Goal: Task Accomplishment & Management: Complete application form

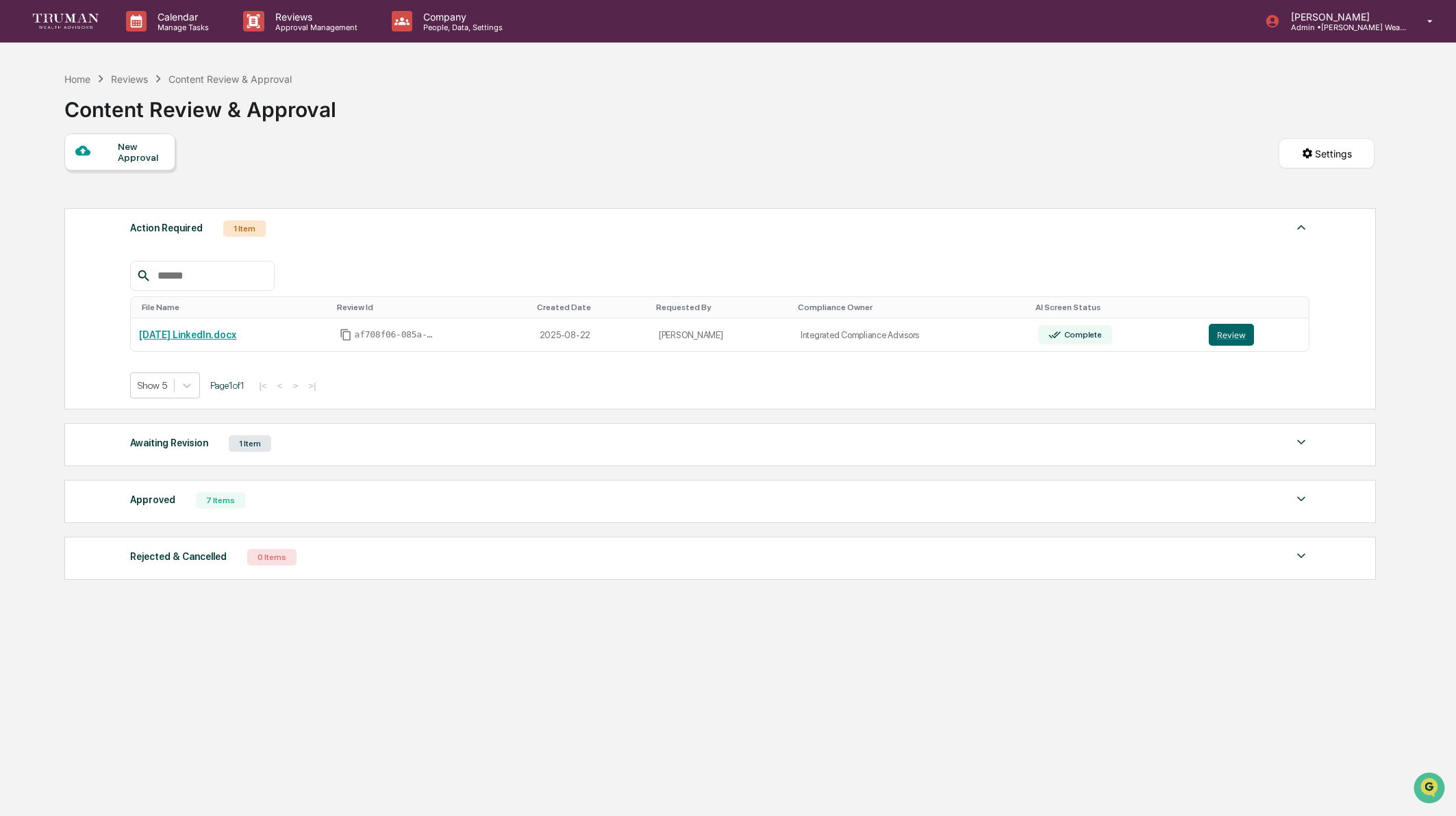
click at [255, 444] on div "1 Item" at bounding box center [250, 444] width 42 height 16
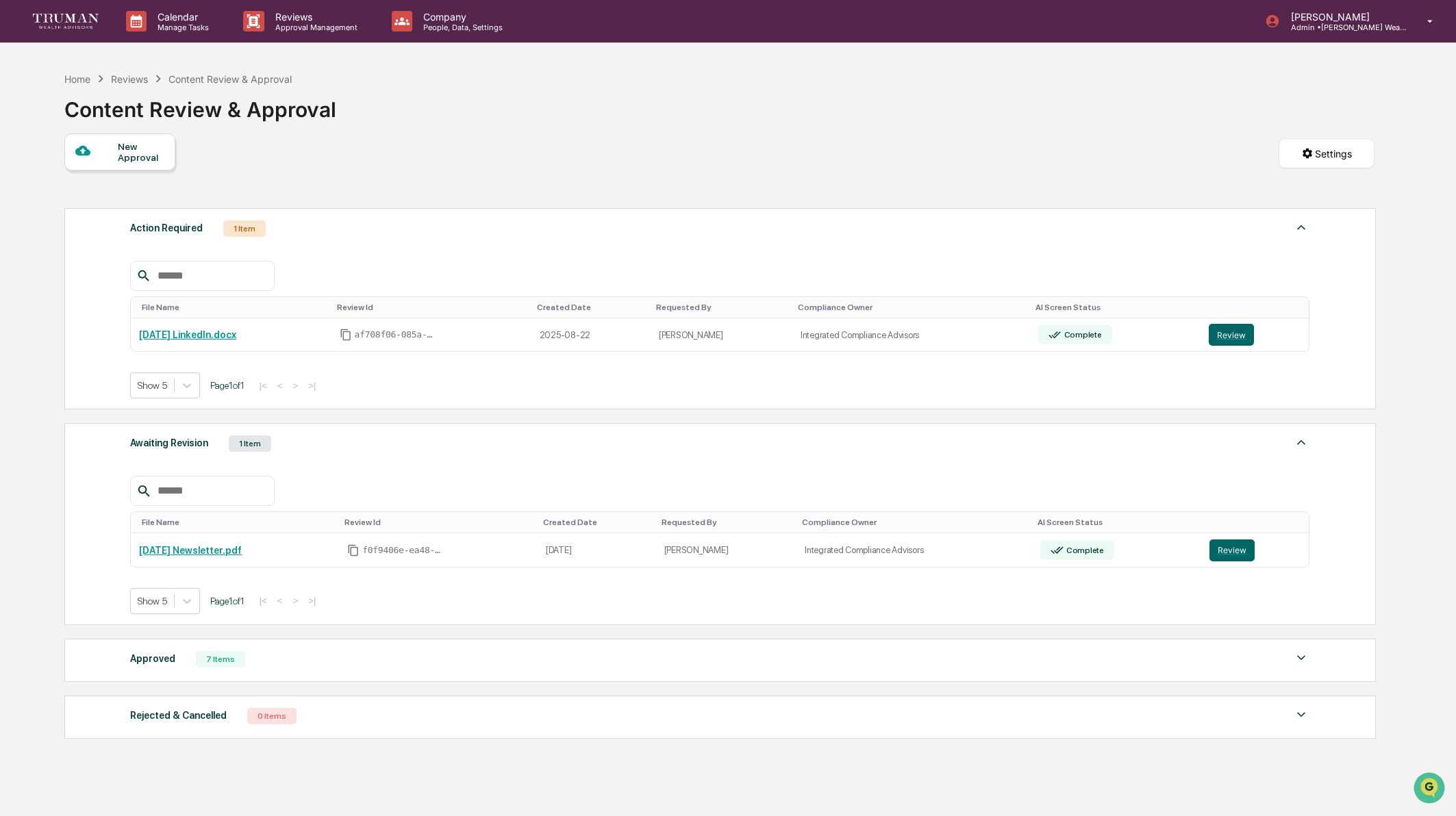
click at [224, 665] on div "7 Items" at bounding box center [221, 659] width 49 height 16
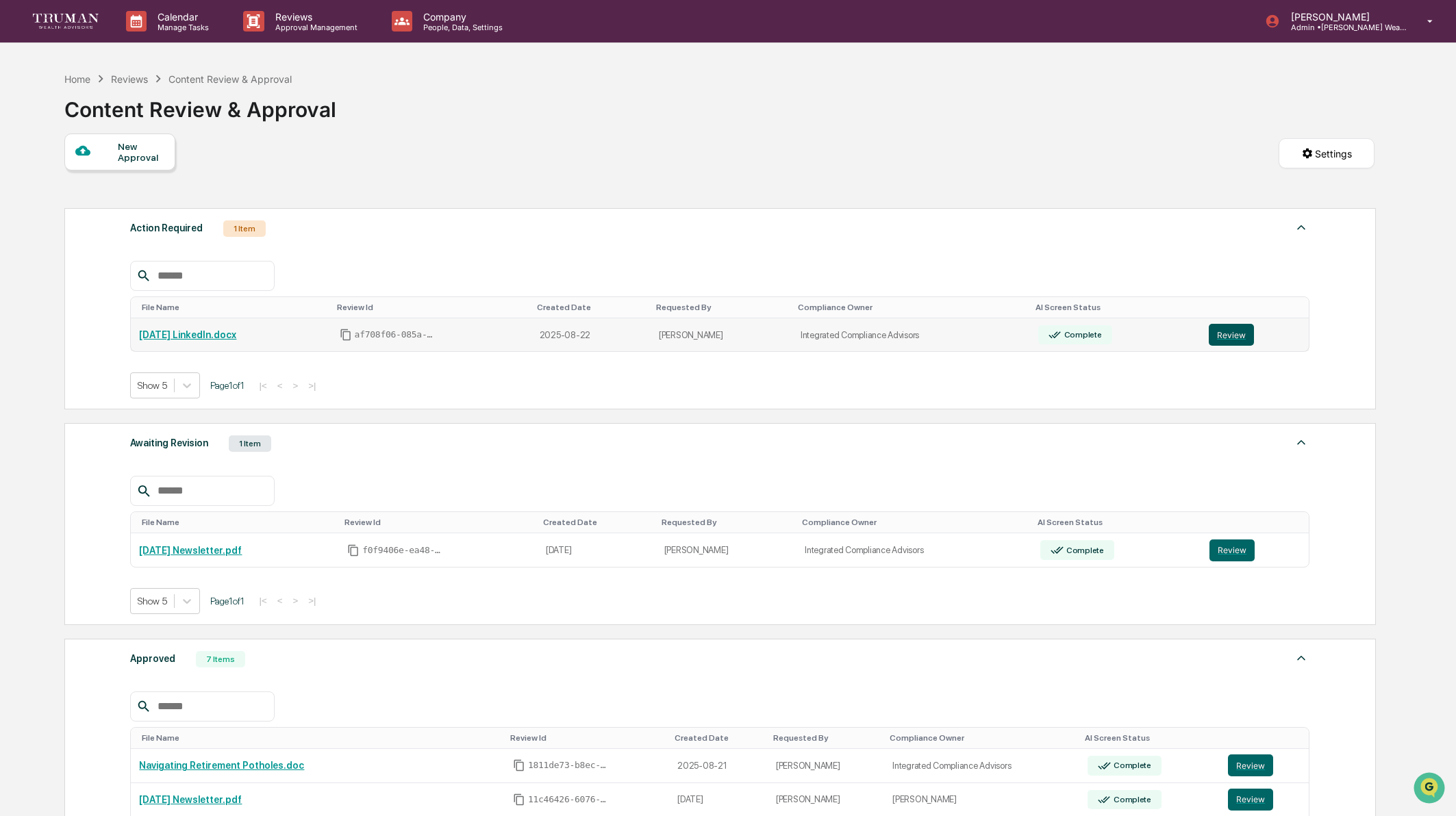
click at [1240, 330] on button "Review" at bounding box center [1231, 335] width 45 height 22
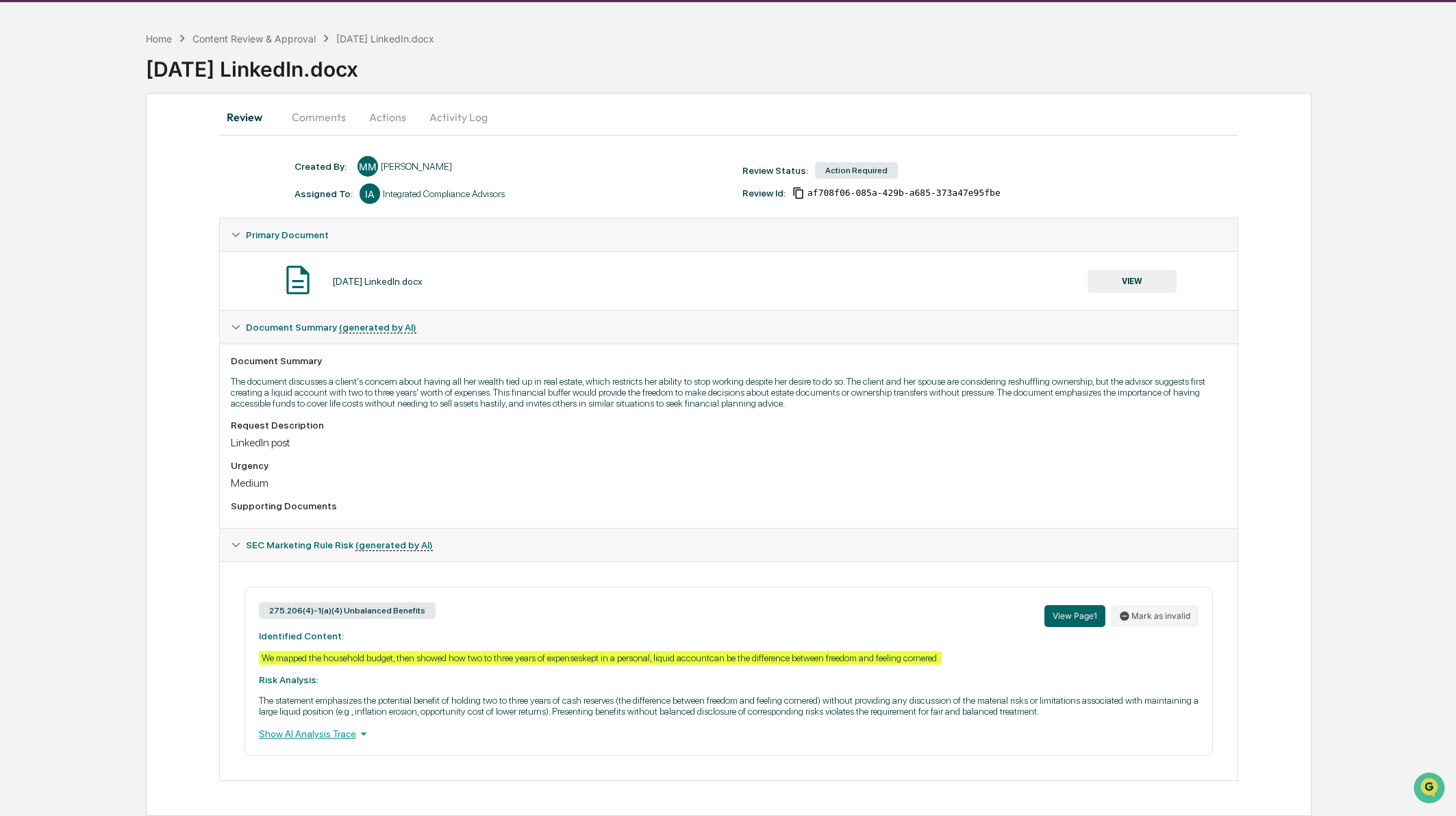
click at [387, 101] on button "Actions" at bounding box center [387, 117] width 61 height 33
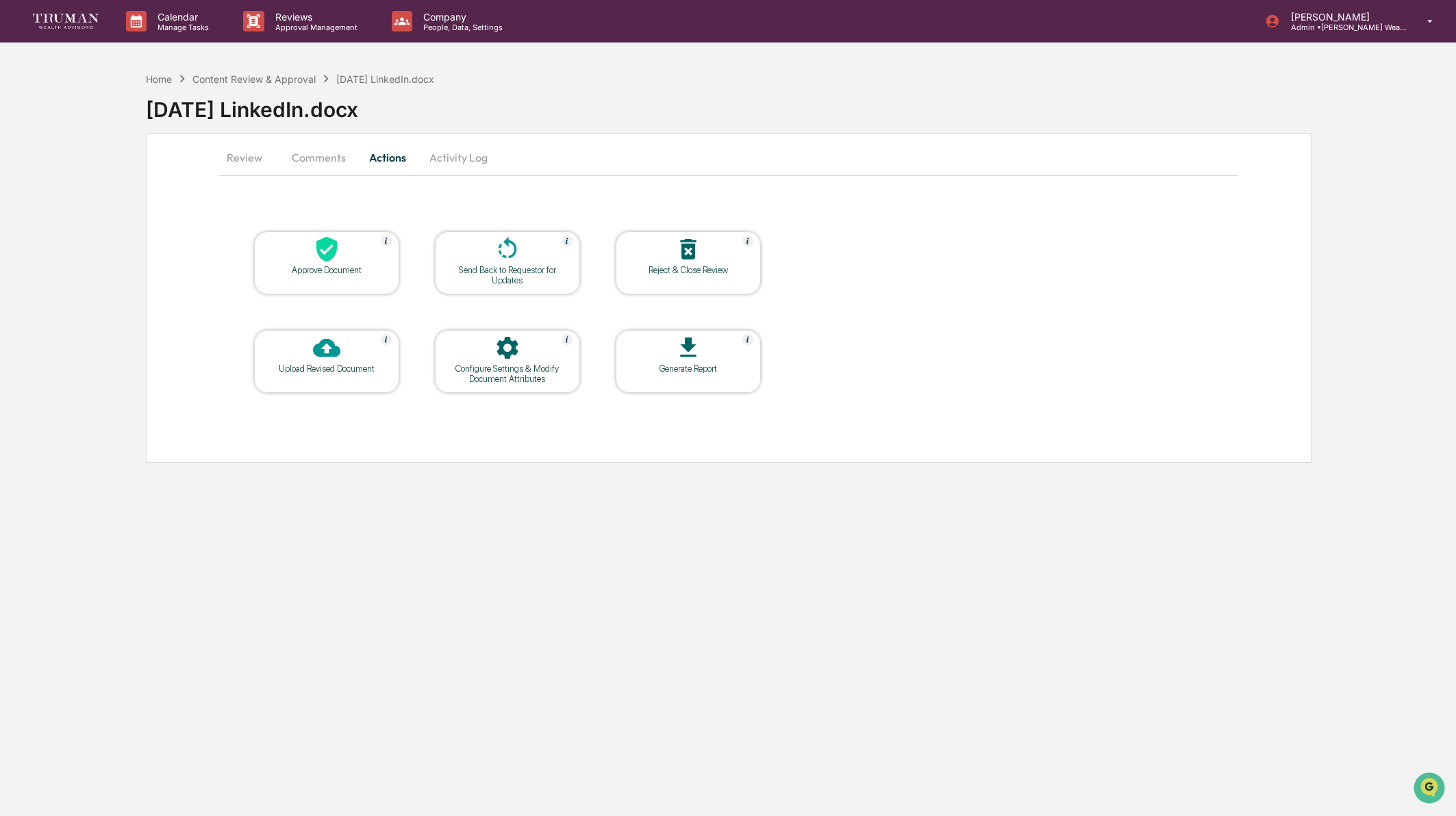
click at [353, 338] on div at bounding box center [327, 349] width 137 height 29
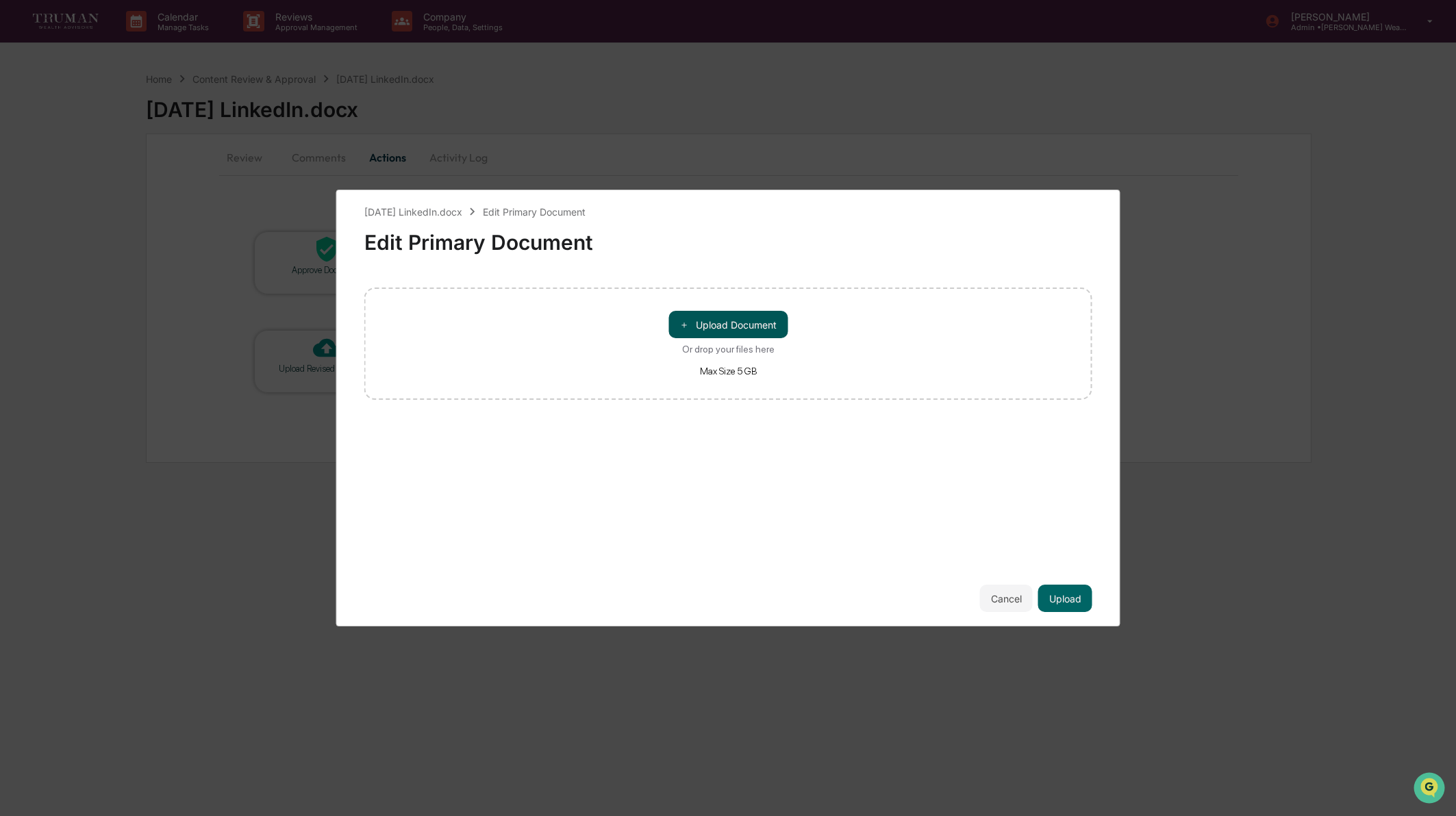
click at [748, 317] on button "＋ Upload Document" at bounding box center [728, 325] width 119 height 27
click at [1085, 602] on button "Upload" at bounding box center [1065, 599] width 54 height 27
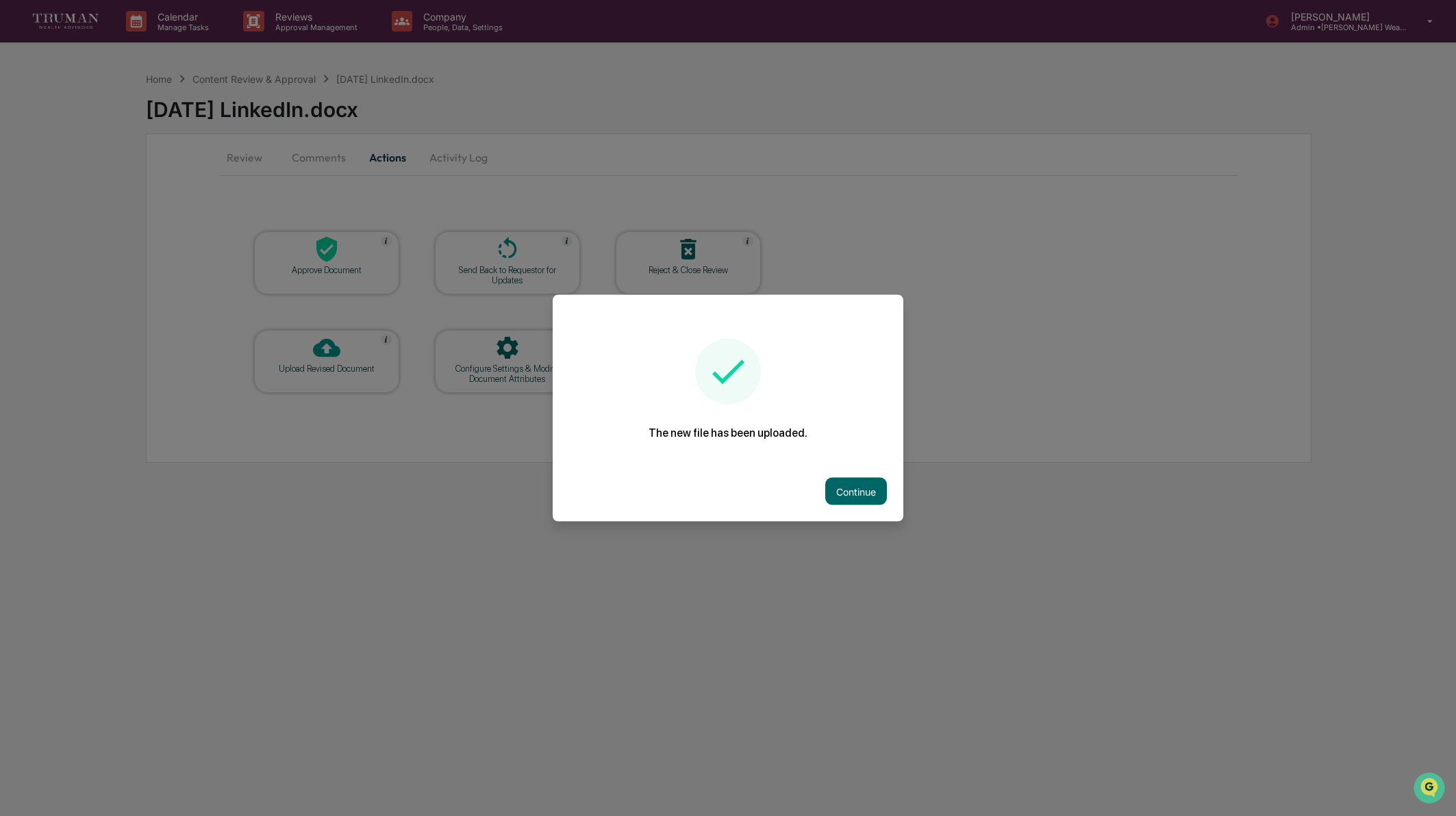
click at [865, 491] on button "Continue" at bounding box center [855, 492] width 61 height 27
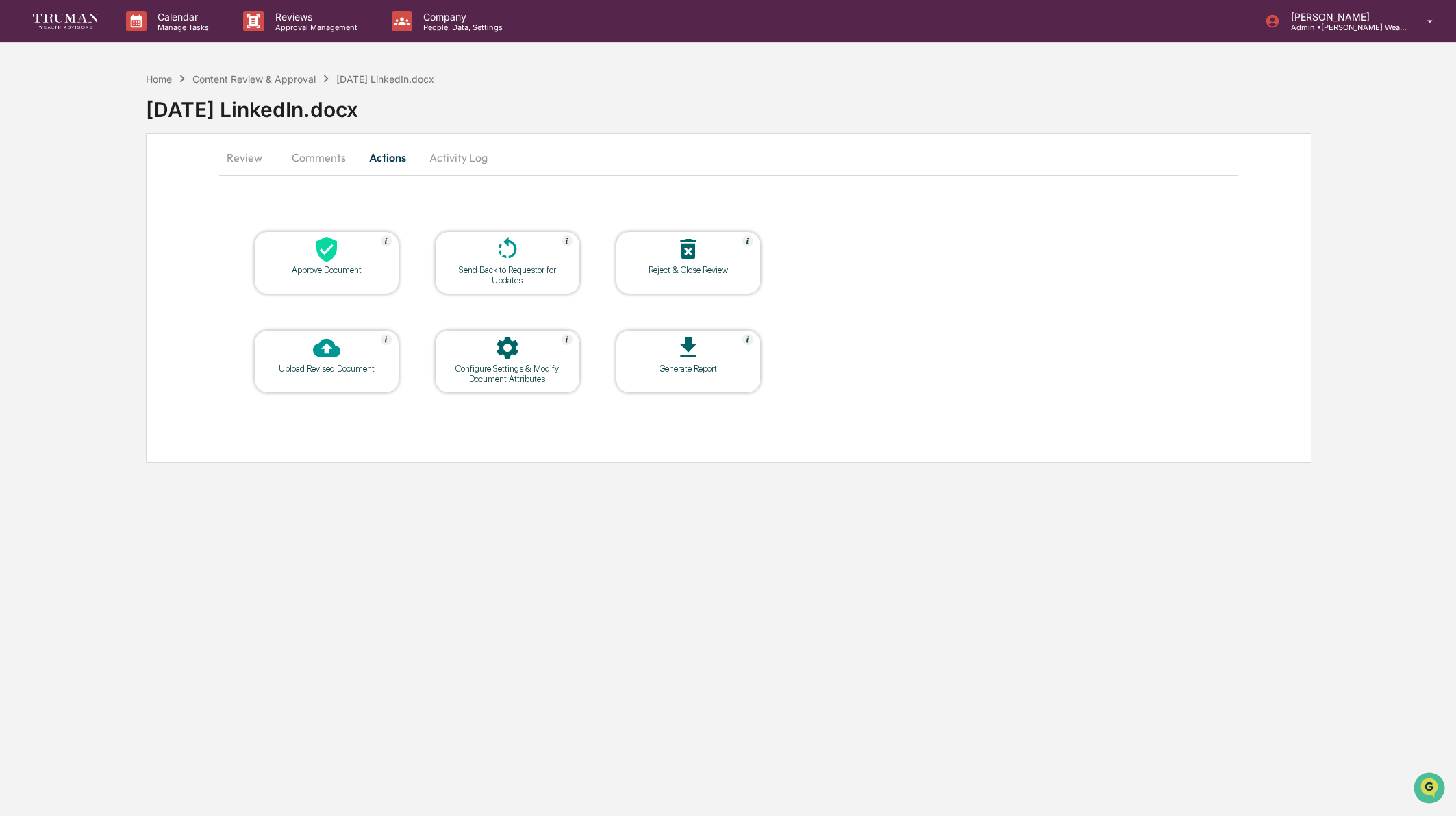
drag, startPoint x: 241, startPoint y: 159, endPoint x: 254, endPoint y: 159, distance: 13.0
click at [241, 159] on button "Review" at bounding box center [249, 158] width 61 height 33
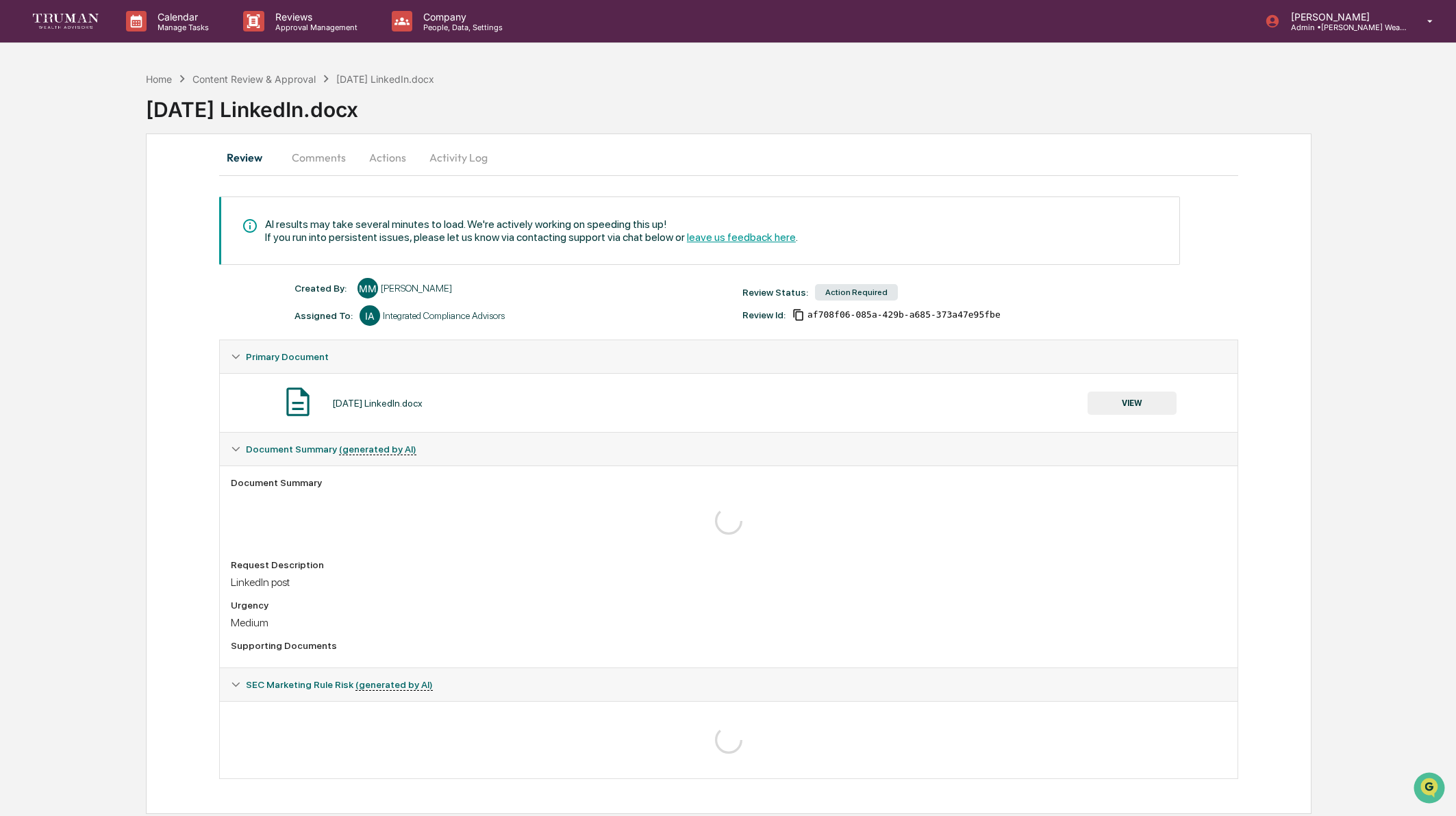
click at [335, 160] on button "Comments" at bounding box center [319, 158] width 76 height 33
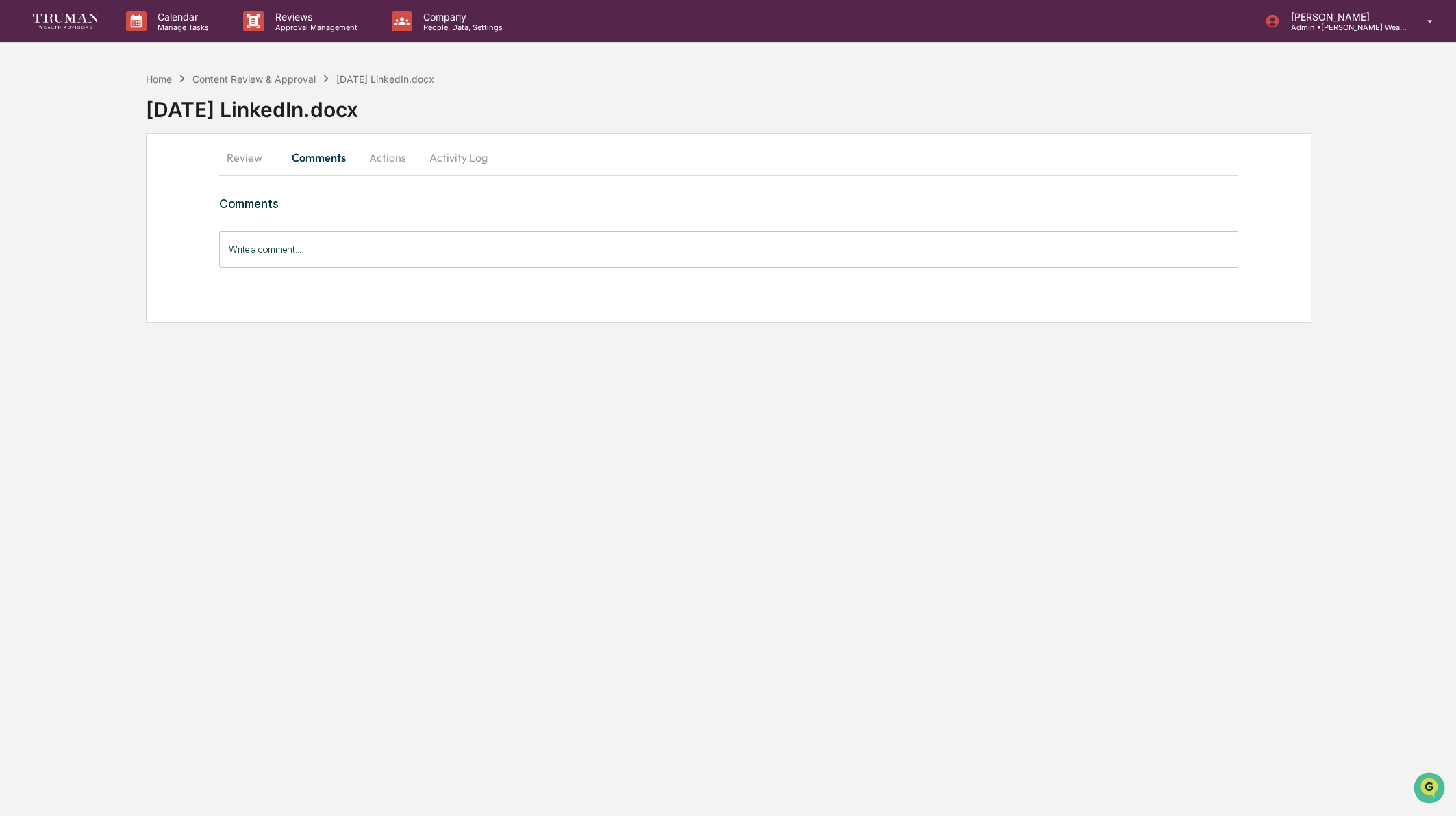
click at [401, 157] on button "Actions" at bounding box center [387, 158] width 61 height 33
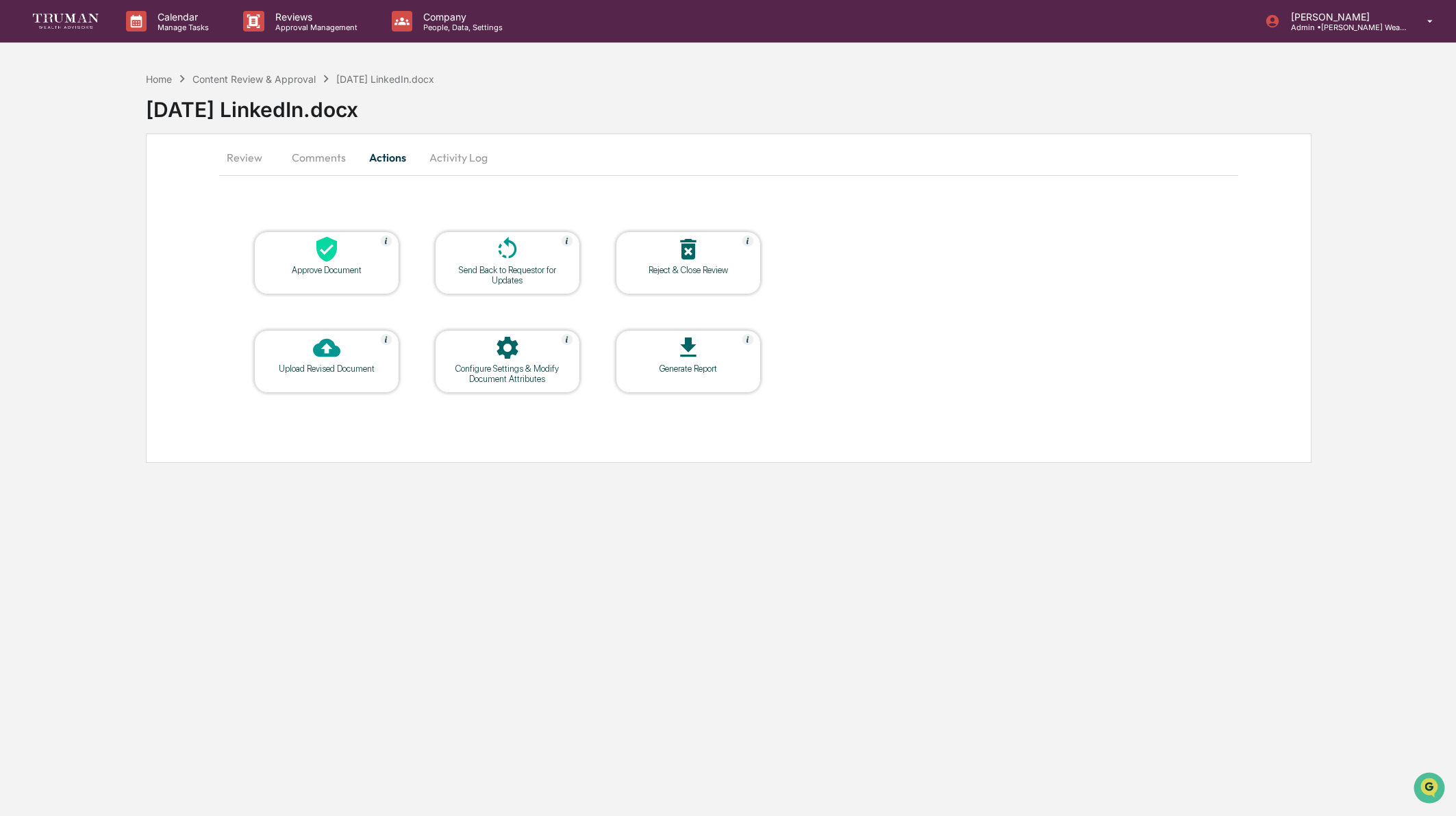
drag, startPoint x: 249, startPoint y: 154, endPoint x: 285, endPoint y: 156, distance: 36.1
click at [249, 154] on button "Review" at bounding box center [249, 158] width 61 height 33
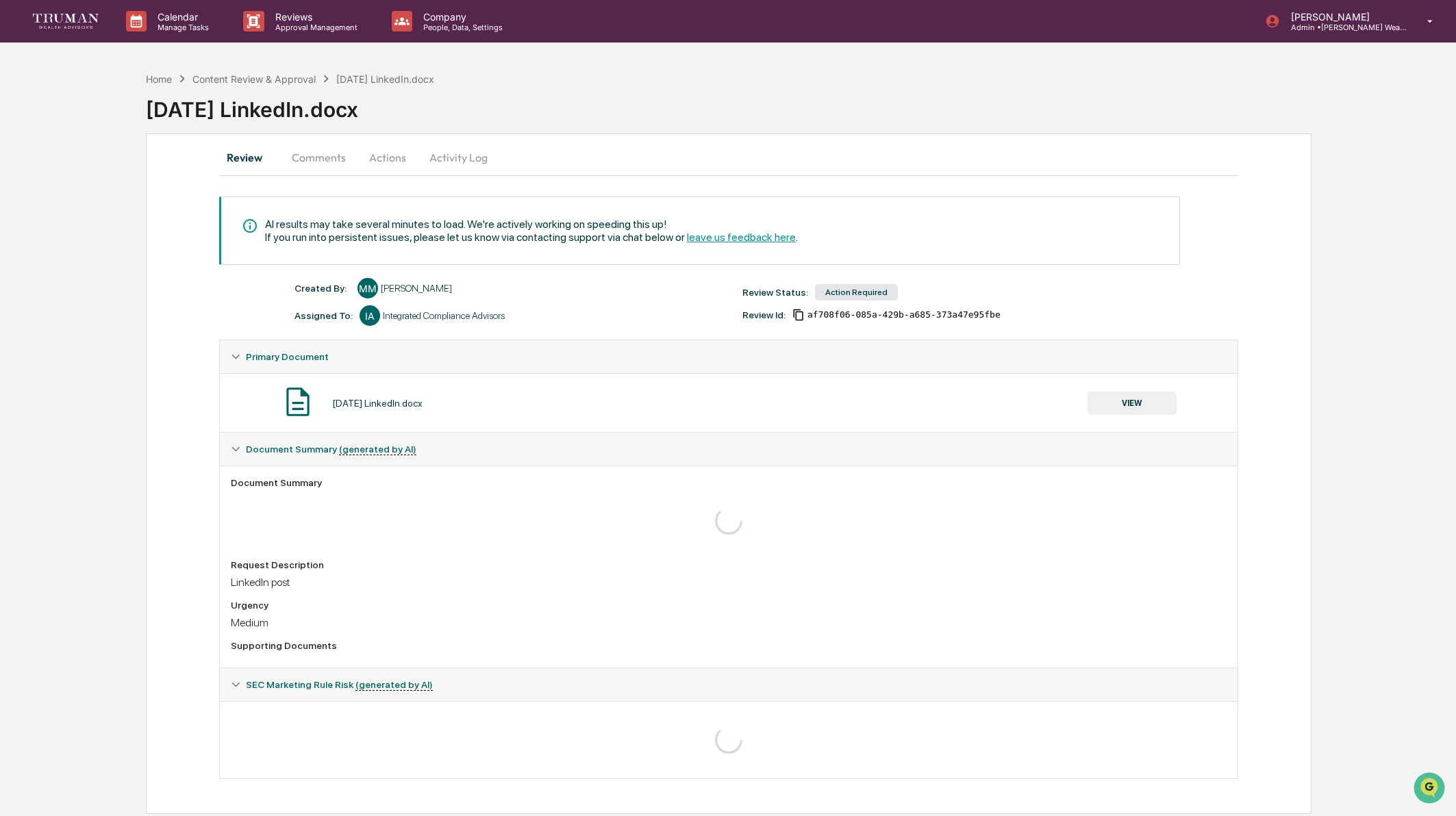
click at [453, 158] on button "Activity Log" at bounding box center [459, 158] width 81 height 33
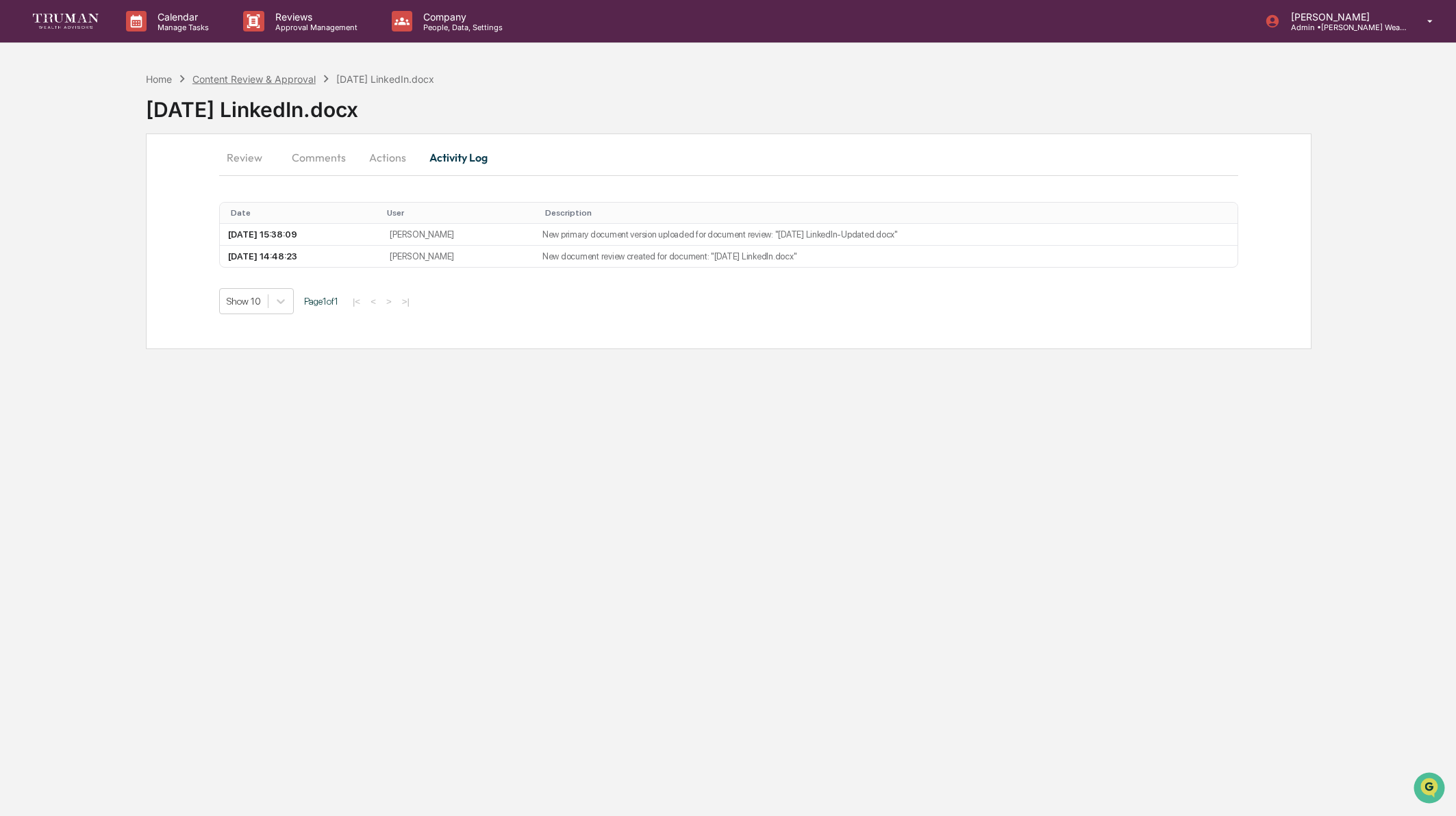
click at [216, 76] on div "Content Review & Approval" at bounding box center [254, 79] width 124 height 12
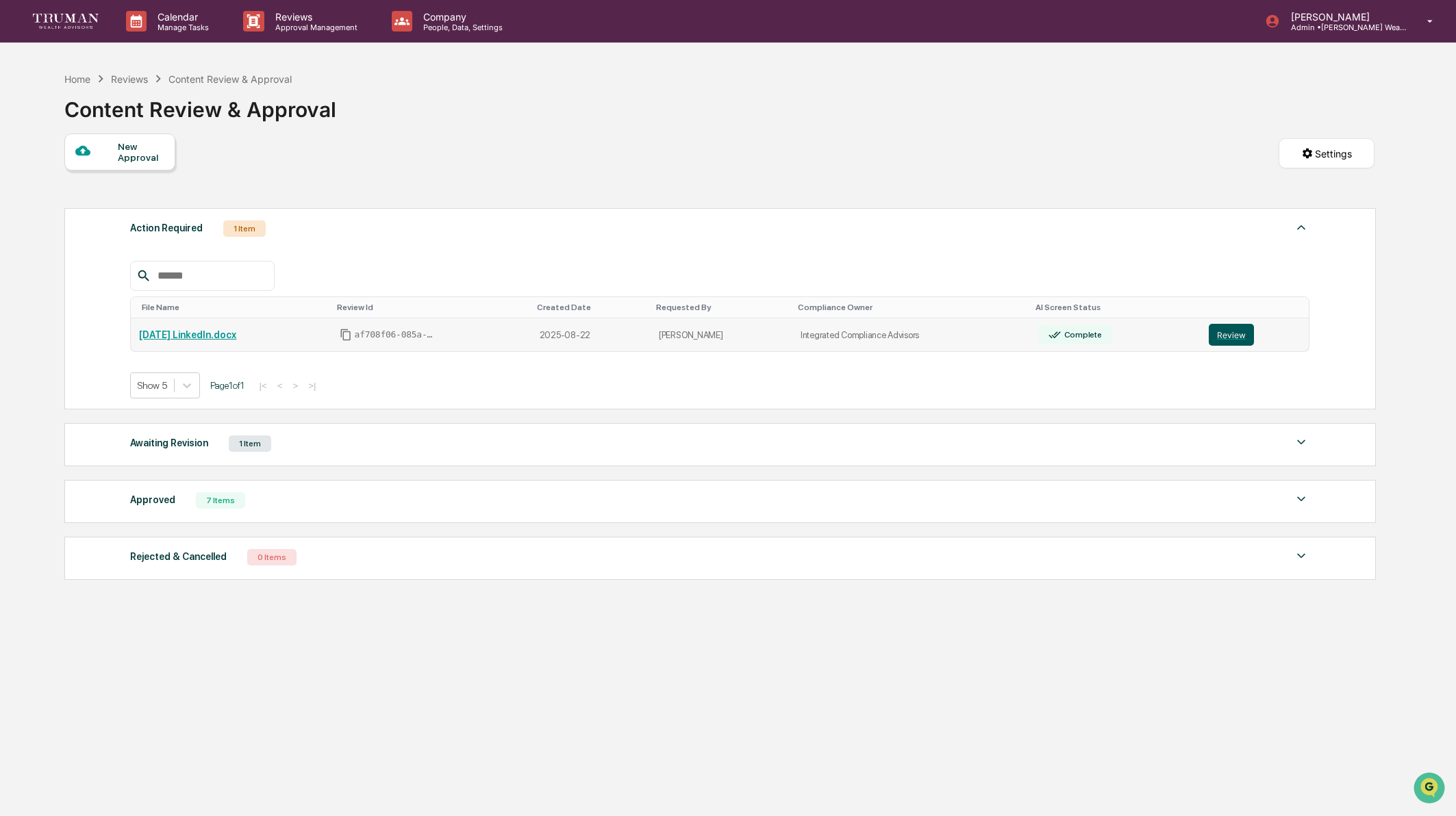
click at [1240, 339] on button "Review" at bounding box center [1231, 335] width 45 height 22
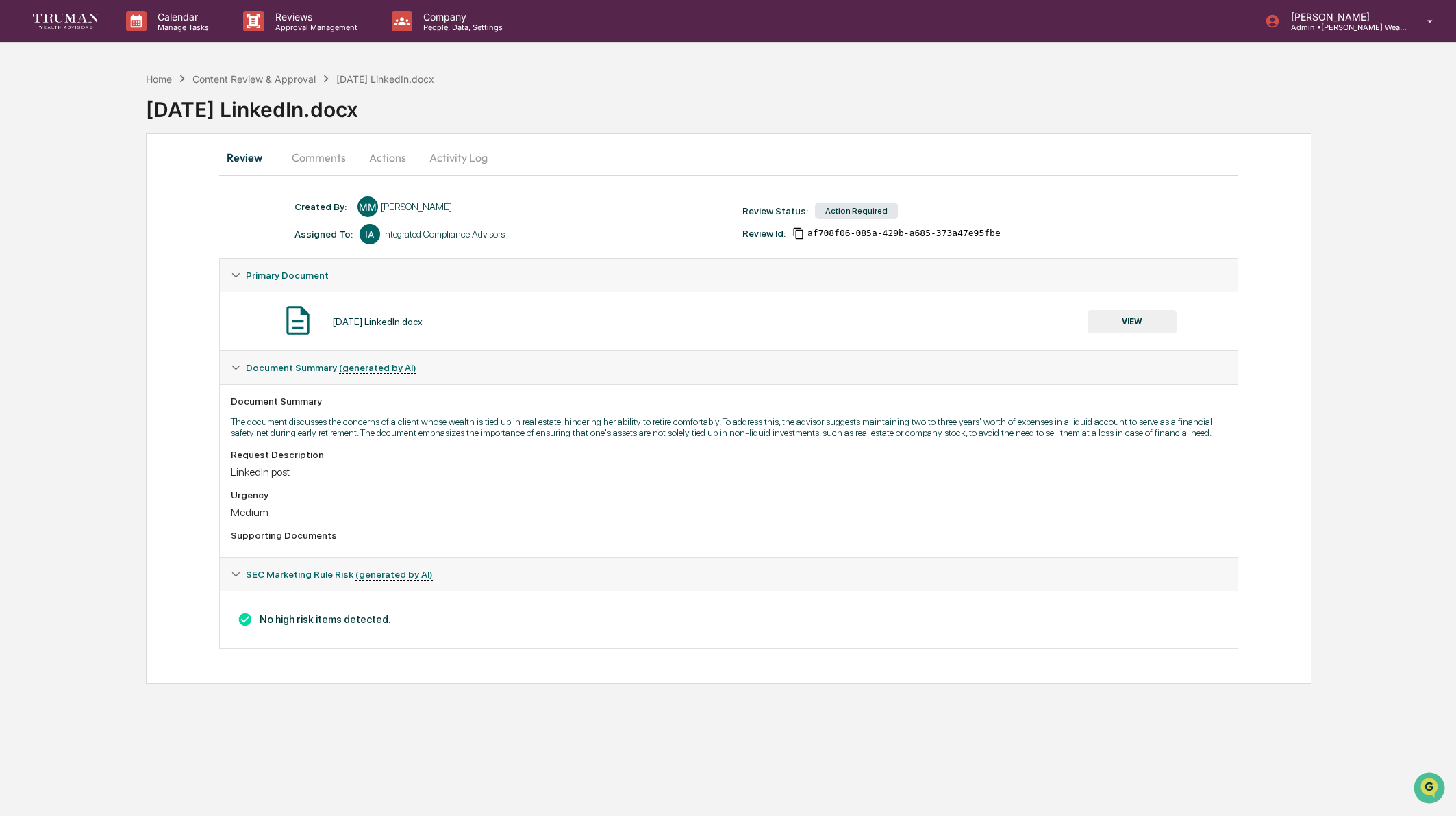
drag, startPoint x: 307, startPoint y: 157, endPoint x: 430, endPoint y: 188, distance: 126.8
click at [307, 157] on button "Comments" at bounding box center [319, 158] width 76 height 33
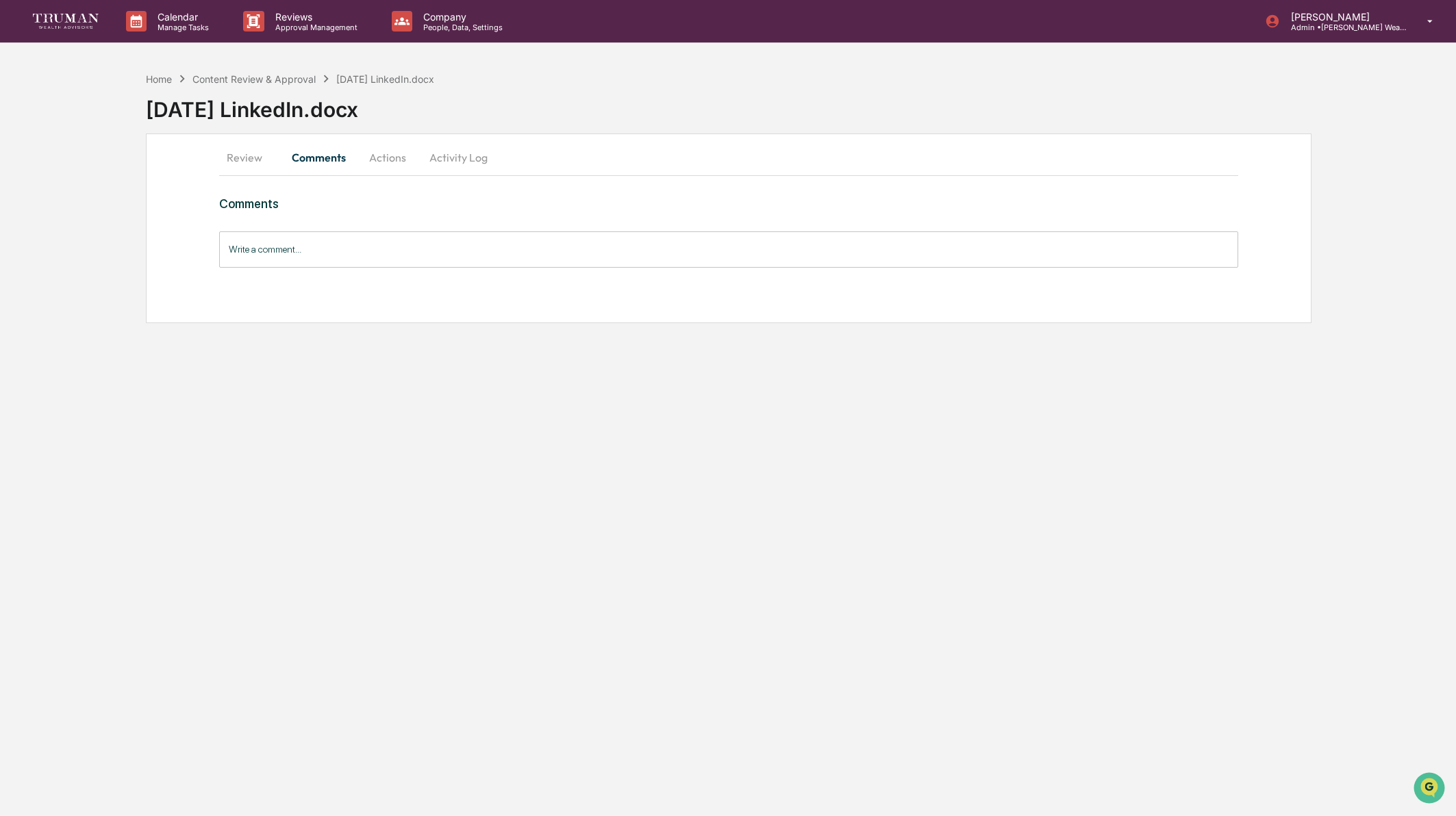
click at [327, 254] on input "Write a comment..." at bounding box center [728, 250] width 1019 height 37
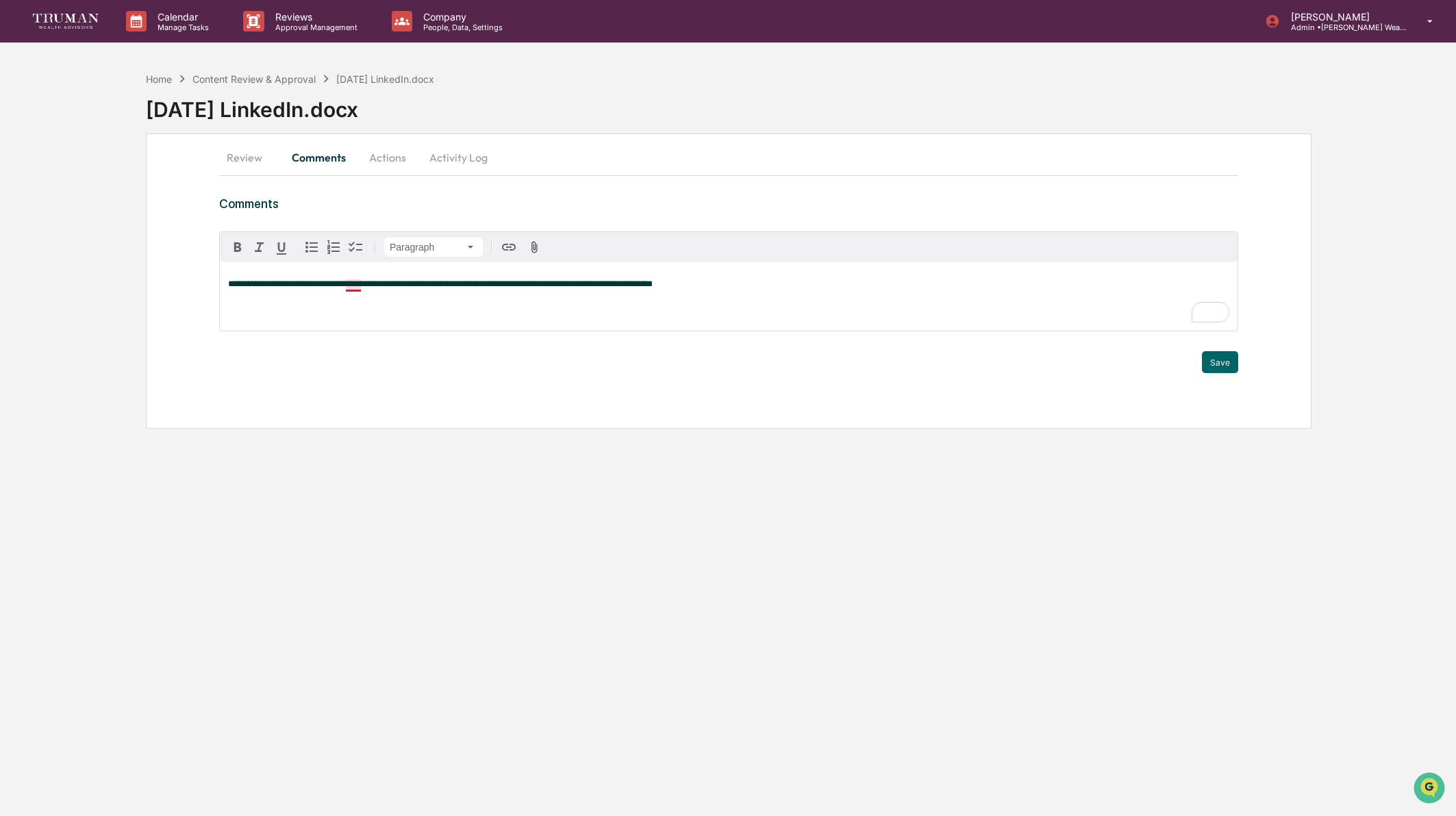
click at [357, 287] on span "**********" at bounding box center [440, 284] width 425 height 9
click at [768, 285] on p "**********" at bounding box center [728, 284] width 1001 height 9
click at [1221, 359] on button "Save" at bounding box center [1221, 363] width 37 height 22
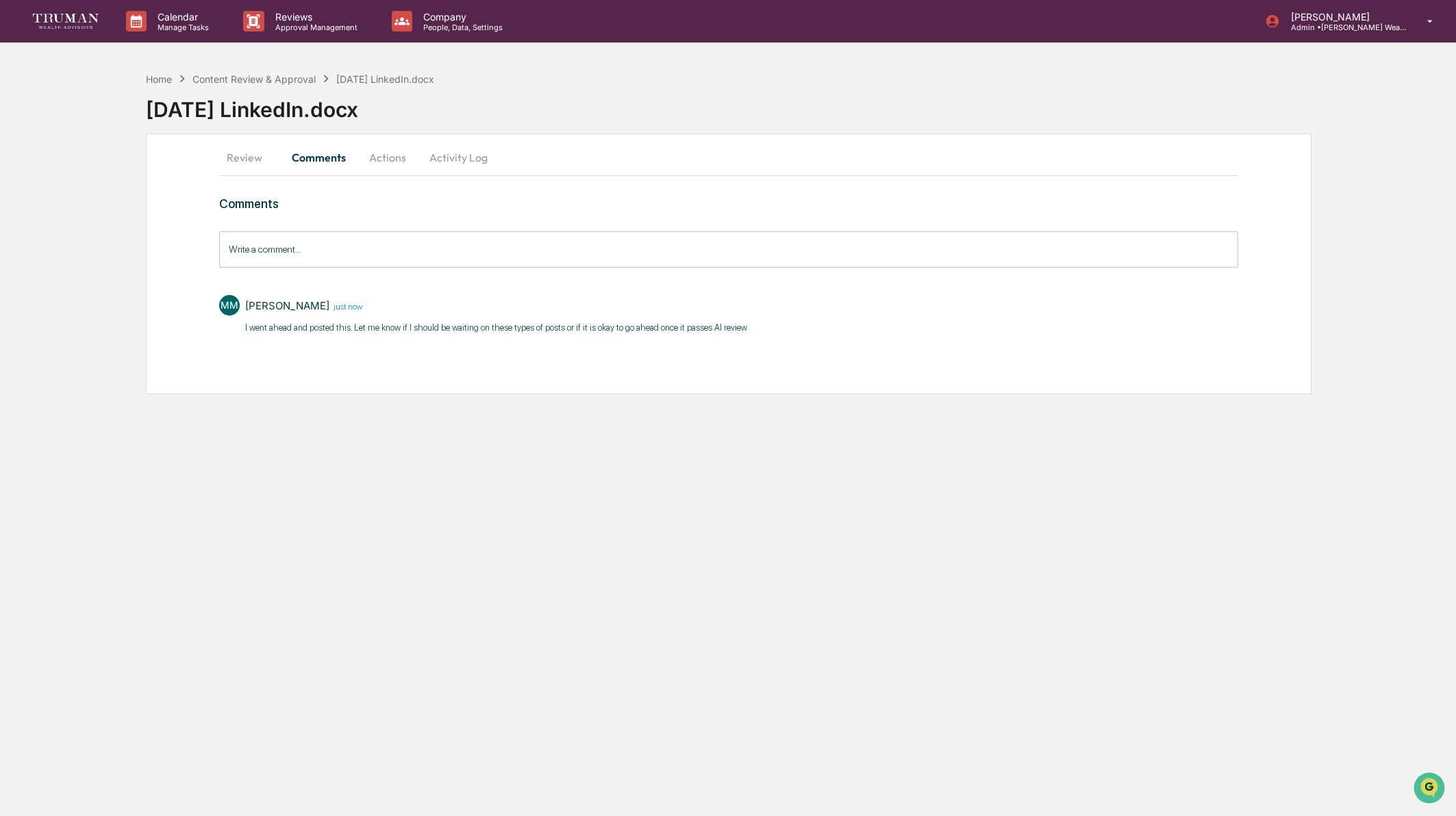
drag, startPoint x: 241, startPoint y: 152, endPoint x: 254, endPoint y: 154, distance: 13.2
click at [241, 153] on button "Review" at bounding box center [249, 158] width 61 height 33
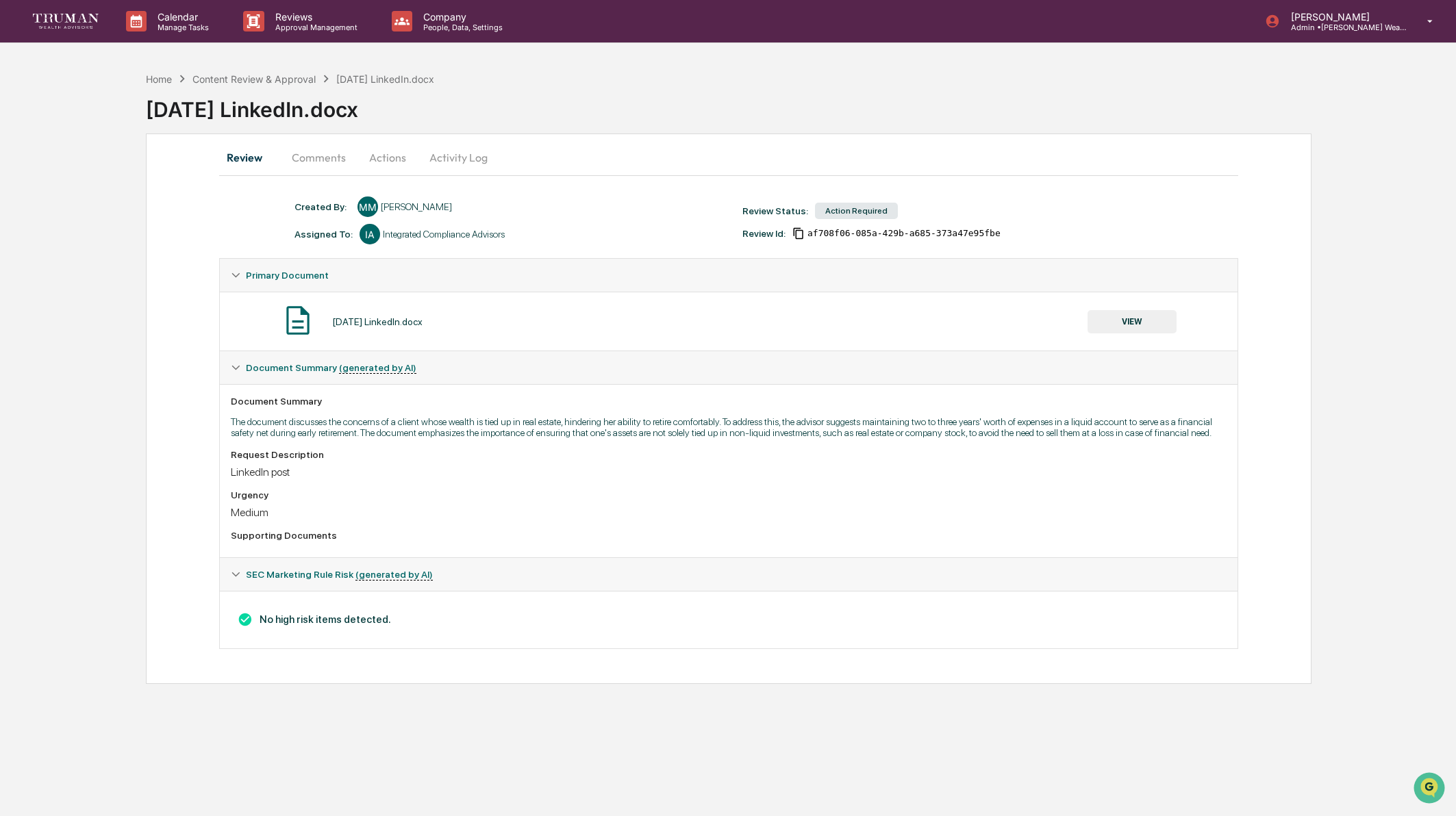
click at [315, 158] on button "Comments" at bounding box center [319, 158] width 76 height 33
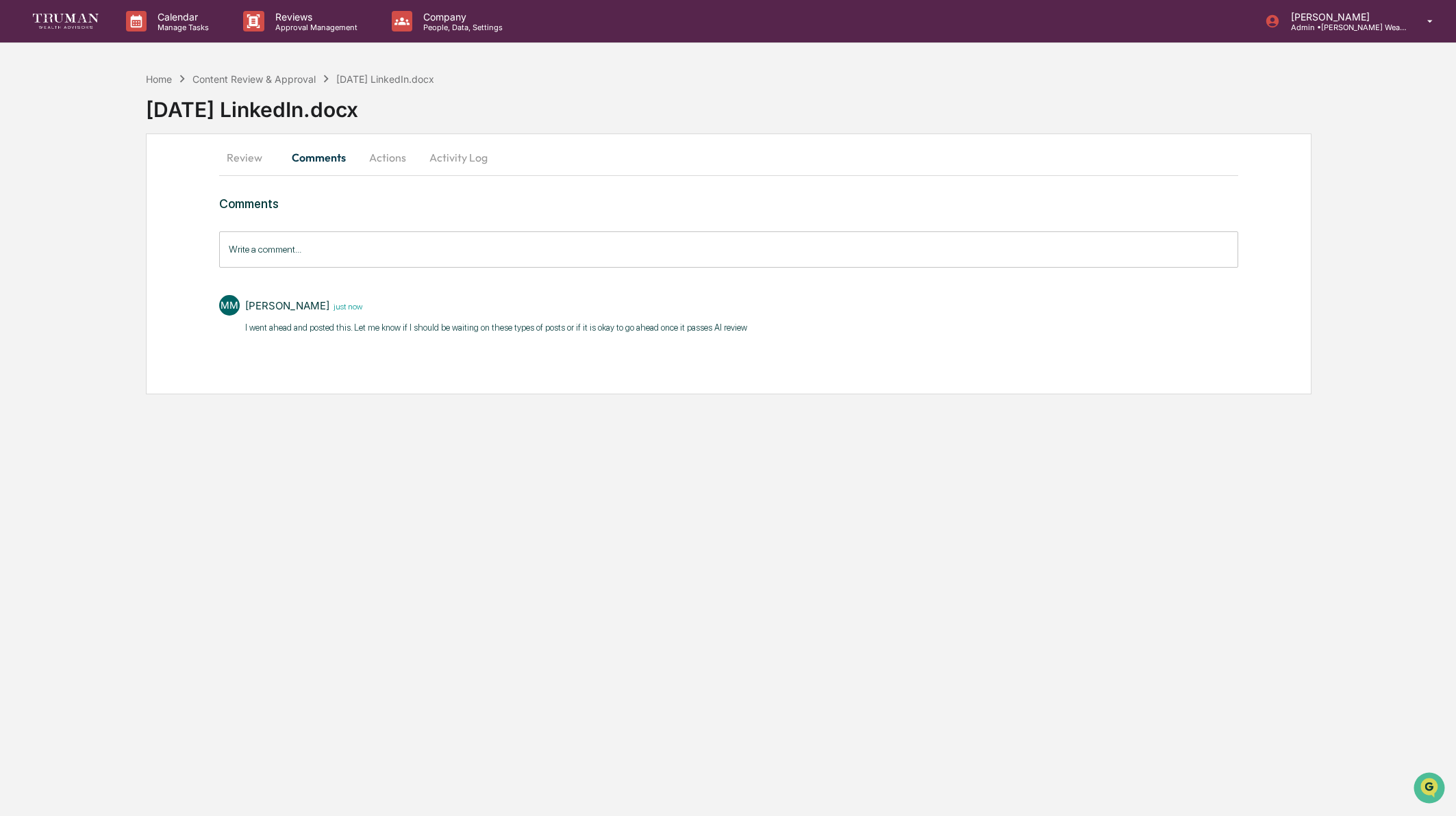
click at [406, 154] on button "Actions" at bounding box center [387, 158] width 61 height 33
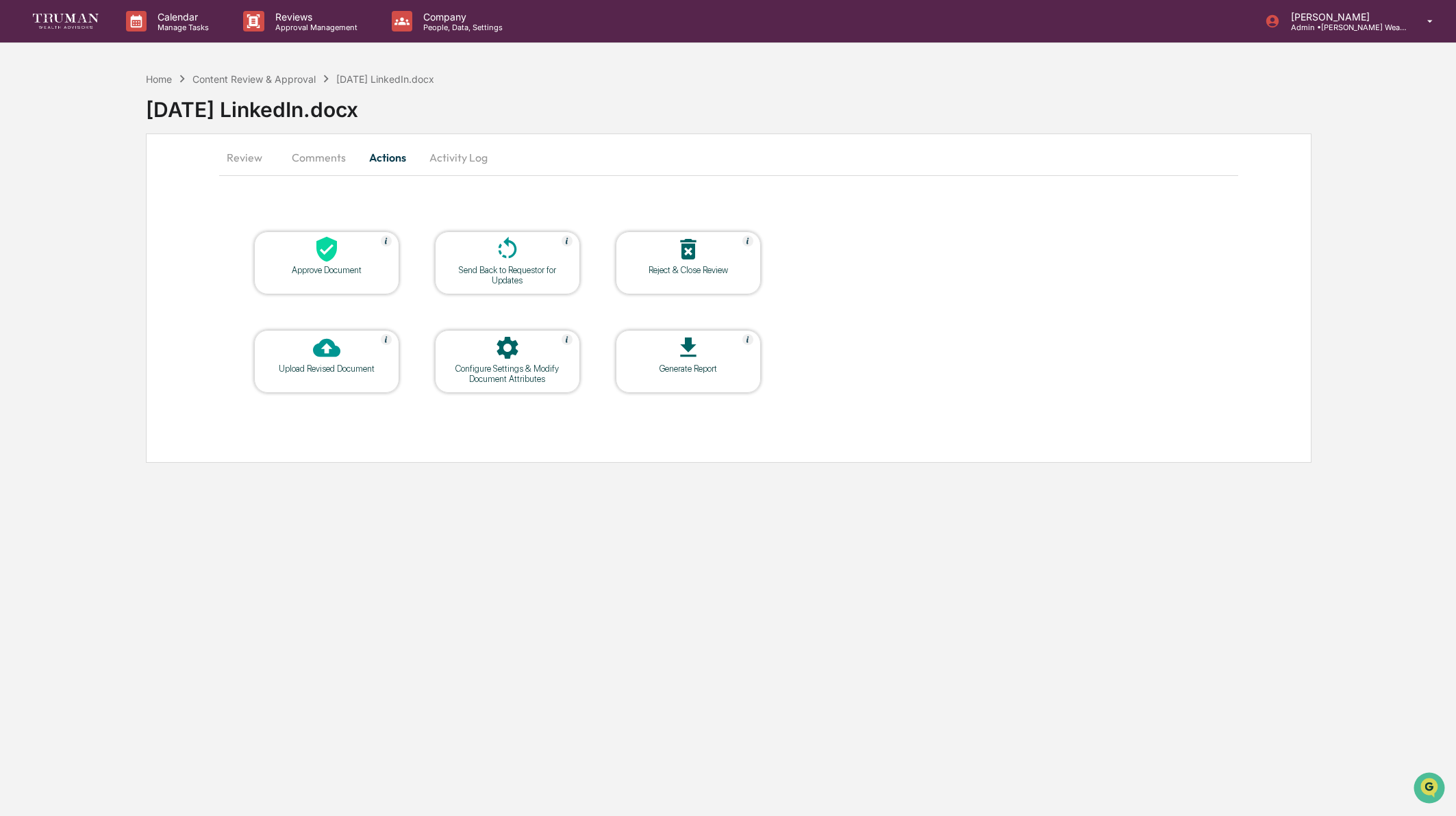
click at [452, 152] on button "Activity Log" at bounding box center [459, 158] width 81 height 33
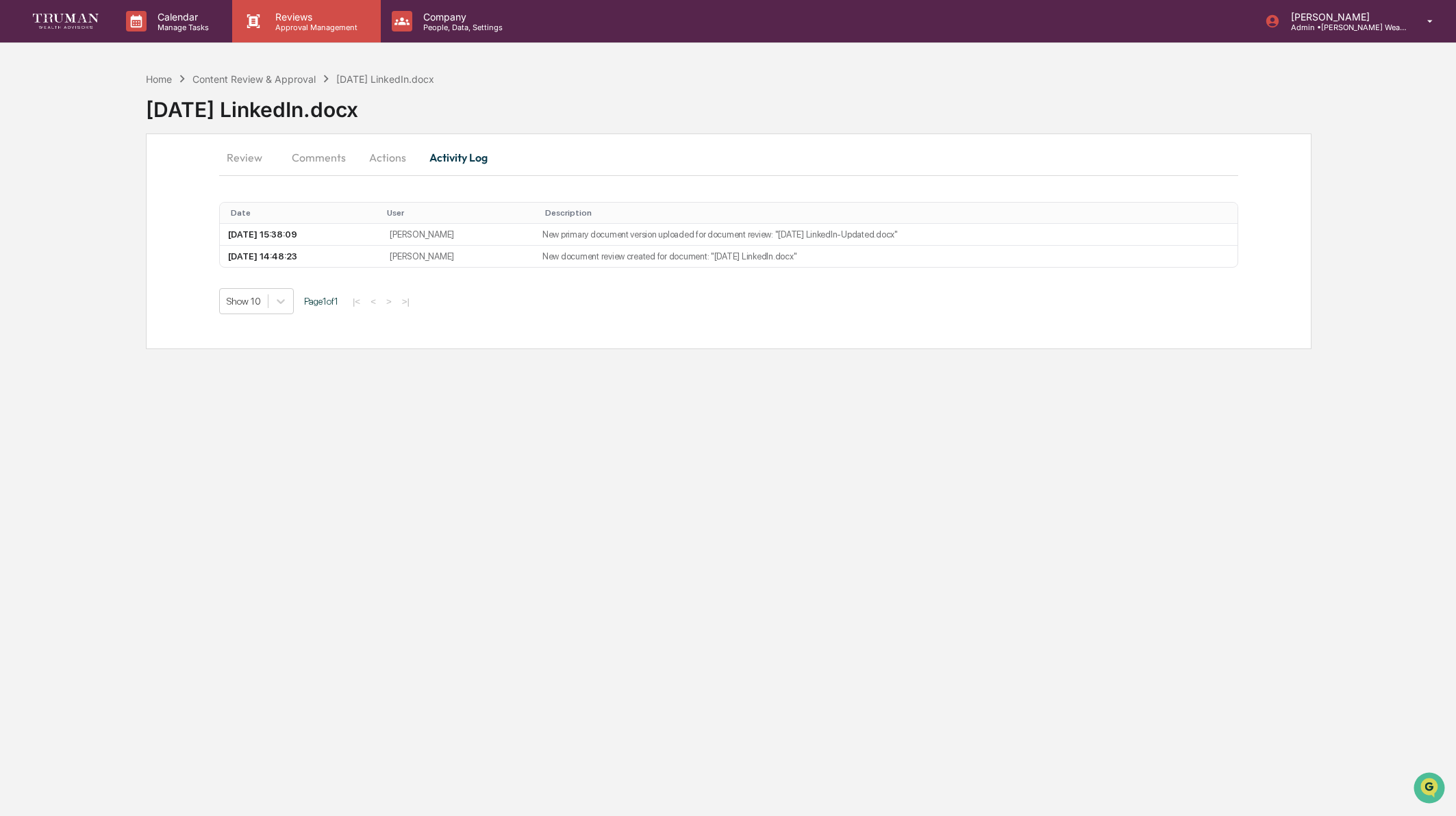
click at [295, 23] on p "Approval Management" at bounding box center [314, 27] width 100 height 9
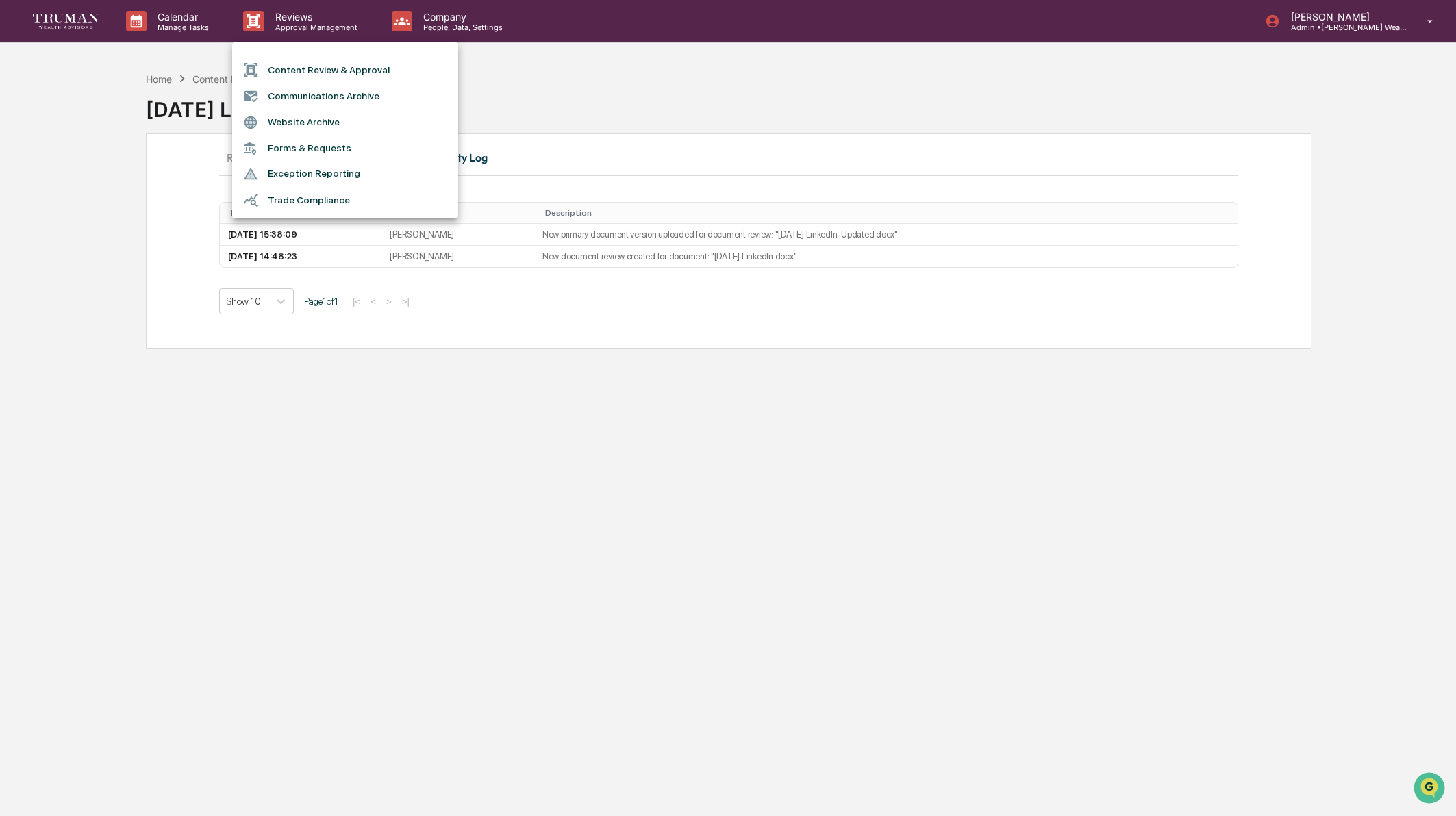
click at [155, 77] on div at bounding box center [728, 408] width 1456 height 816
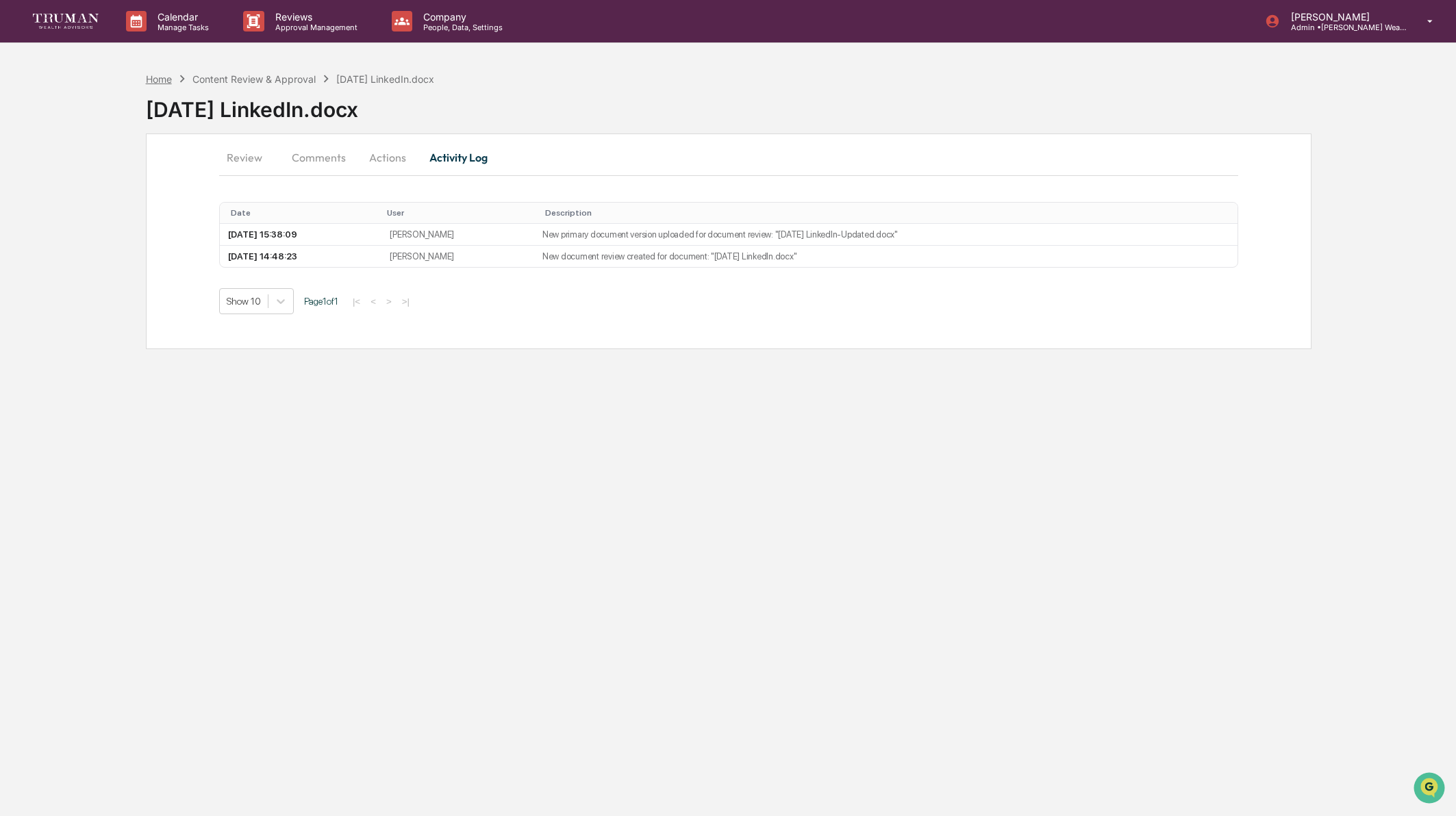
click at [161, 77] on div "Home" at bounding box center [158, 79] width 26 height 12
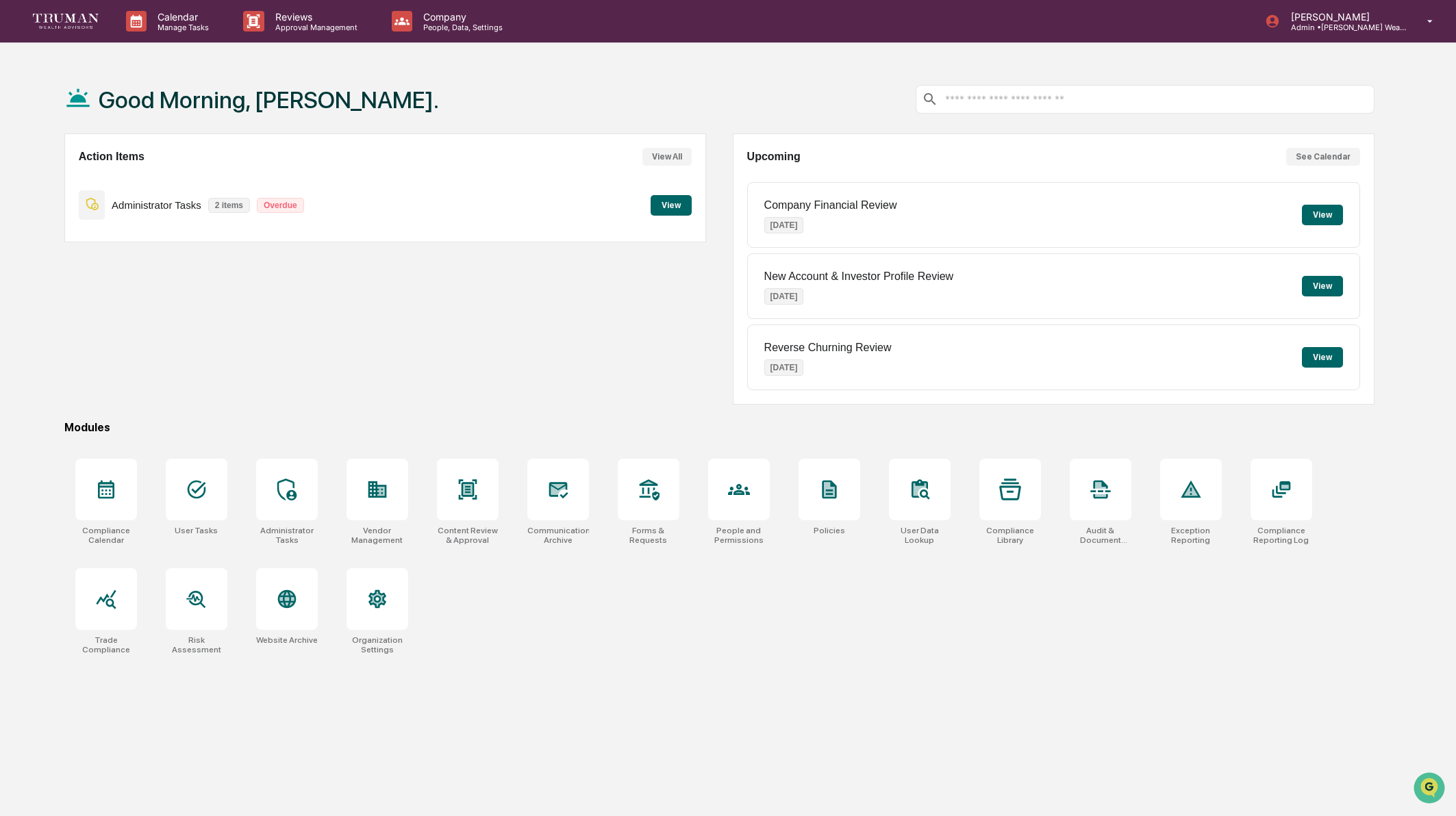
click at [663, 199] on button "View" at bounding box center [670, 205] width 41 height 20
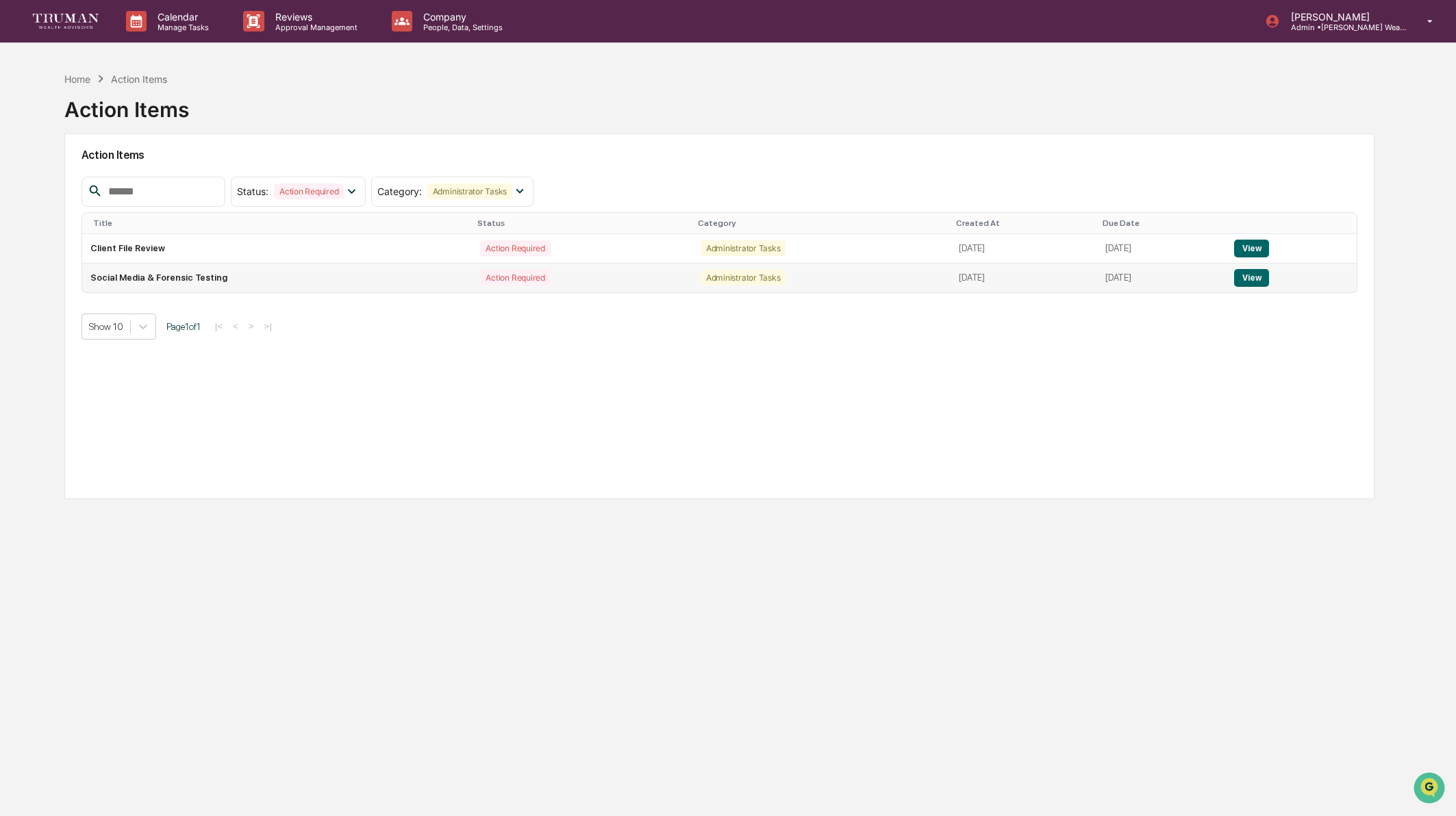
click at [1269, 276] on button "View" at bounding box center [1252, 277] width 35 height 17
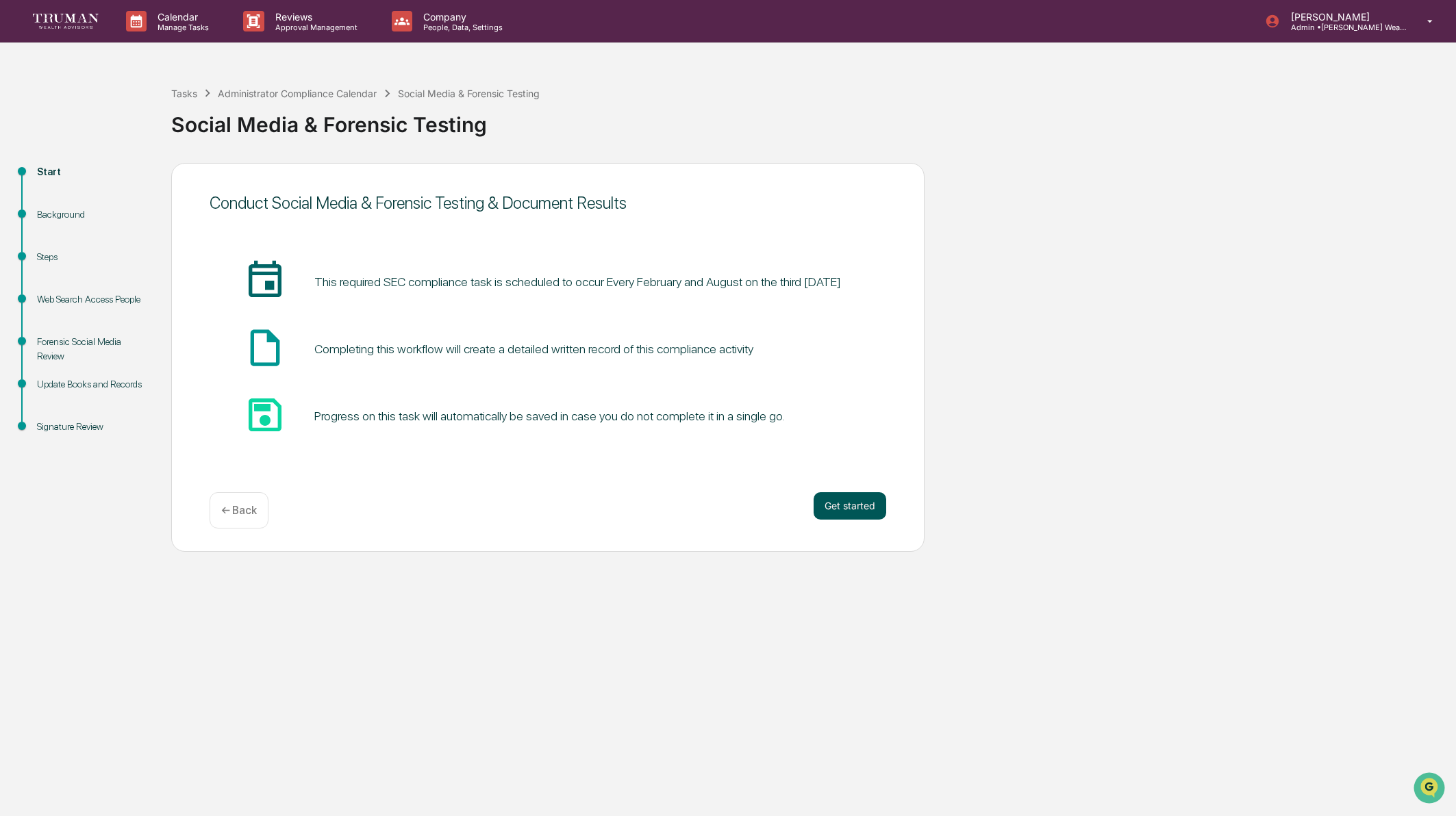
click at [873, 505] on button "Get started" at bounding box center [849, 506] width 72 height 27
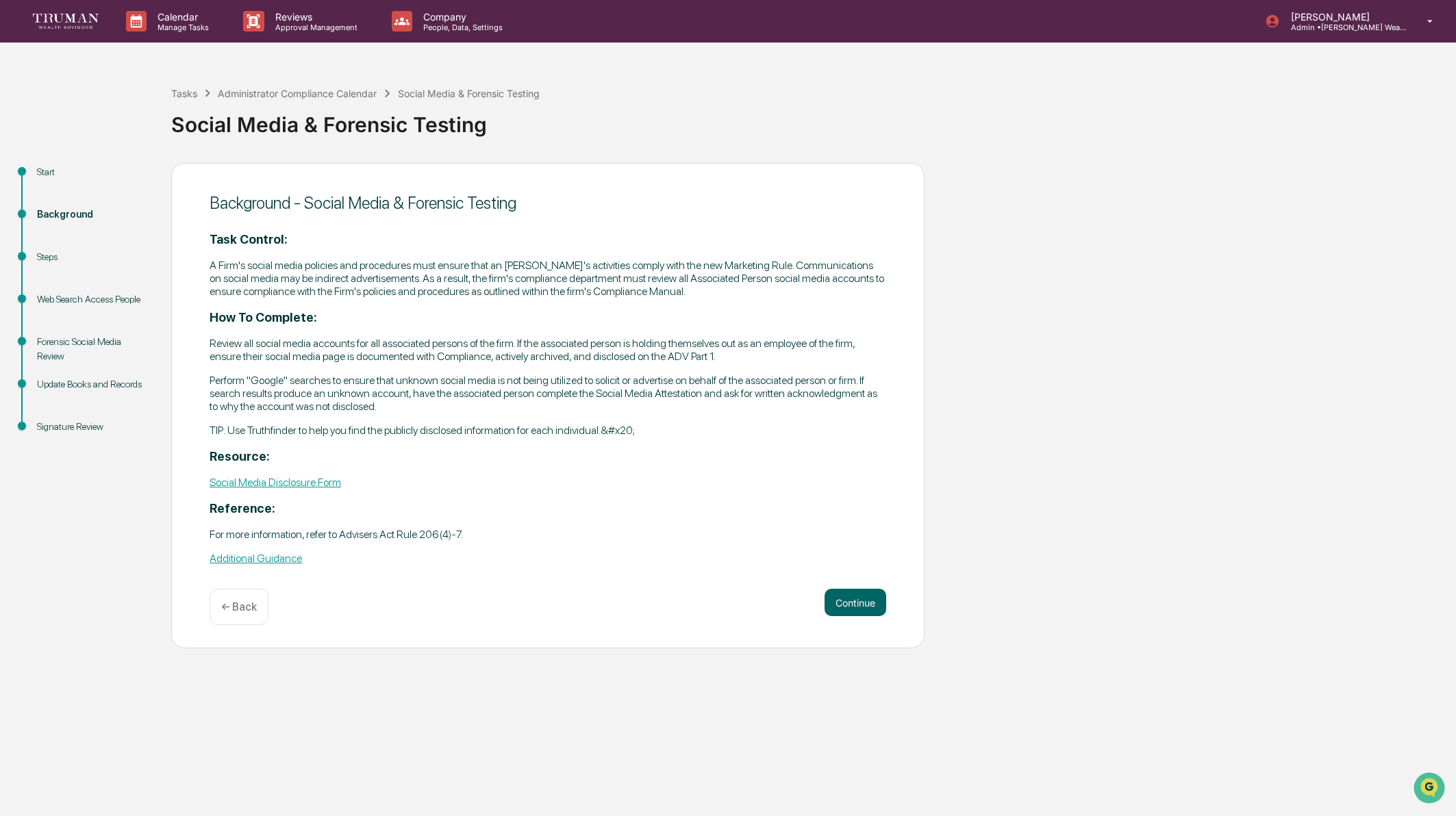
click at [257, 476] on link "Social Media Disclosure Form" at bounding box center [276, 483] width 132 height 13
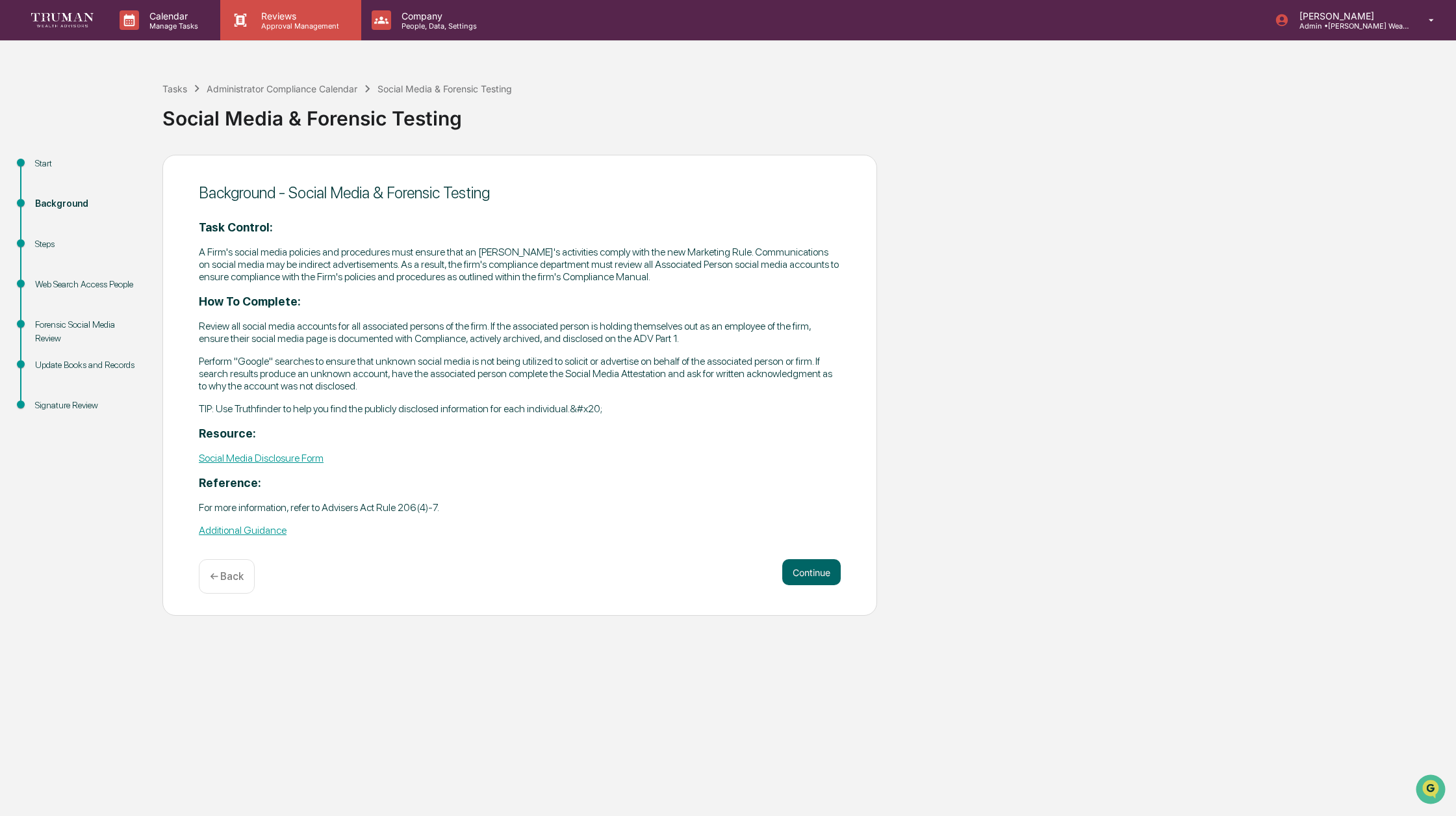
click at [298, 24] on p "Approval Management" at bounding box center [298, 26] width 95 height 9
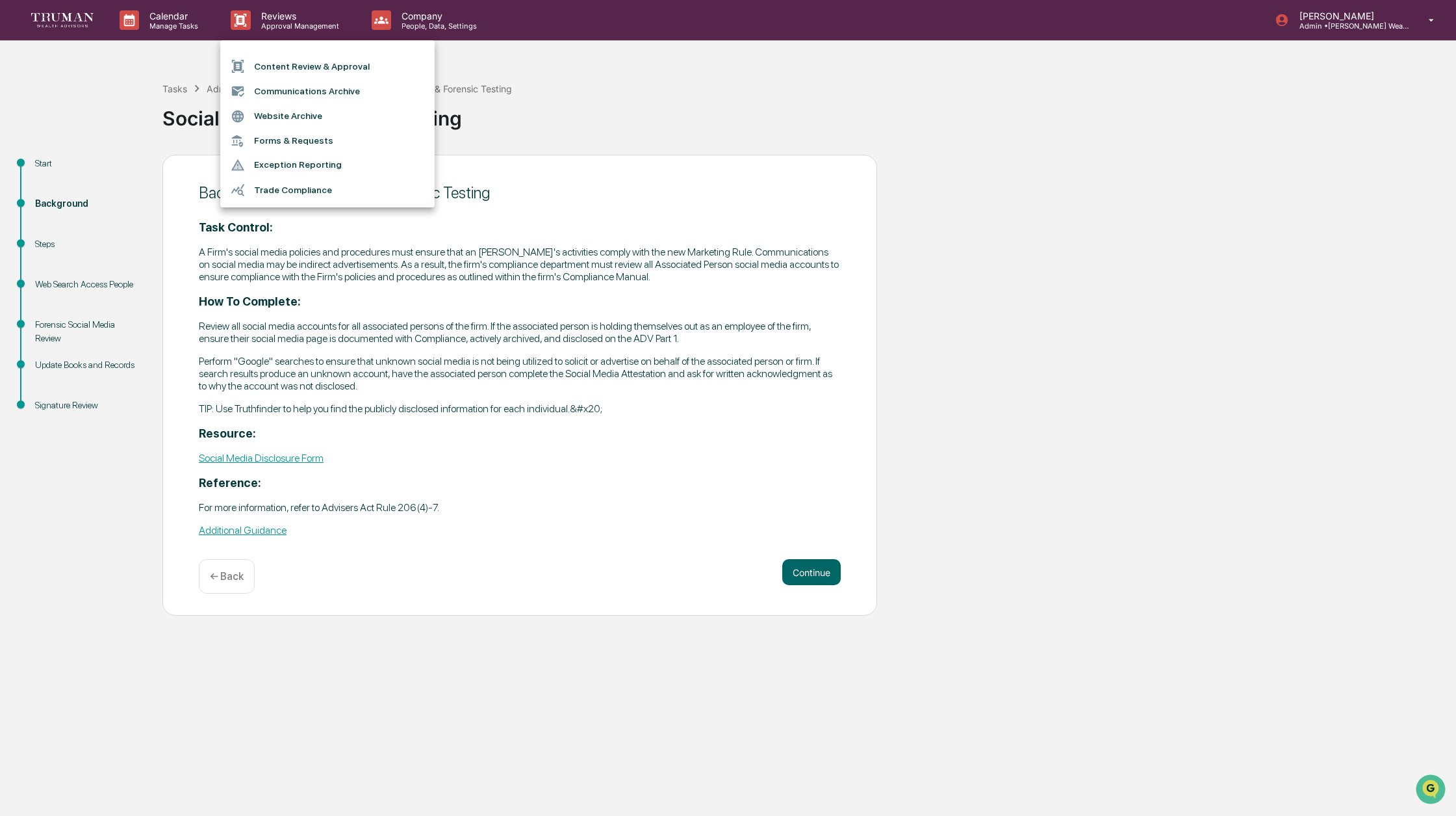
click at [431, 26] on div at bounding box center [728, 408] width 1456 height 816
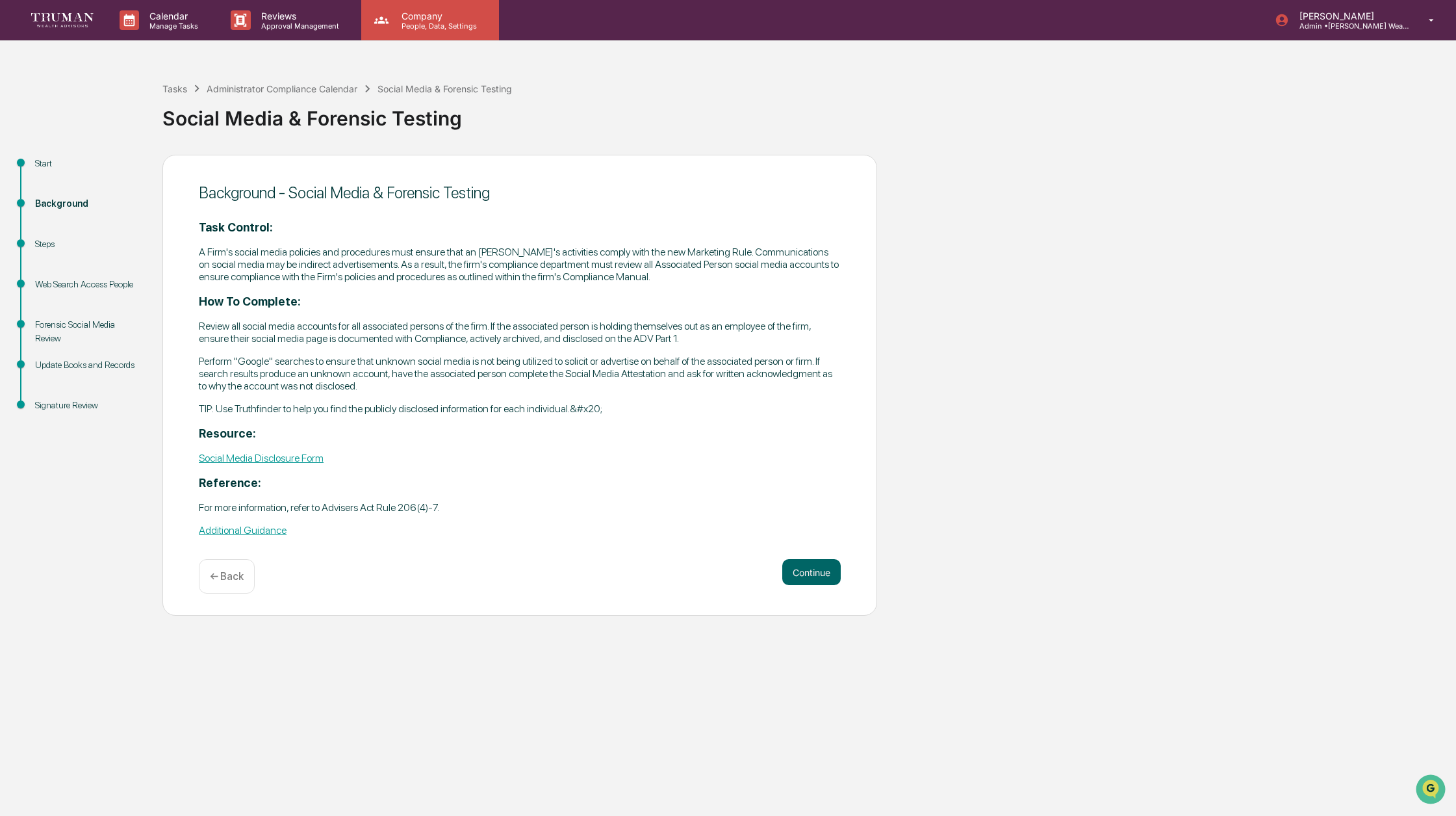
click at [427, 19] on p "Company" at bounding box center [437, 16] width 92 height 11
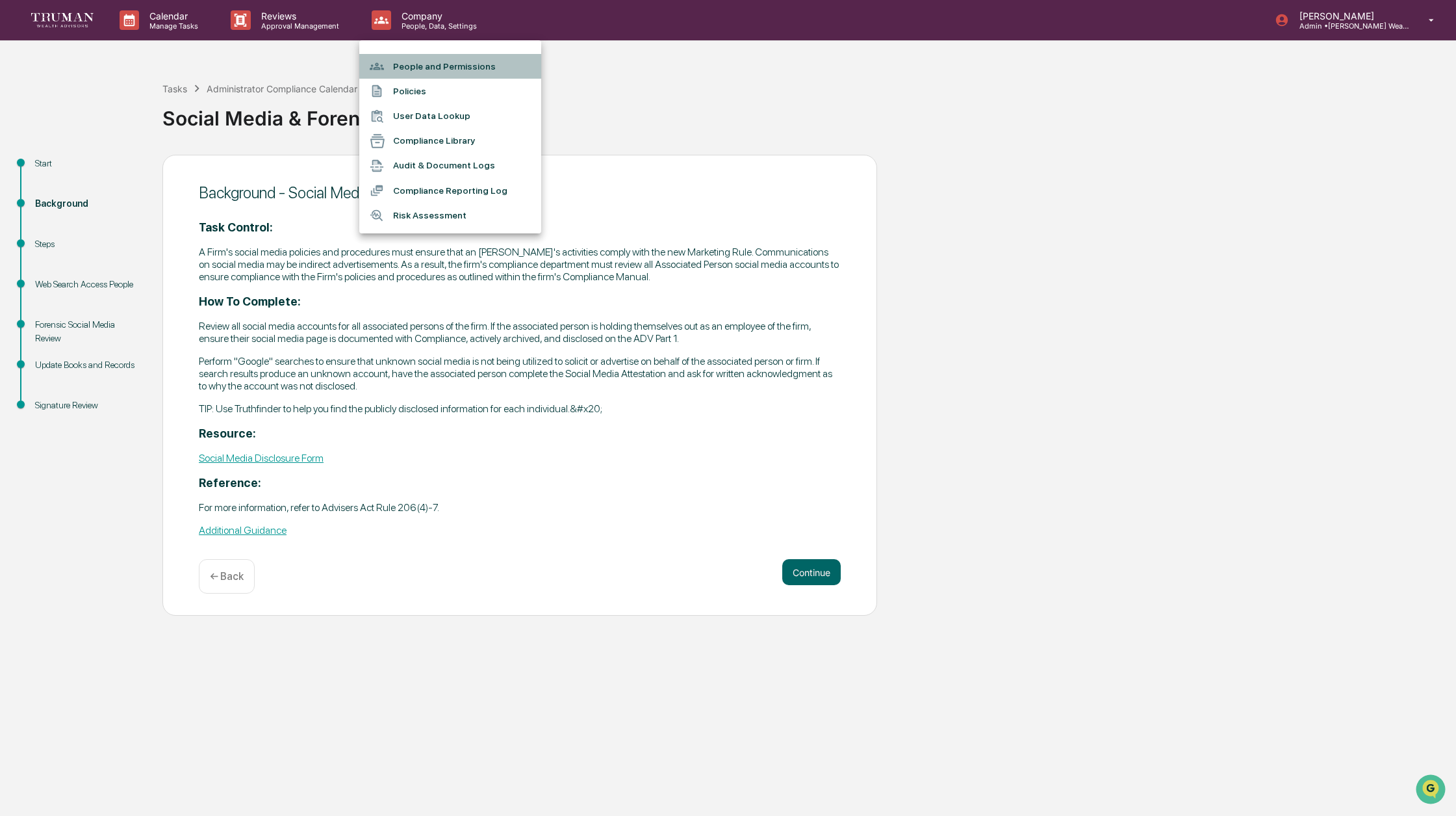
click at [442, 63] on li "People and Permissions" at bounding box center [450, 66] width 182 height 24
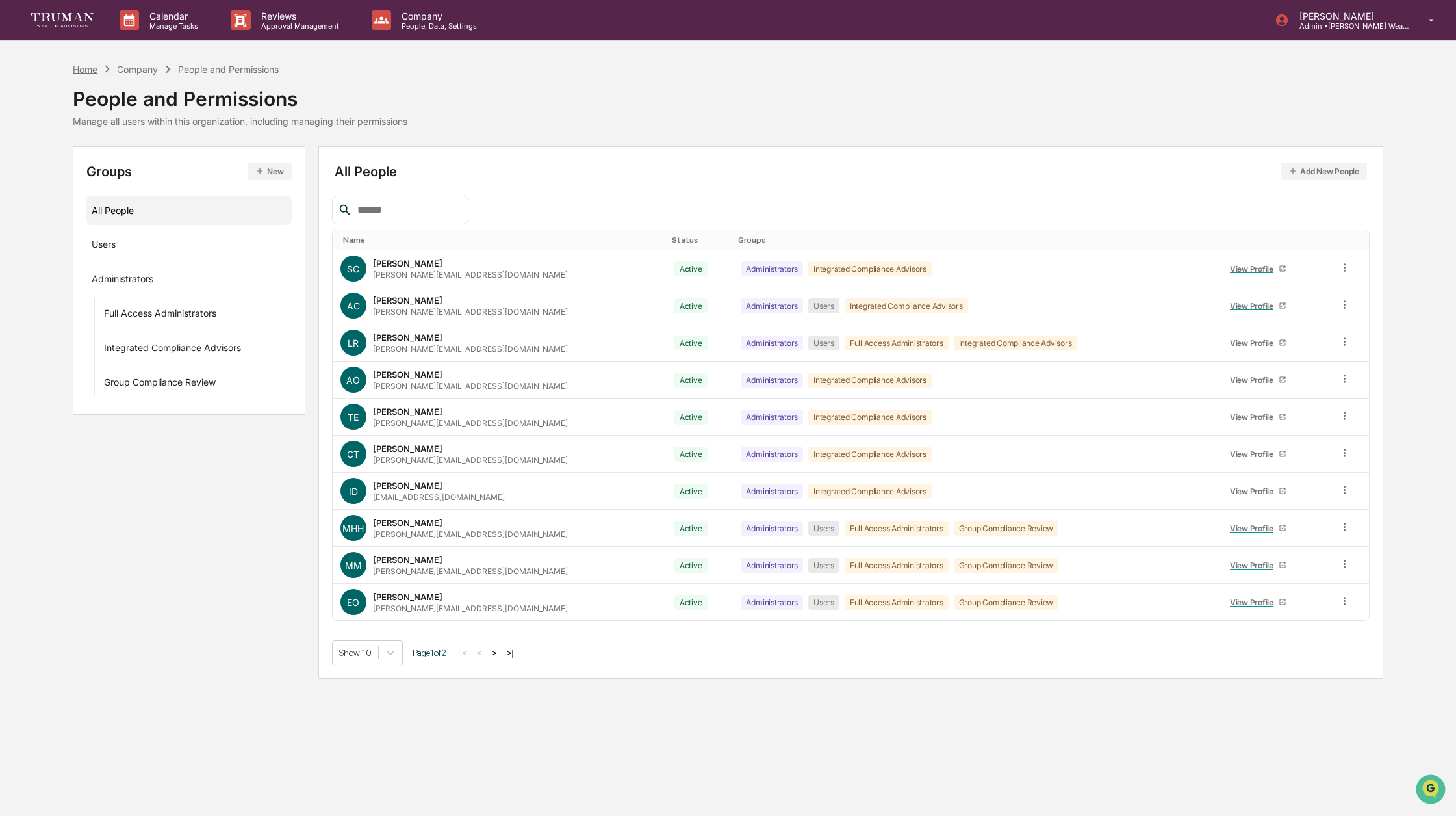
click at [76, 72] on div "Home" at bounding box center [85, 69] width 24 height 11
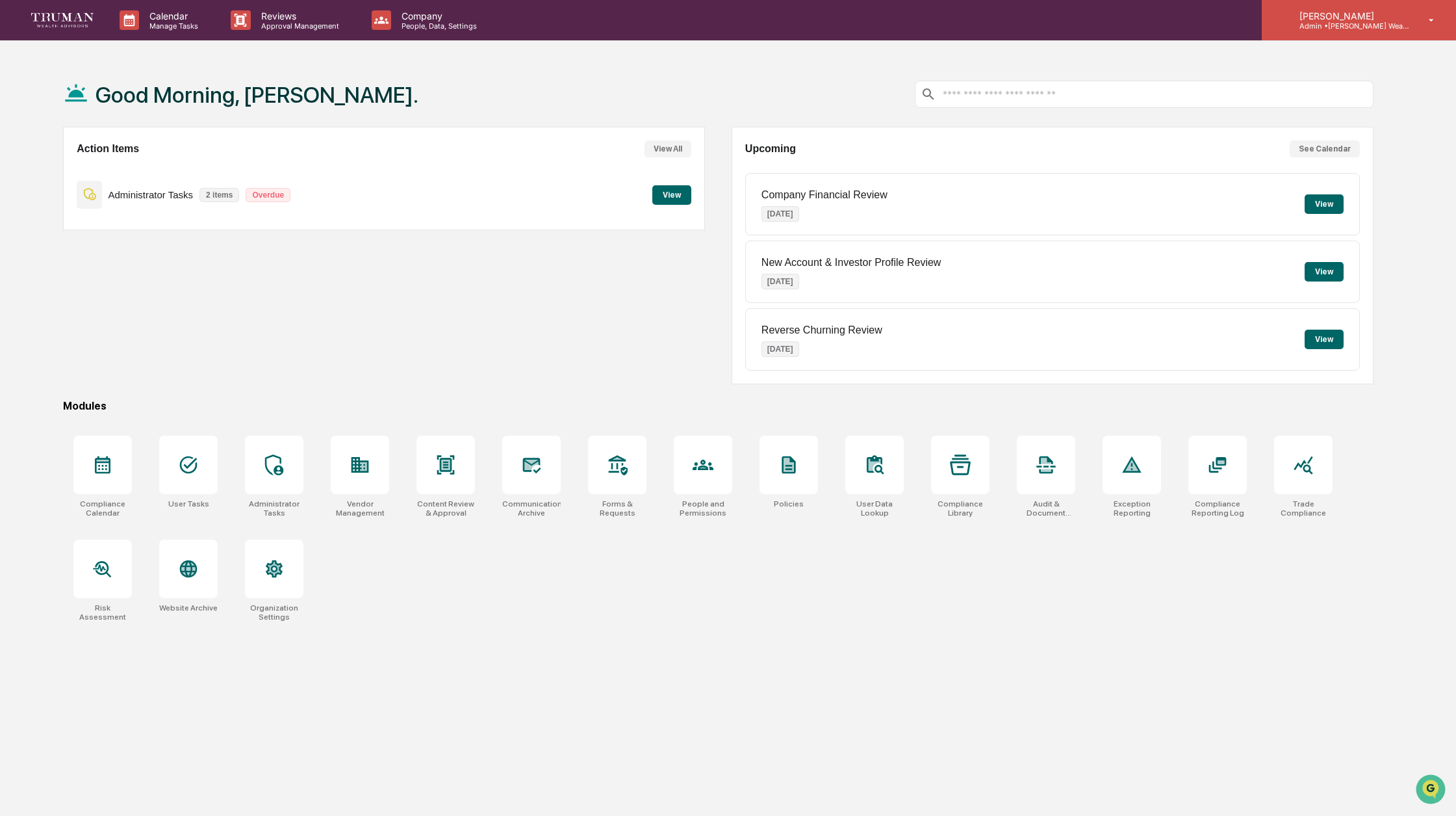
click at [1380, 22] on p "Admin • Truman Wealth" at bounding box center [1349, 26] width 121 height 9
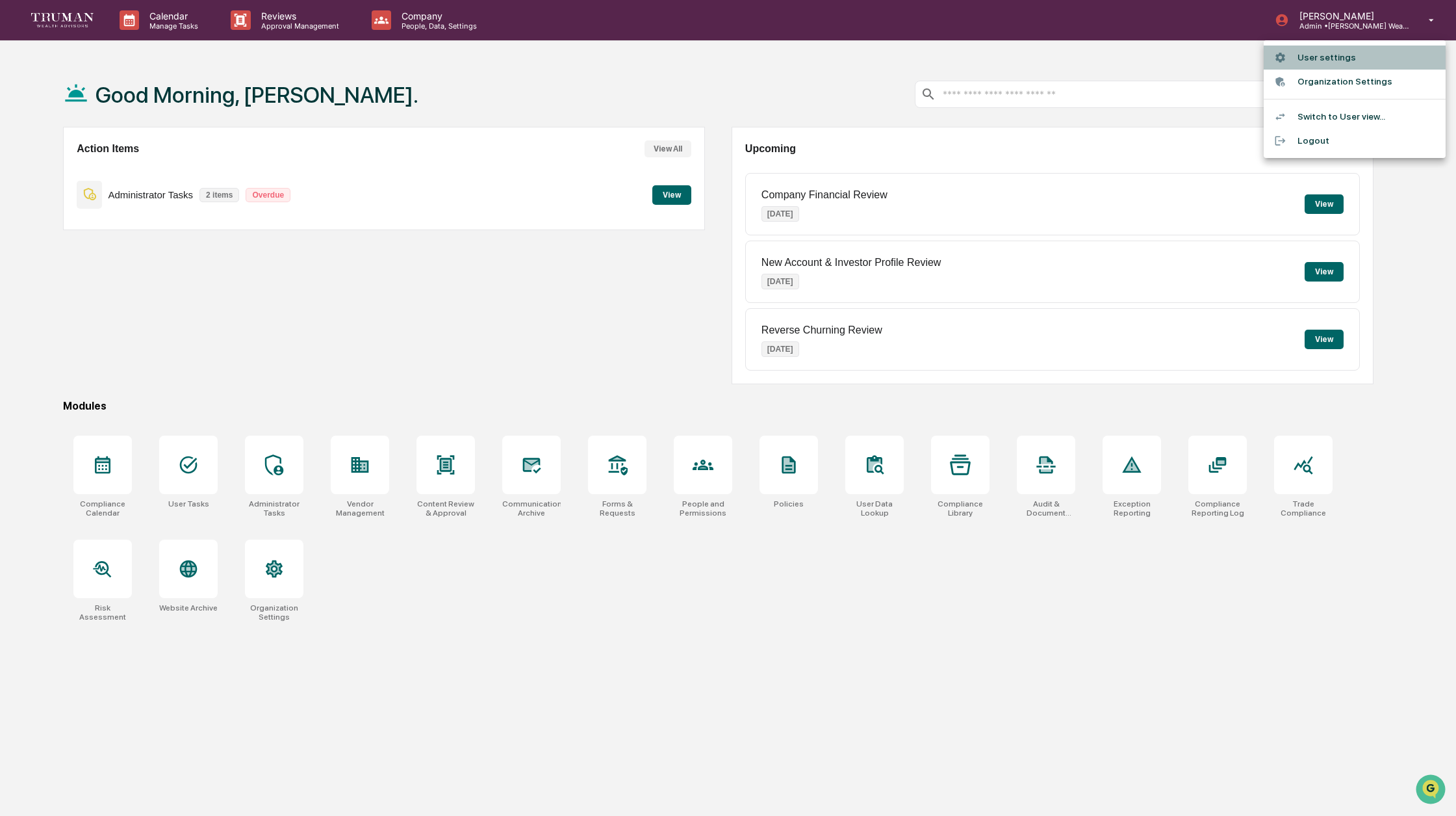
click at [1347, 56] on li "User settings" at bounding box center [1354, 57] width 182 height 24
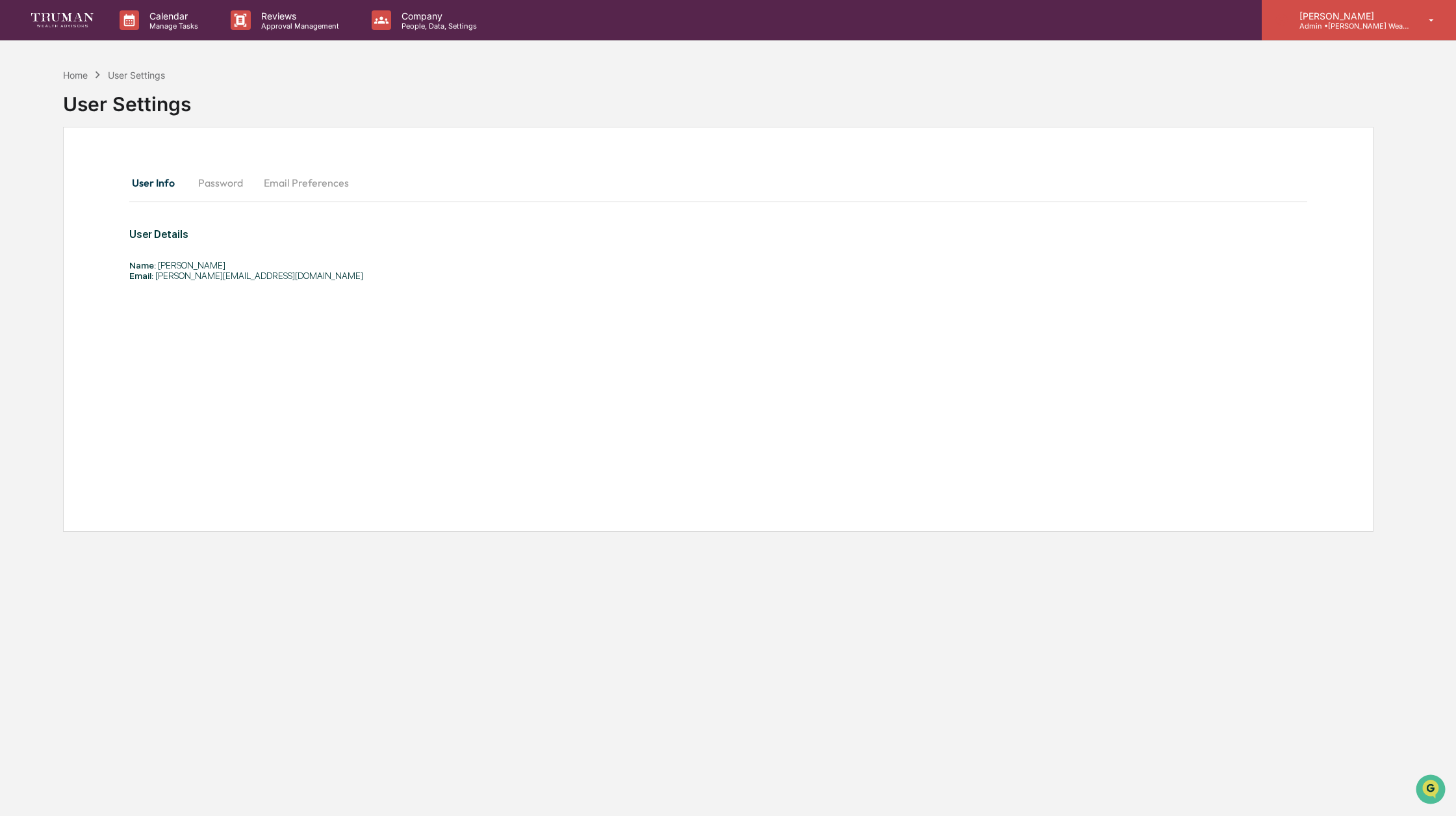
click at [1356, 19] on p "[PERSON_NAME]" at bounding box center [1349, 16] width 121 height 11
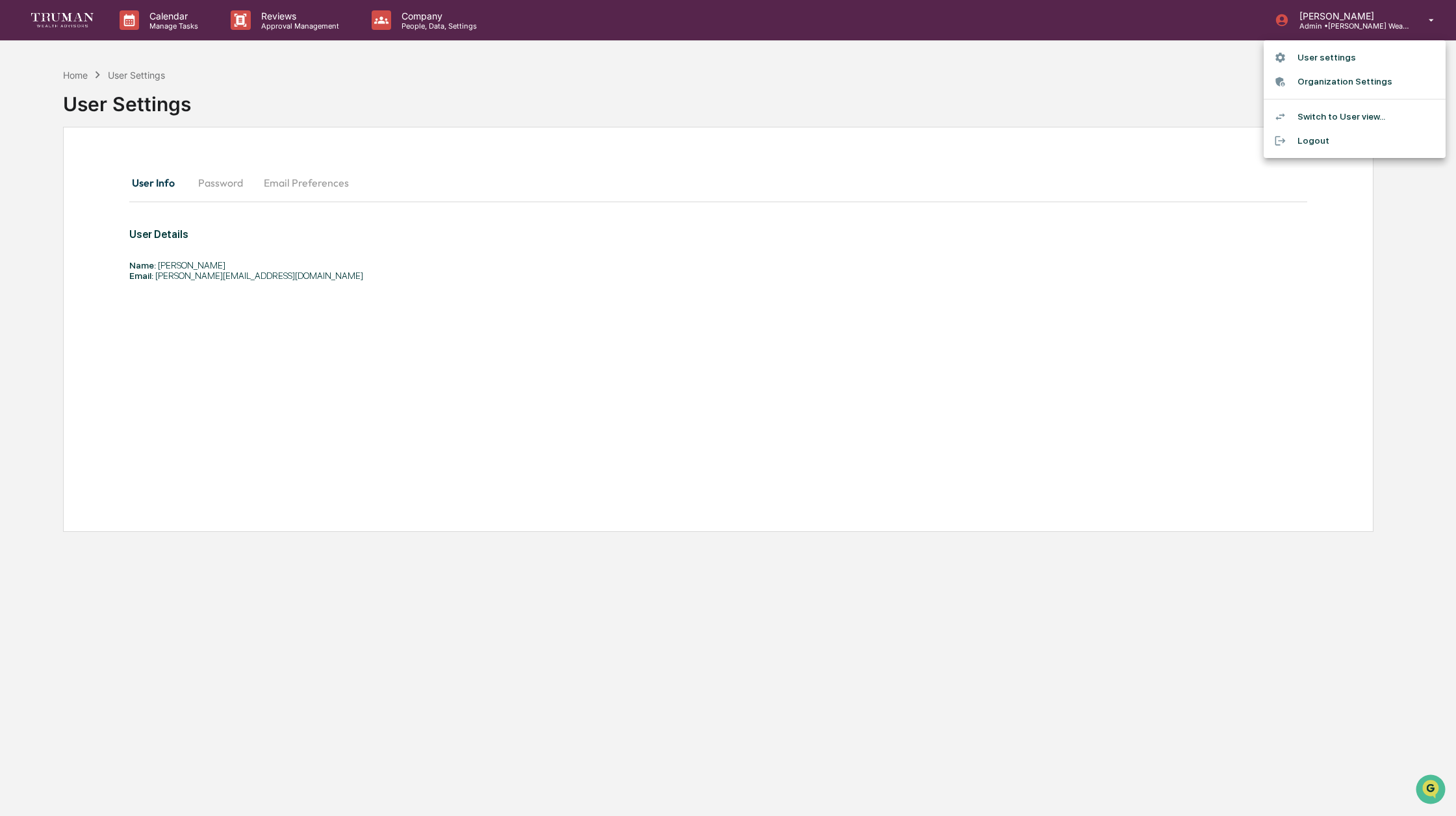
click at [1360, 117] on li "Switch to User view..." at bounding box center [1354, 116] width 182 height 24
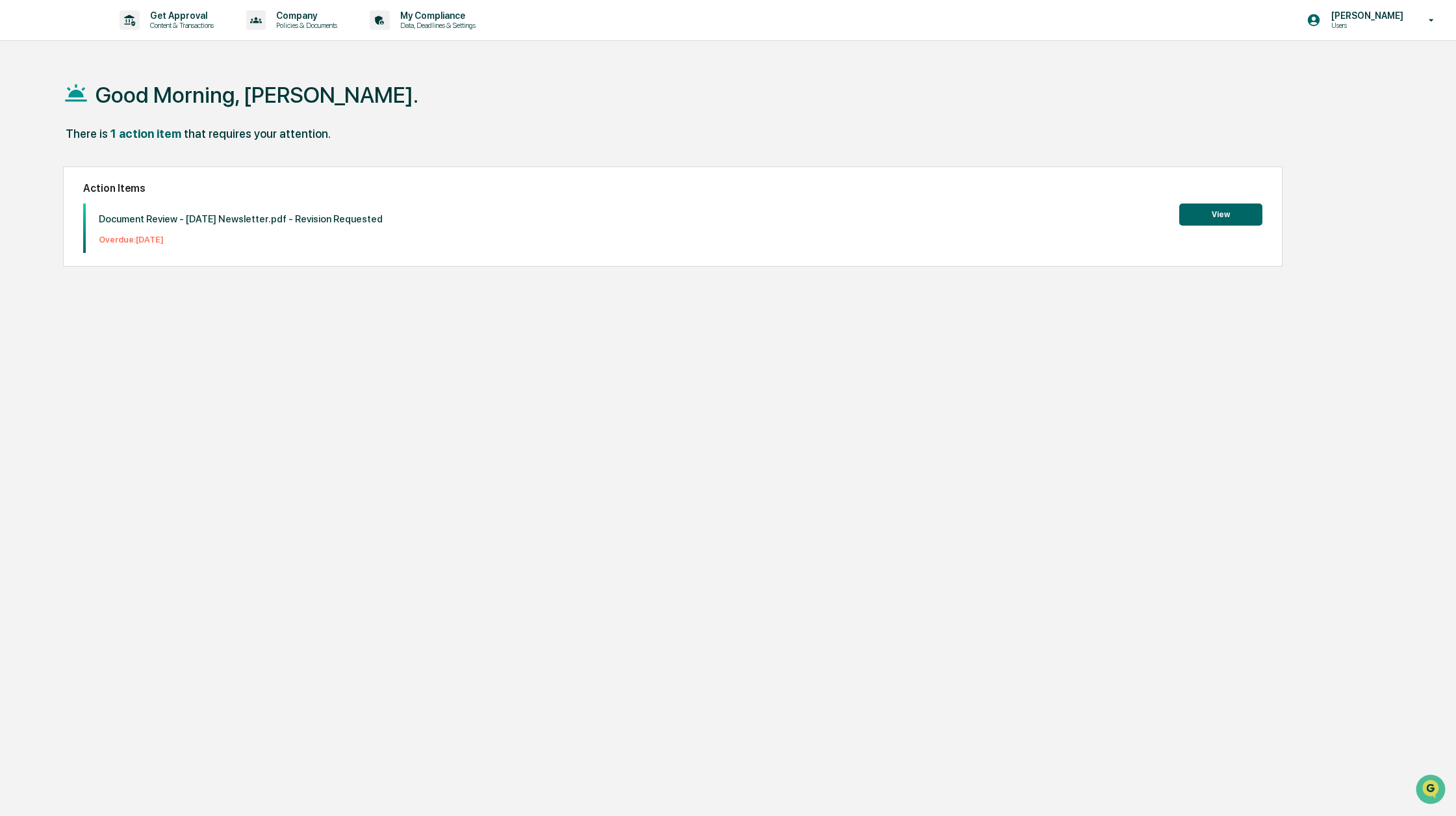
click at [1230, 215] on button "View" at bounding box center [1221, 214] width 83 height 22
click at [316, 19] on p "Company" at bounding box center [305, 16] width 78 height 10
click at [462, 17] on div at bounding box center [728, 408] width 1456 height 816
click at [458, 22] on p "Data, Deadlines & Settings" at bounding box center [436, 25] width 92 height 9
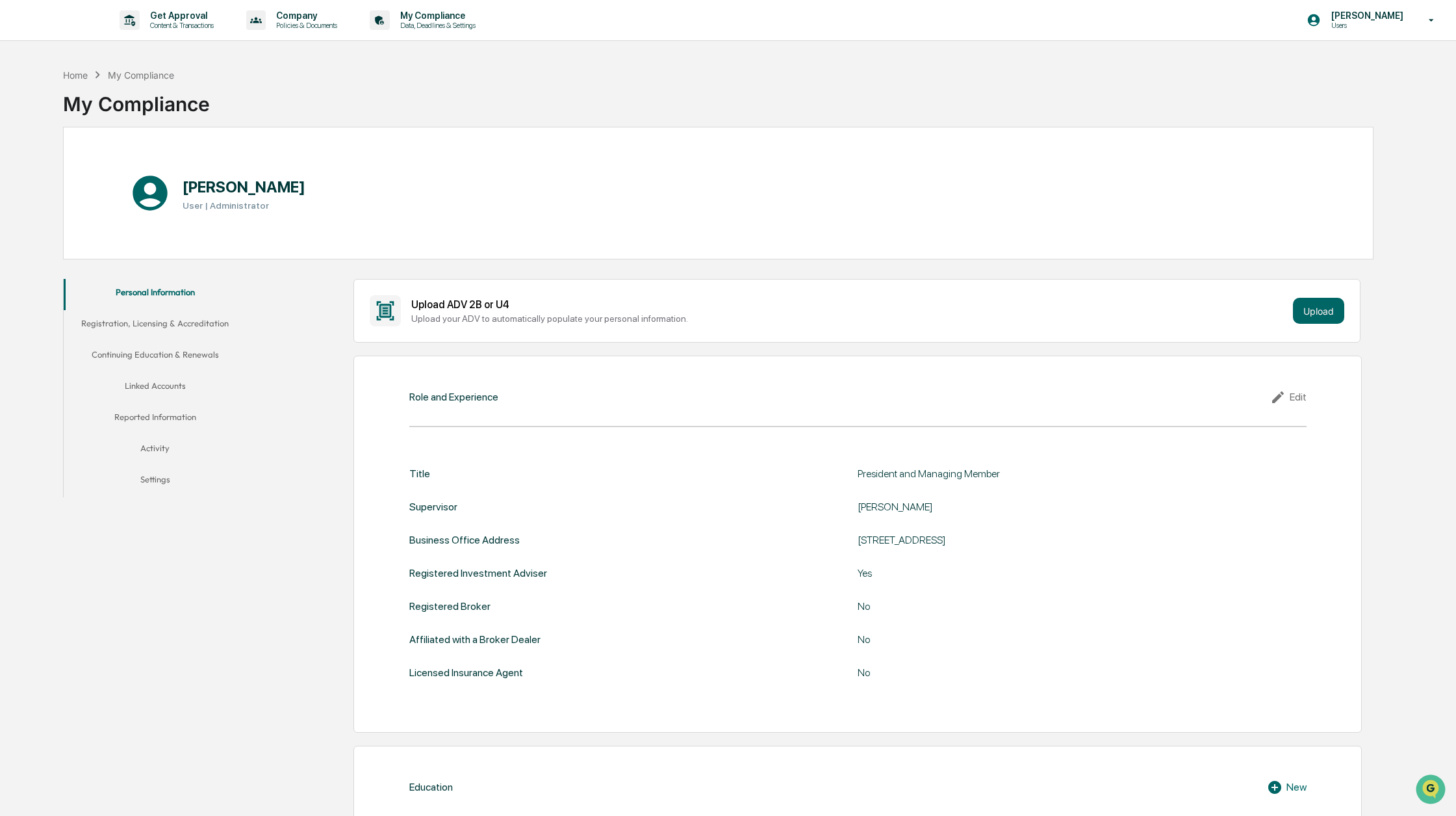
click at [156, 379] on button "Linked Accounts" at bounding box center [155, 388] width 182 height 31
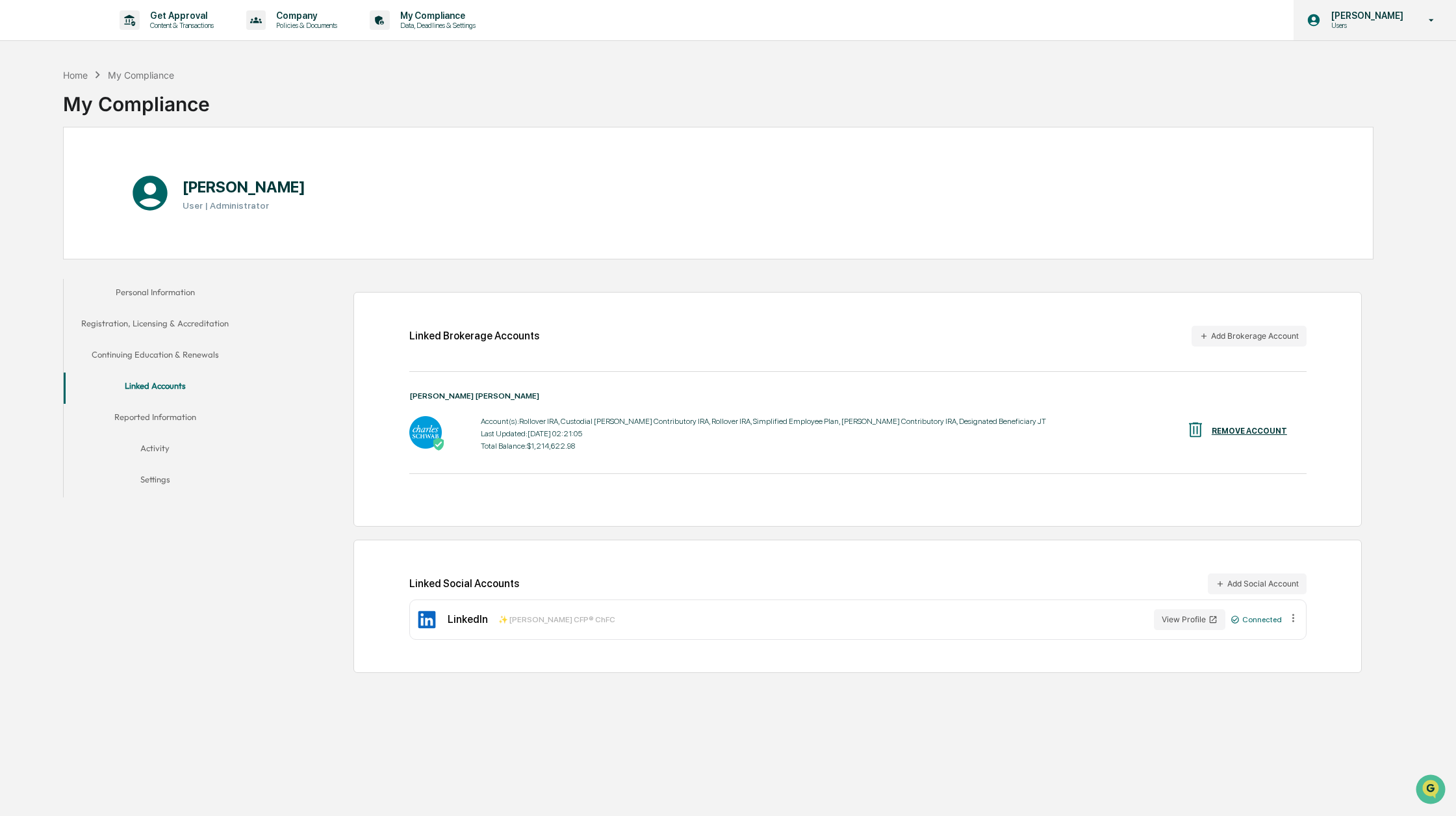
click at [1380, 26] on p "Users" at bounding box center [1365, 25] width 89 height 9
click at [1360, 59] on li "Switch to Admin view..." at bounding box center [1354, 66] width 182 height 24
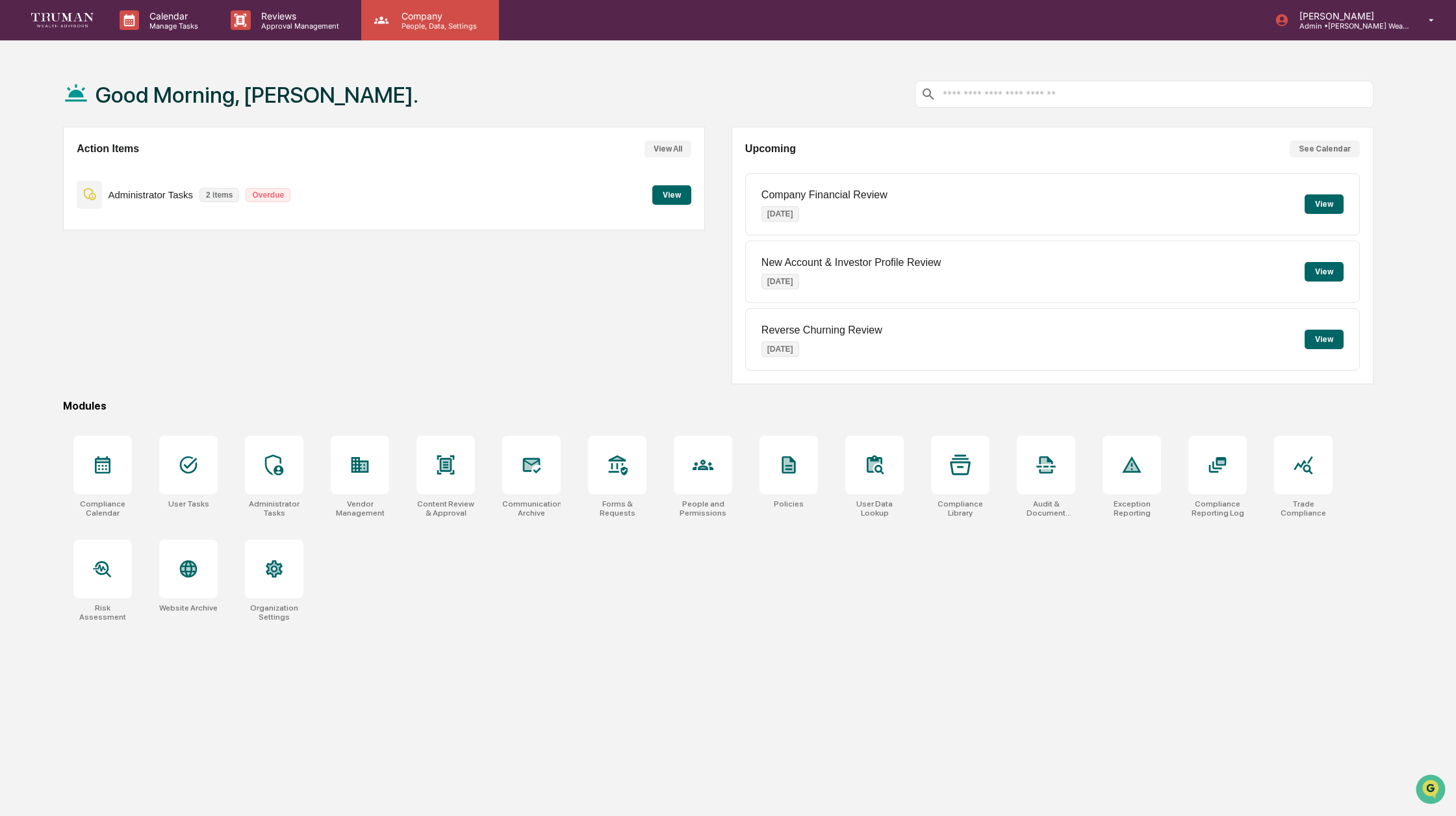
click at [406, 24] on p "People, Data, Settings" at bounding box center [437, 26] width 92 height 9
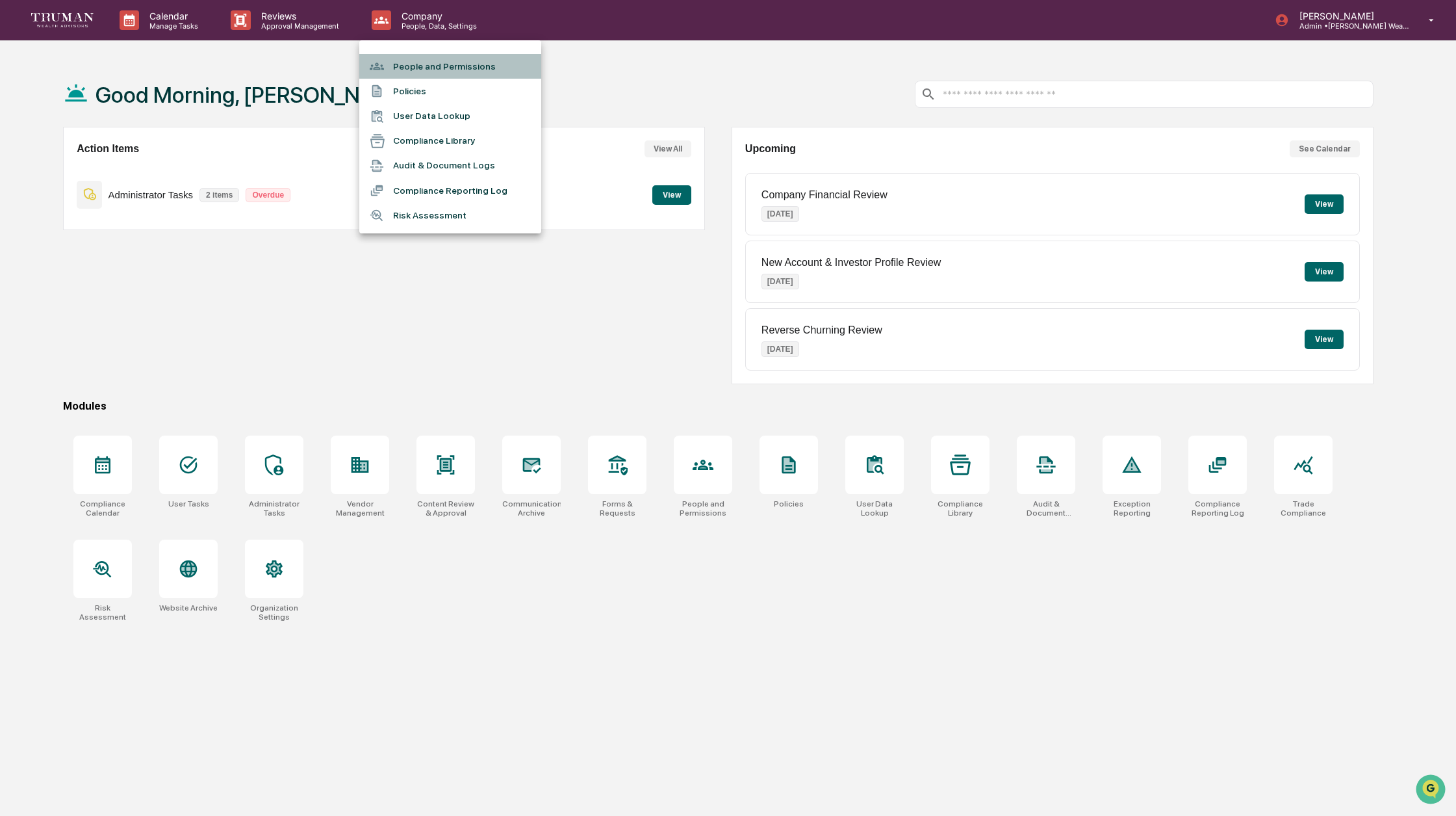
click at [457, 68] on li "People and Permissions" at bounding box center [450, 66] width 182 height 24
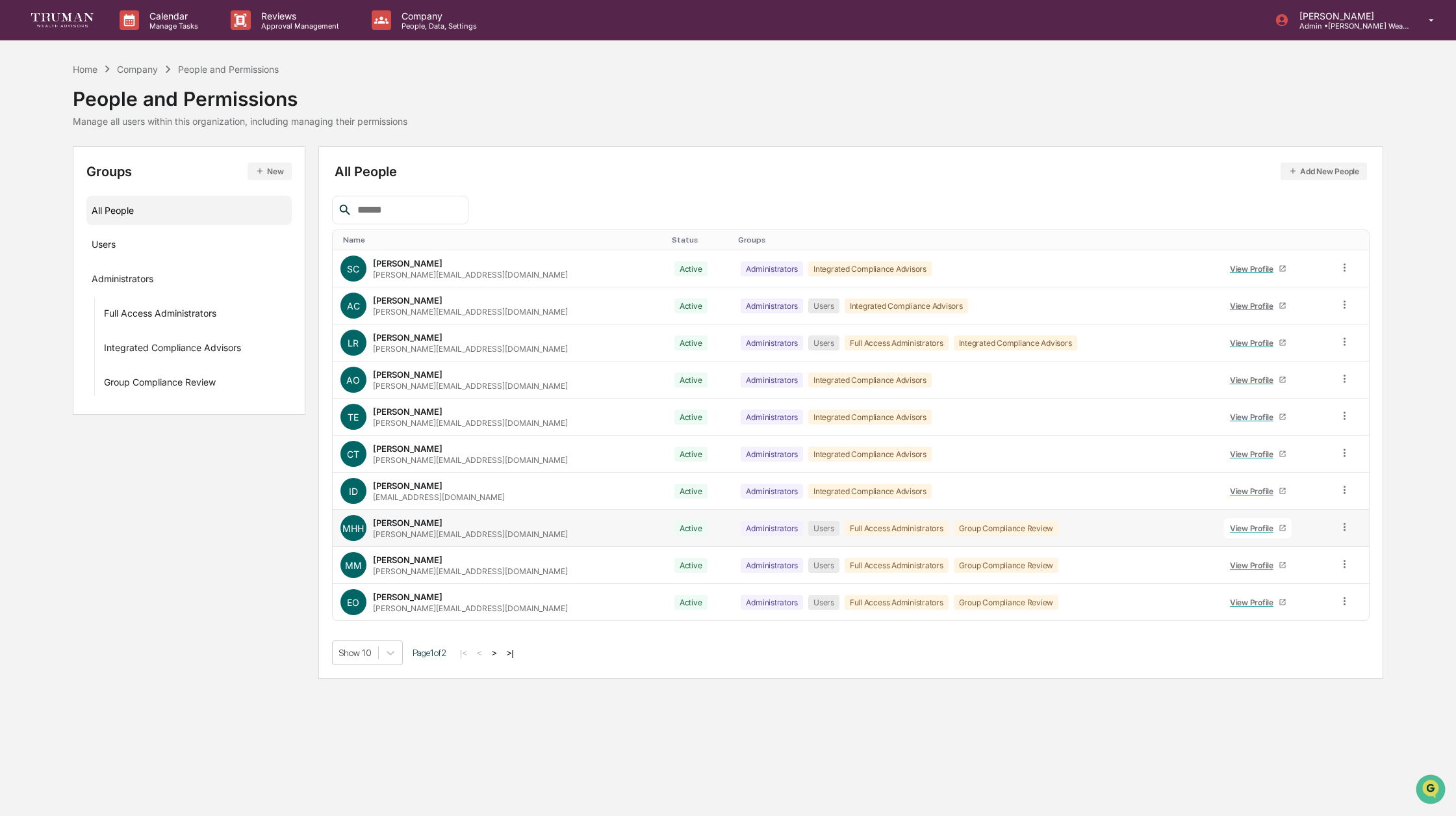
click at [436, 529] on div "maria@trumanwealthadvisors.com" at bounding box center [470, 534] width 195 height 10
click at [1238, 529] on div "View Profile" at bounding box center [1254, 527] width 49 height 10
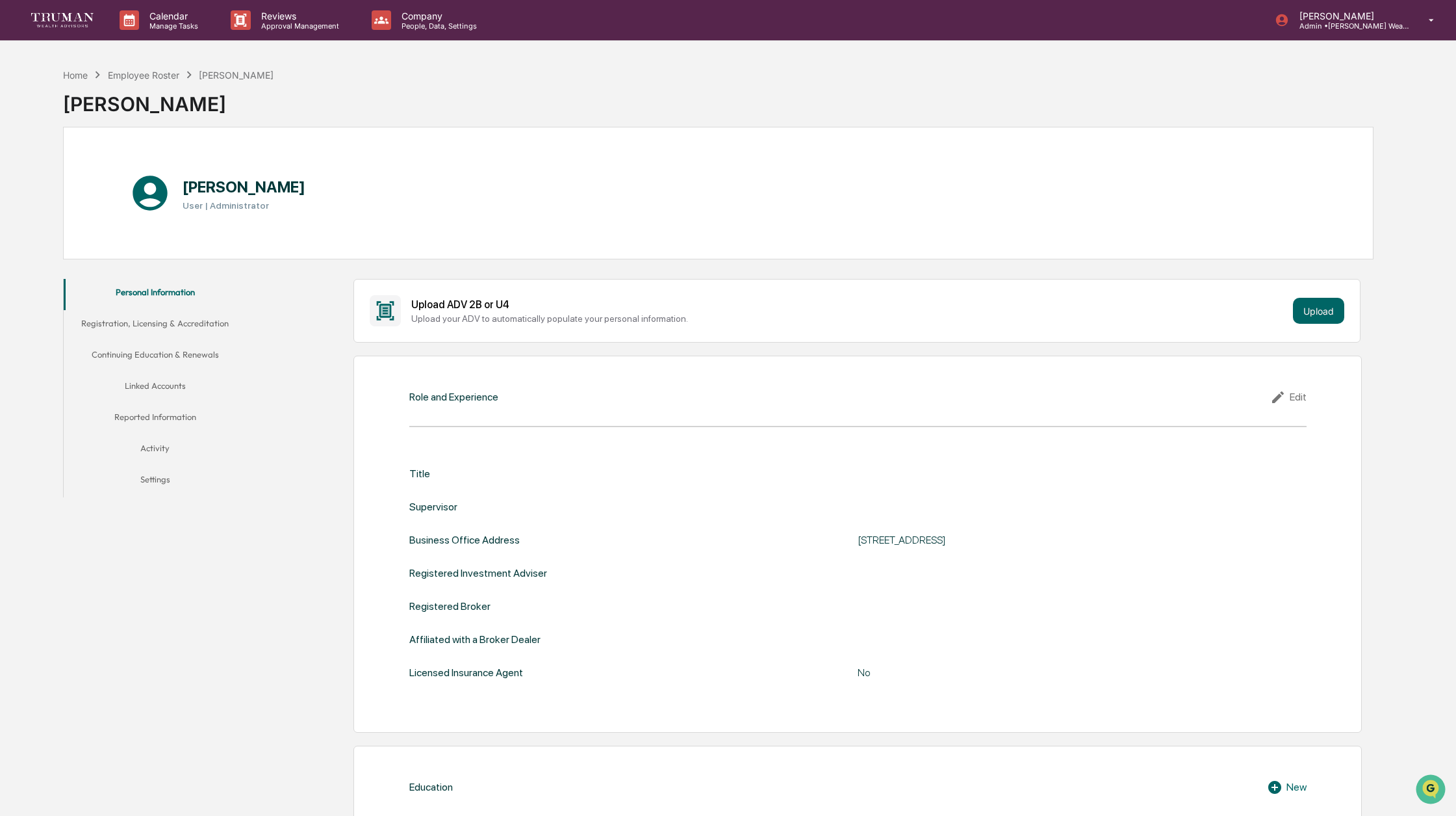
click at [182, 380] on button "Linked Accounts" at bounding box center [155, 388] width 182 height 31
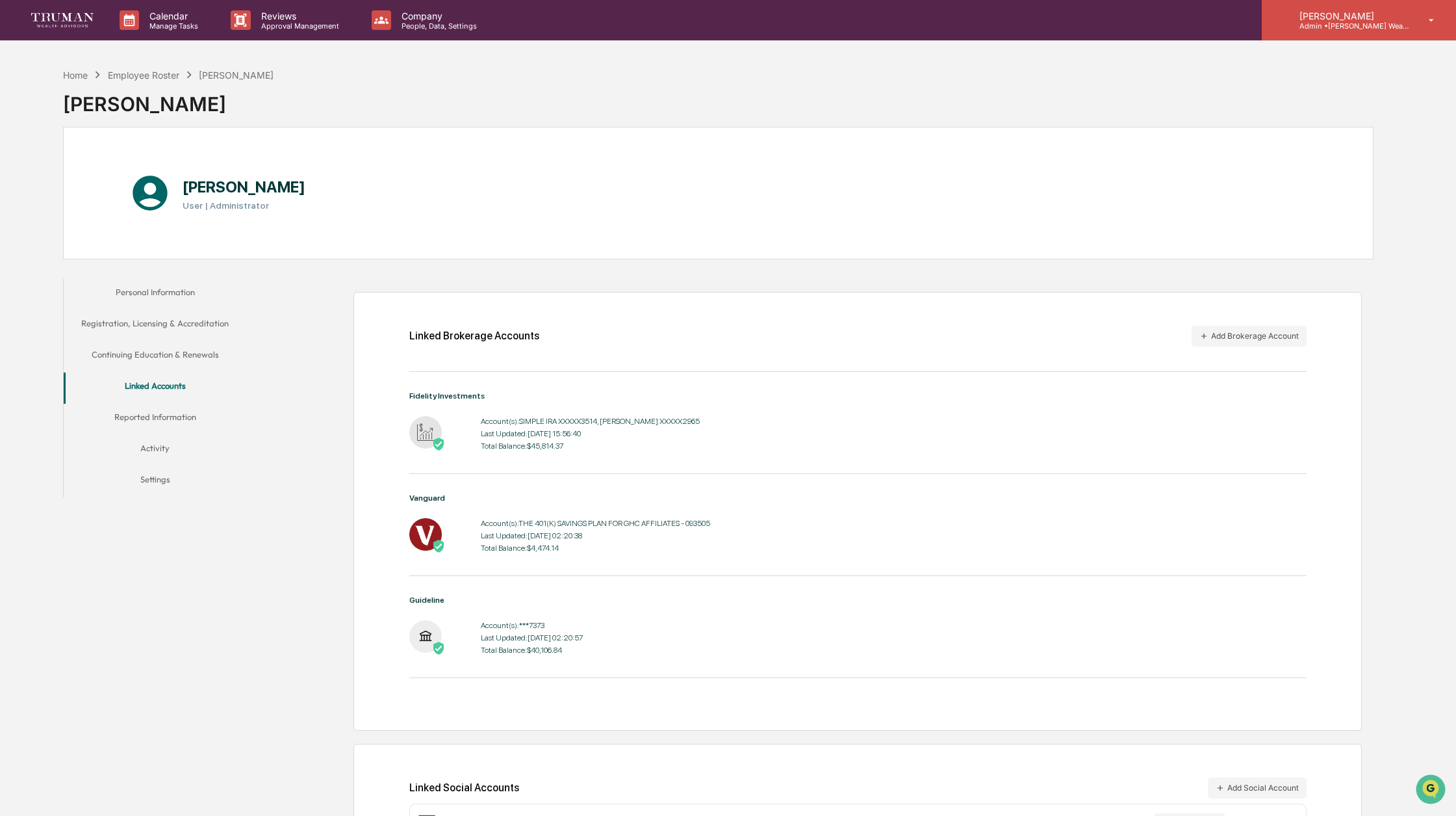
click at [1380, 24] on icon at bounding box center [1432, 20] width 23 height 12
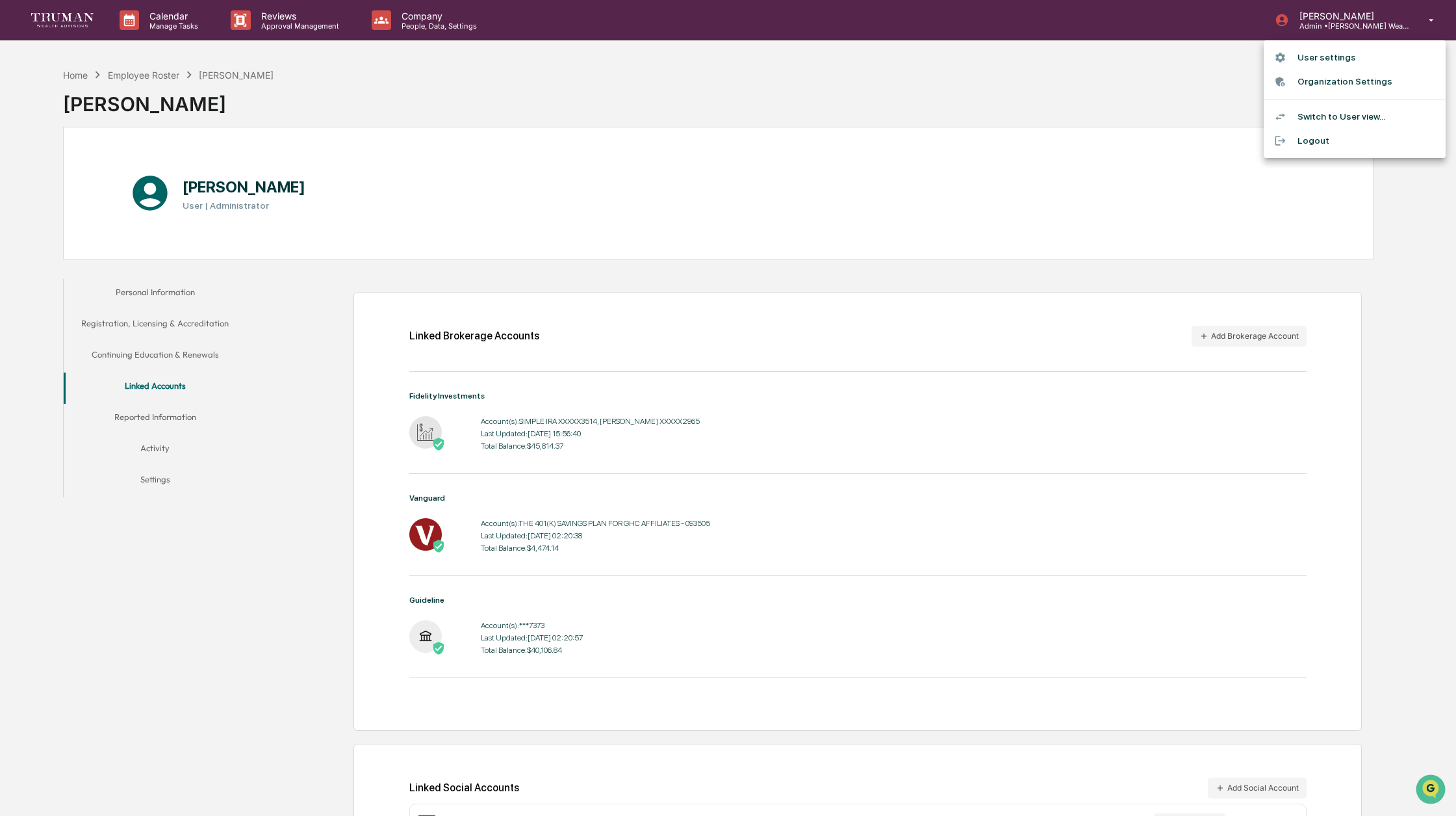
click at [143, 76] on div at bounding box center [728, 408] width 1456 height 816
click at [149, 76] on div "Employee Roster" at bounding box center [143, 75] width 71 height 11
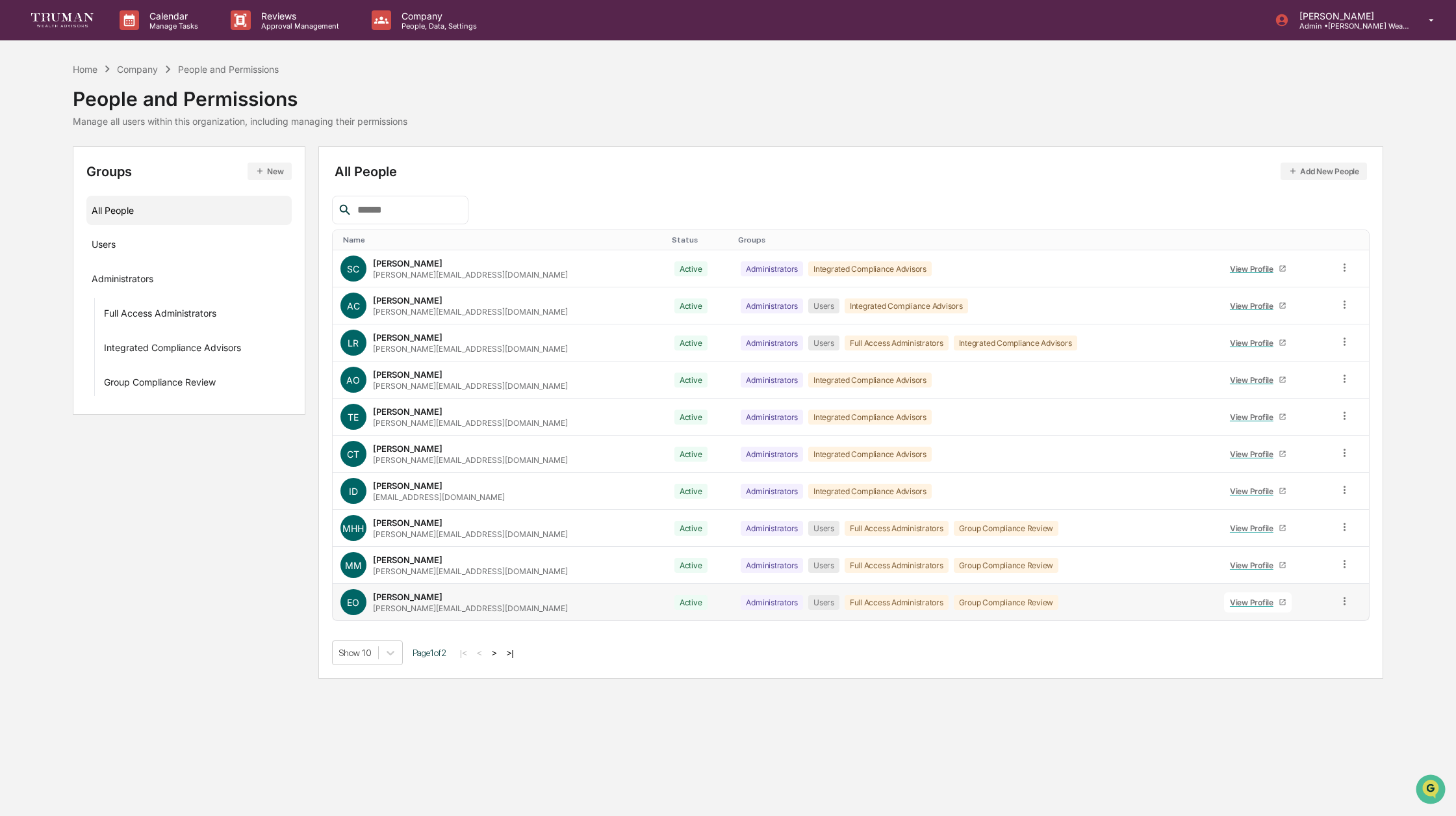
click at [426, 600] on div "Ellen Osthus ellen@trumanwealthadvisors.com" at bounding box center [470, 602] width 195 height 22
click at [1239, 601] on div "View Profile" at bounding box center [1254, 601] width 49 height 10
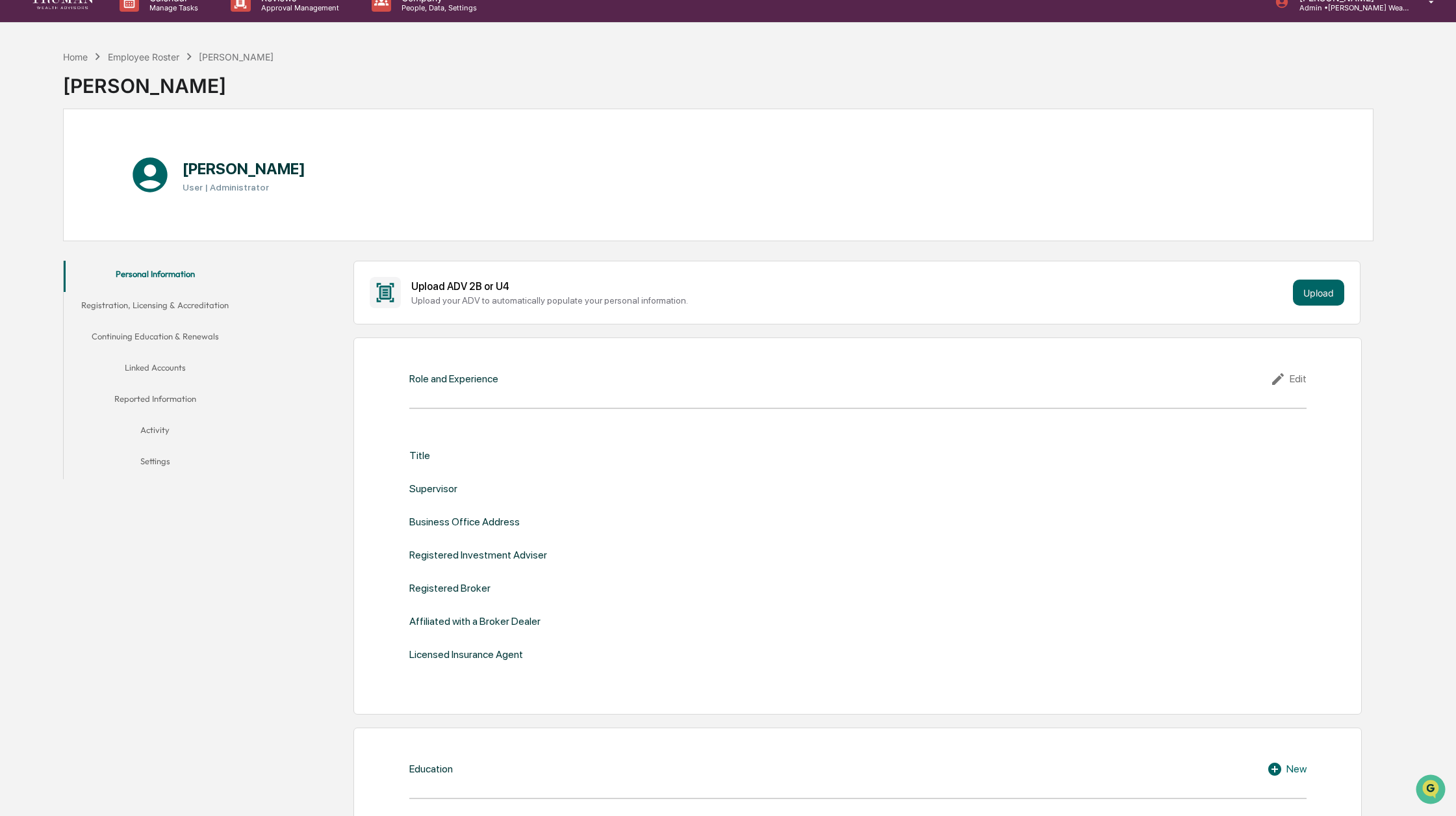
scroll to position [11, 0]
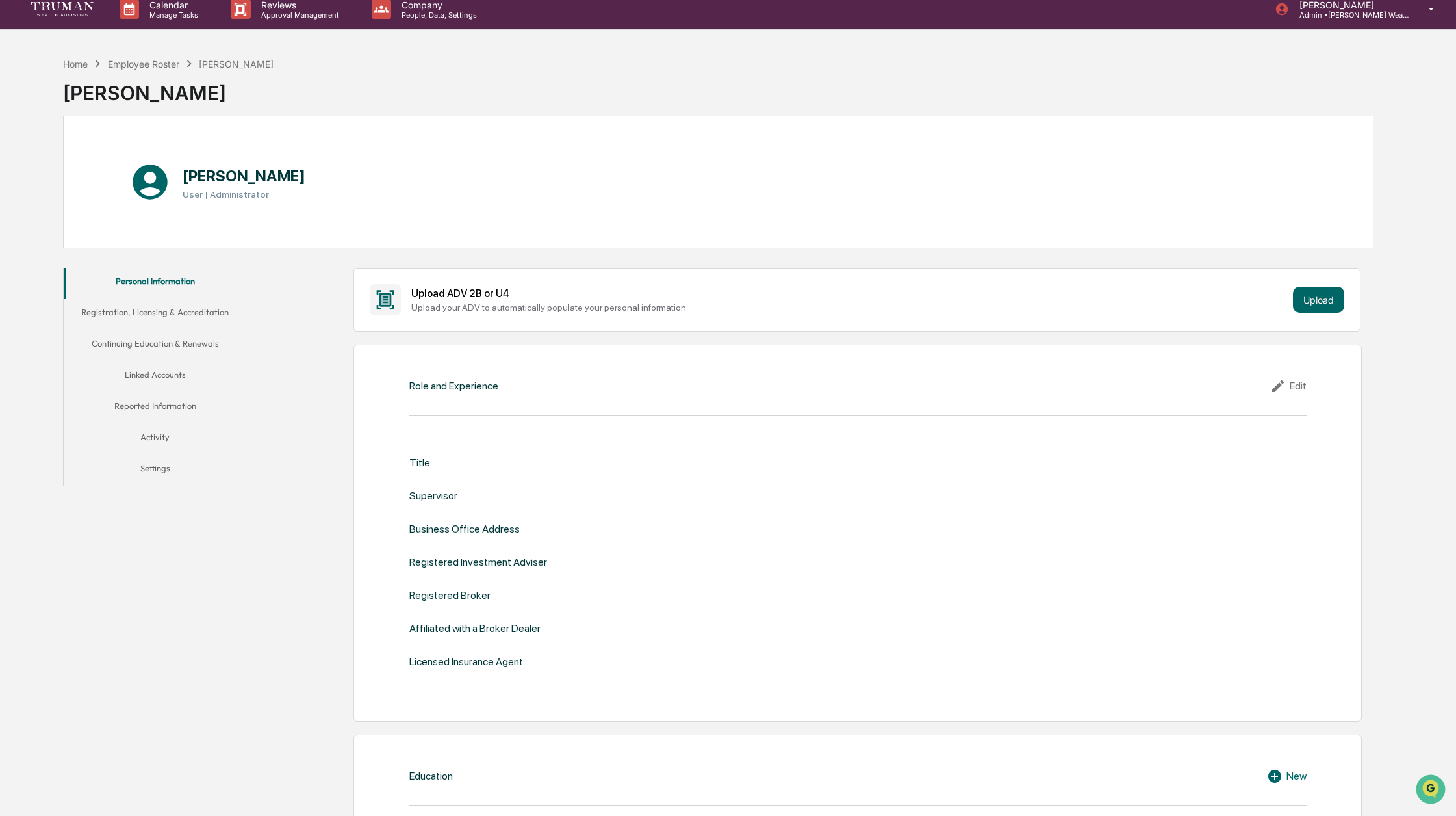
click at [172, 368] on button "Linked Accounts" at bounding box center [155, 377] width 182 height 31
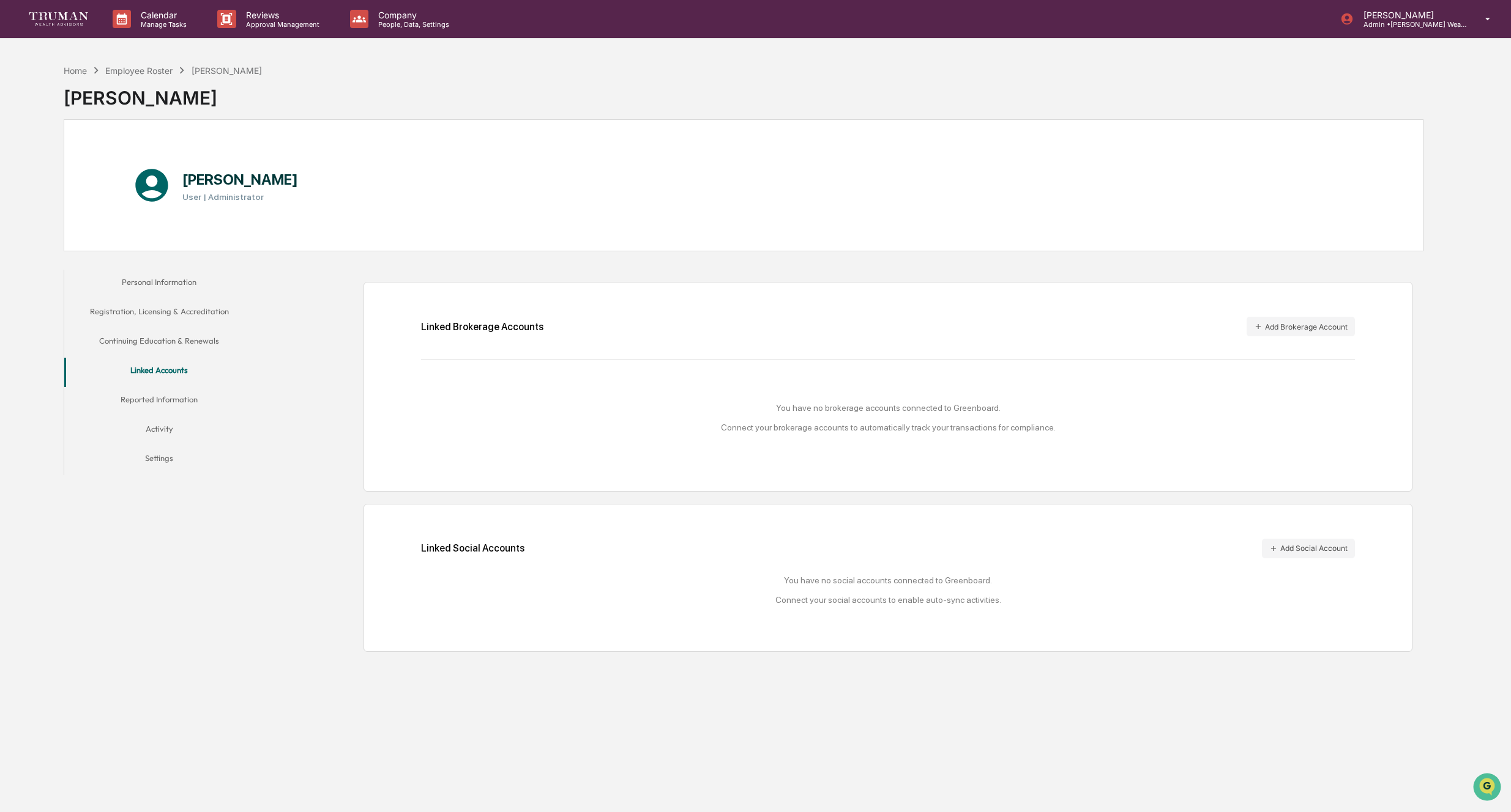
click at [151, 341] on button "Continuing Education & Renewals" at bounding box center [160, 343] width 190 height 29
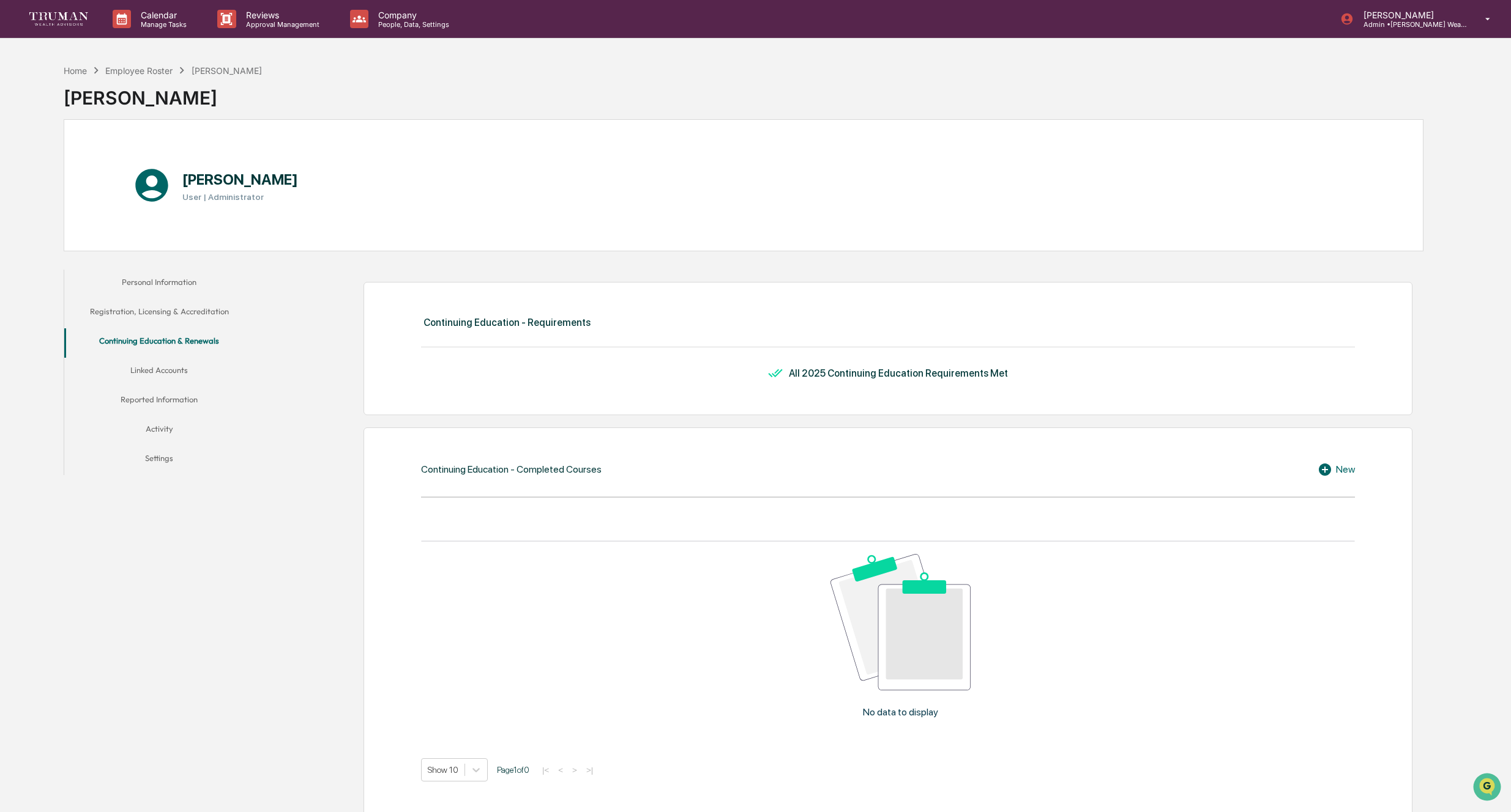
scroll to position [1, 0]
click at [182, 310] on button "Registration, Licensing & Accreditation" at bounding box center [160, 313] width 190 height 29
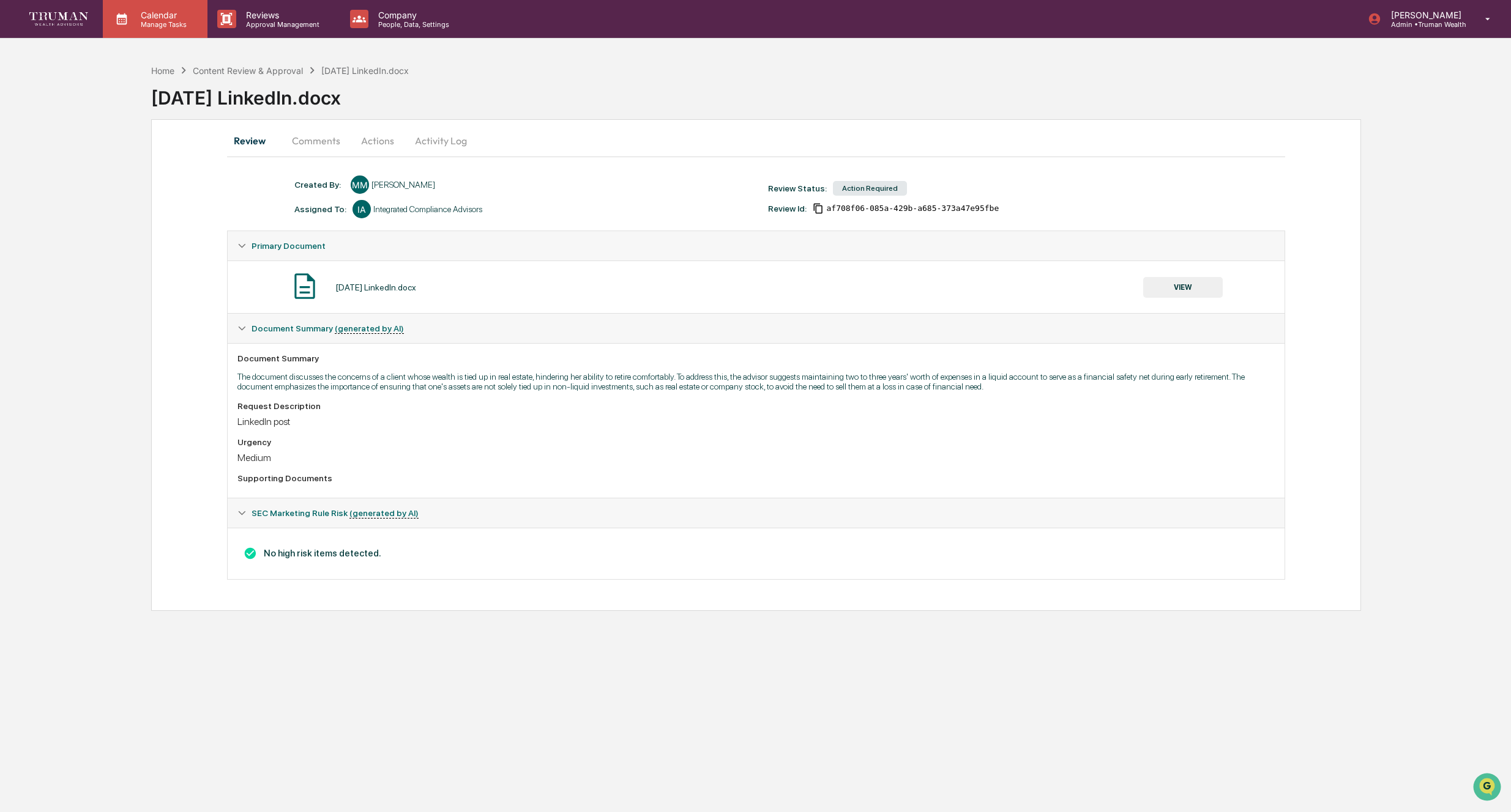
click at [174, 16] on p "Calendar" at bounding box center [162, 15] width 62 height 11
click at [260, 811] on div at bounding box center [755, 820] width 1511 height 0
click at [268, 21] on p "Approval Management" at bounding box center [281, 25] width 89 height 8
click at [285, 811] on div at bounding box center [755, 820] width 1511 height 0
click at [170, 70] on div "Home" at bounding box center [163, 70] width 23 height 11
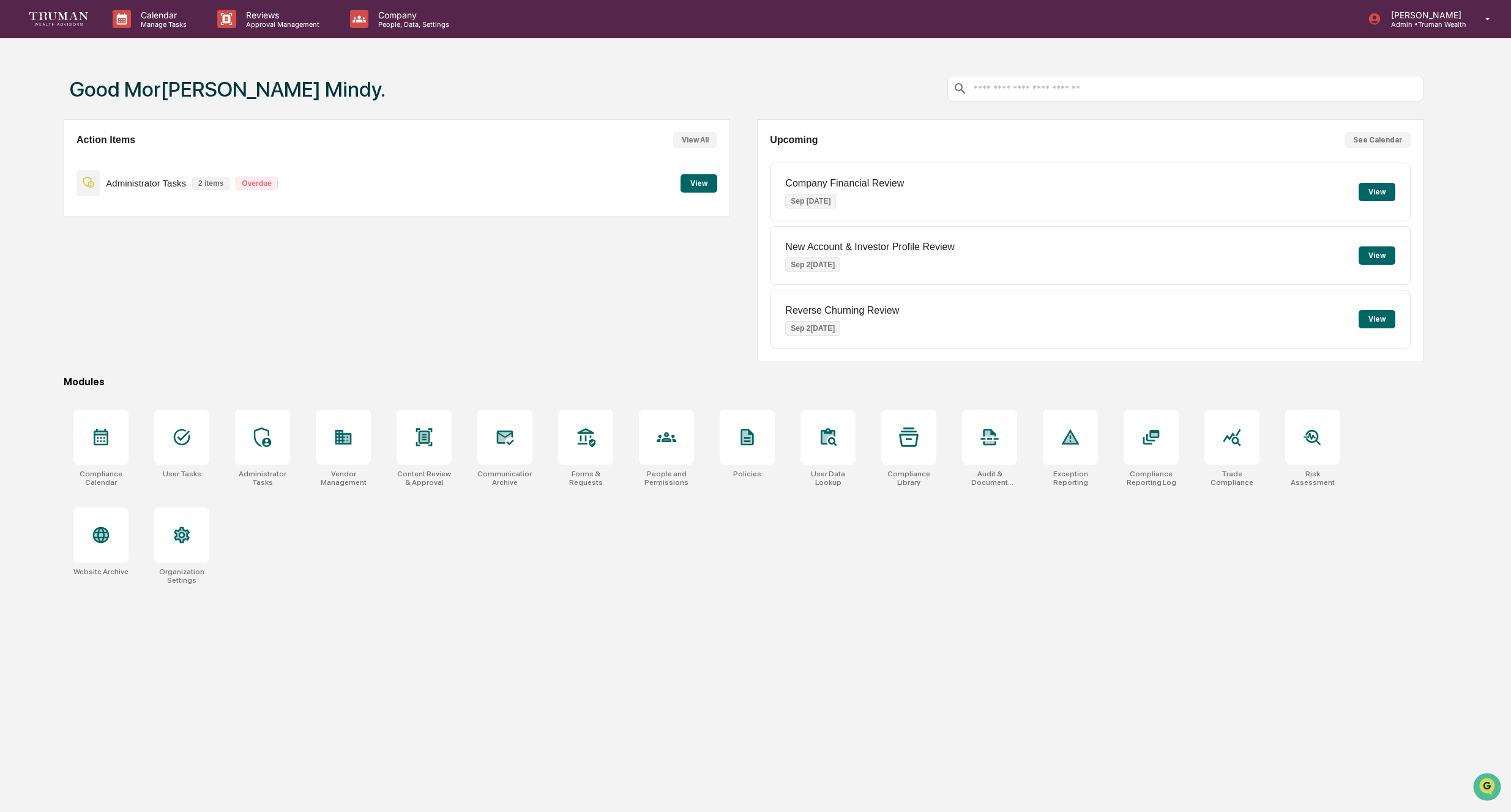
click at [696, 186] on button "View" at bounding box center [699, 183] width 37 height 18
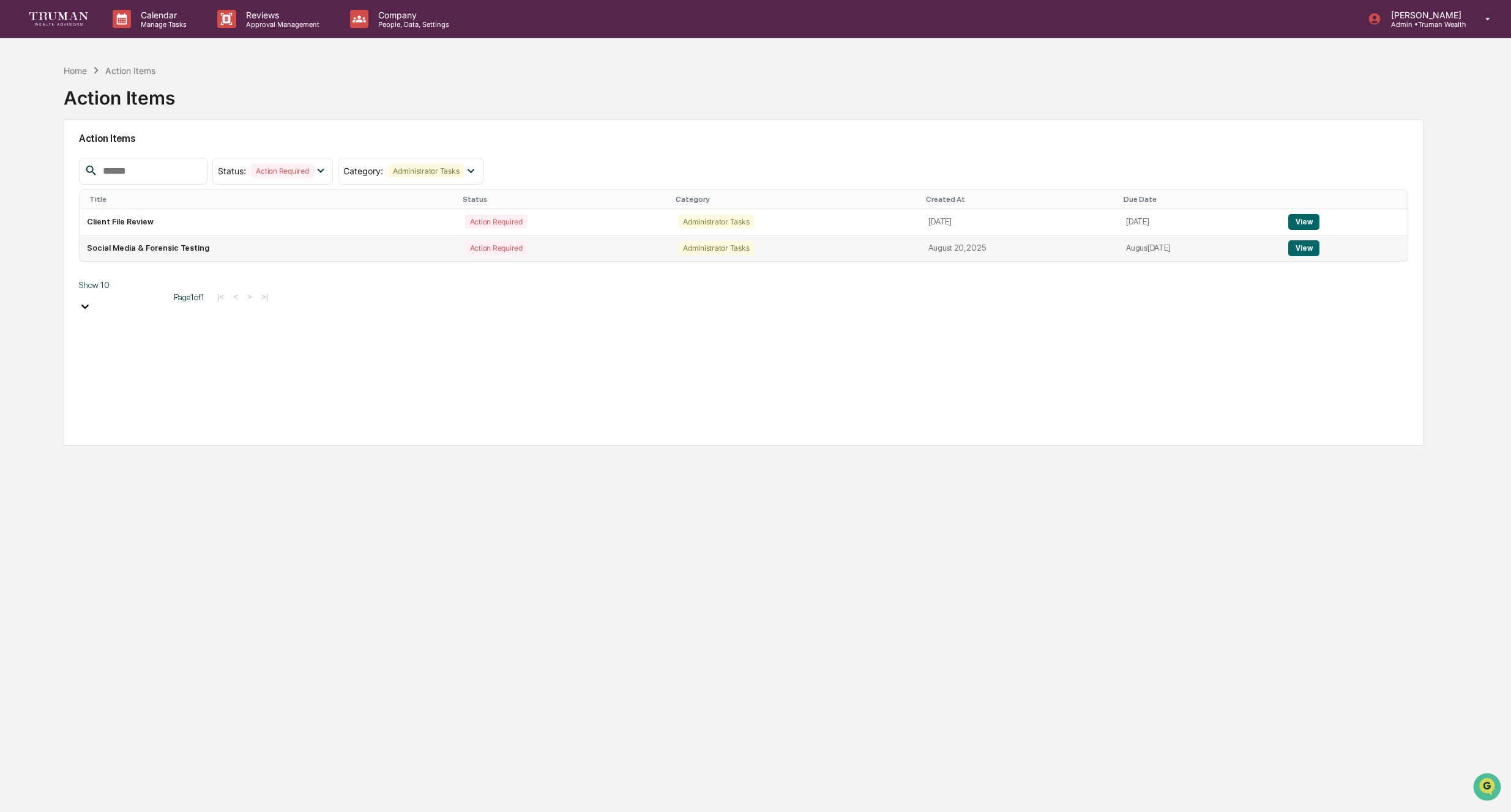
click at [1309, 249] on button "View" at bounding box center [1303, 248] width 31 height 16
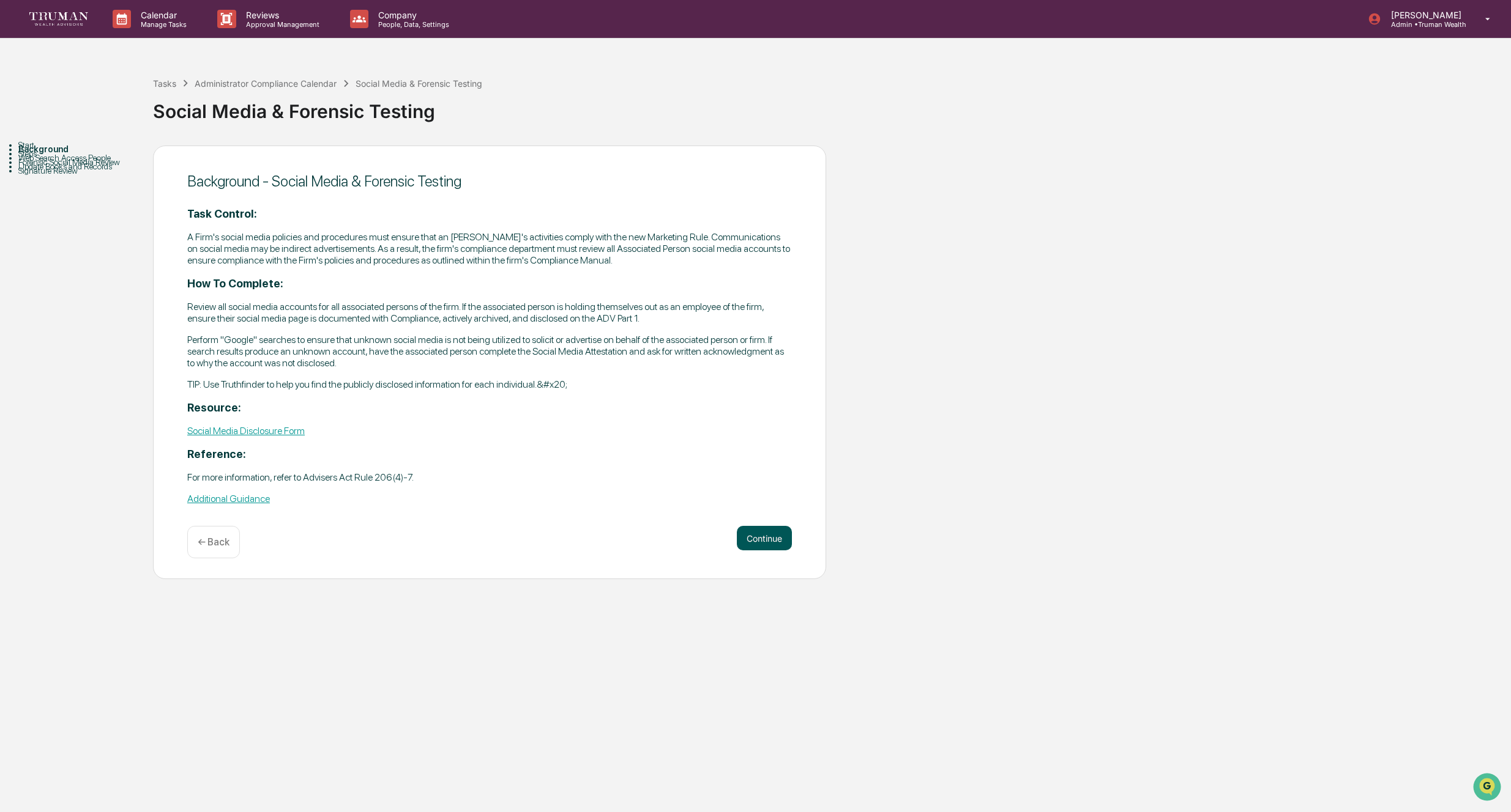
click at [762, 527] on button "Continue" at bounding box center [763, 538] width 55 height 25
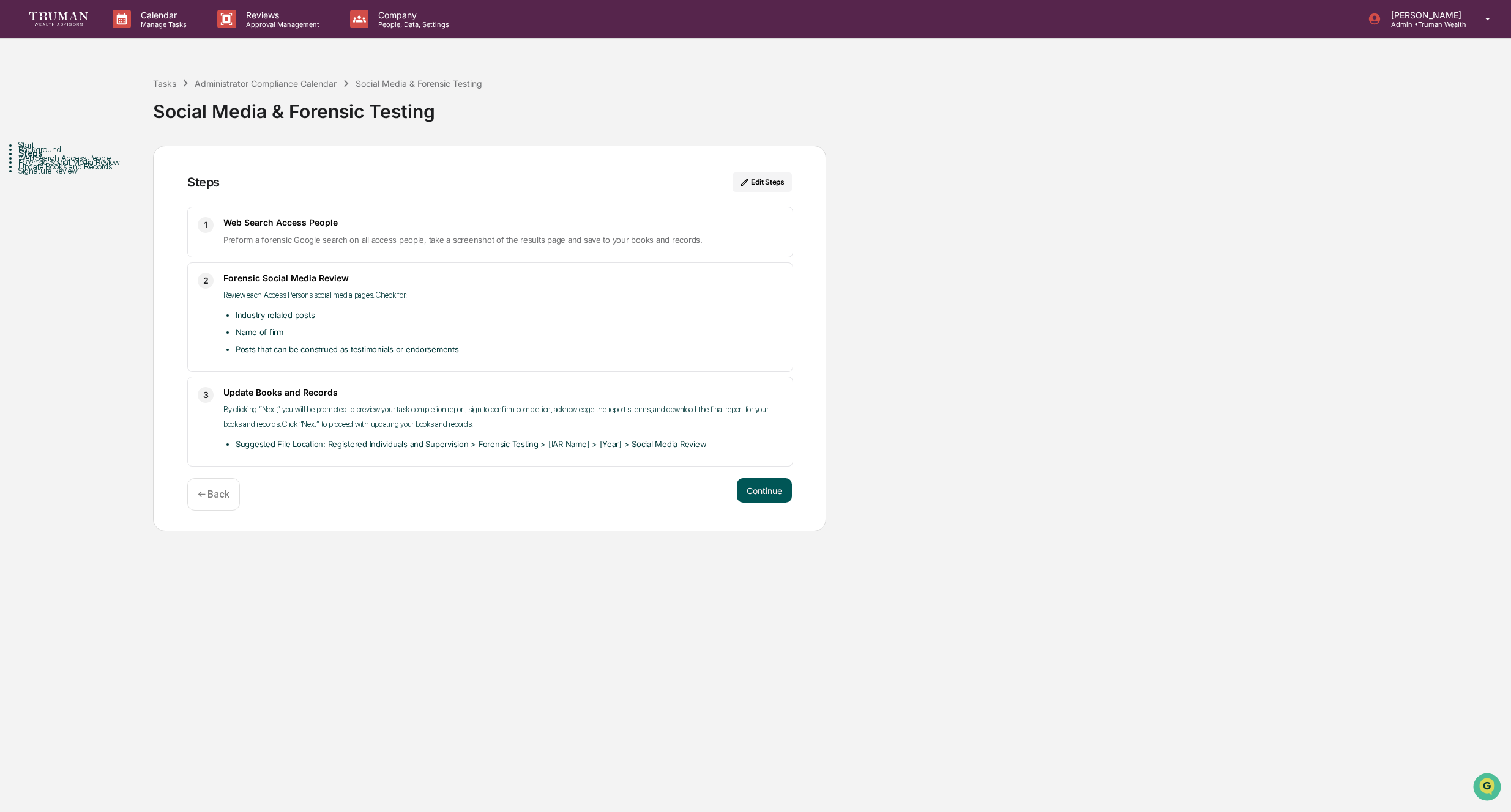
click at [780, 493] on button "Continue" at bounding box center [763, 491] width 55 height 25
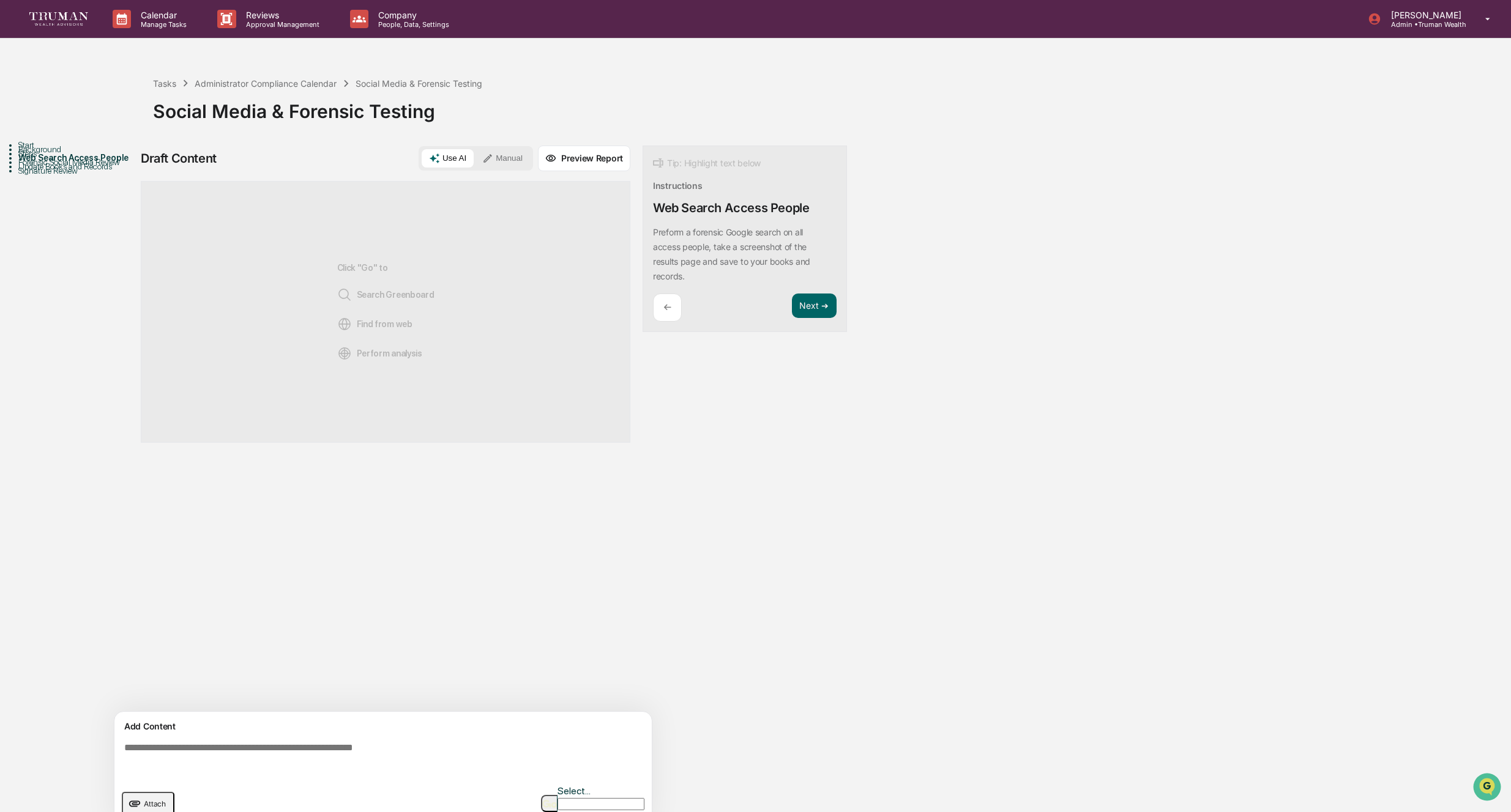
scroll to position [9, 0]
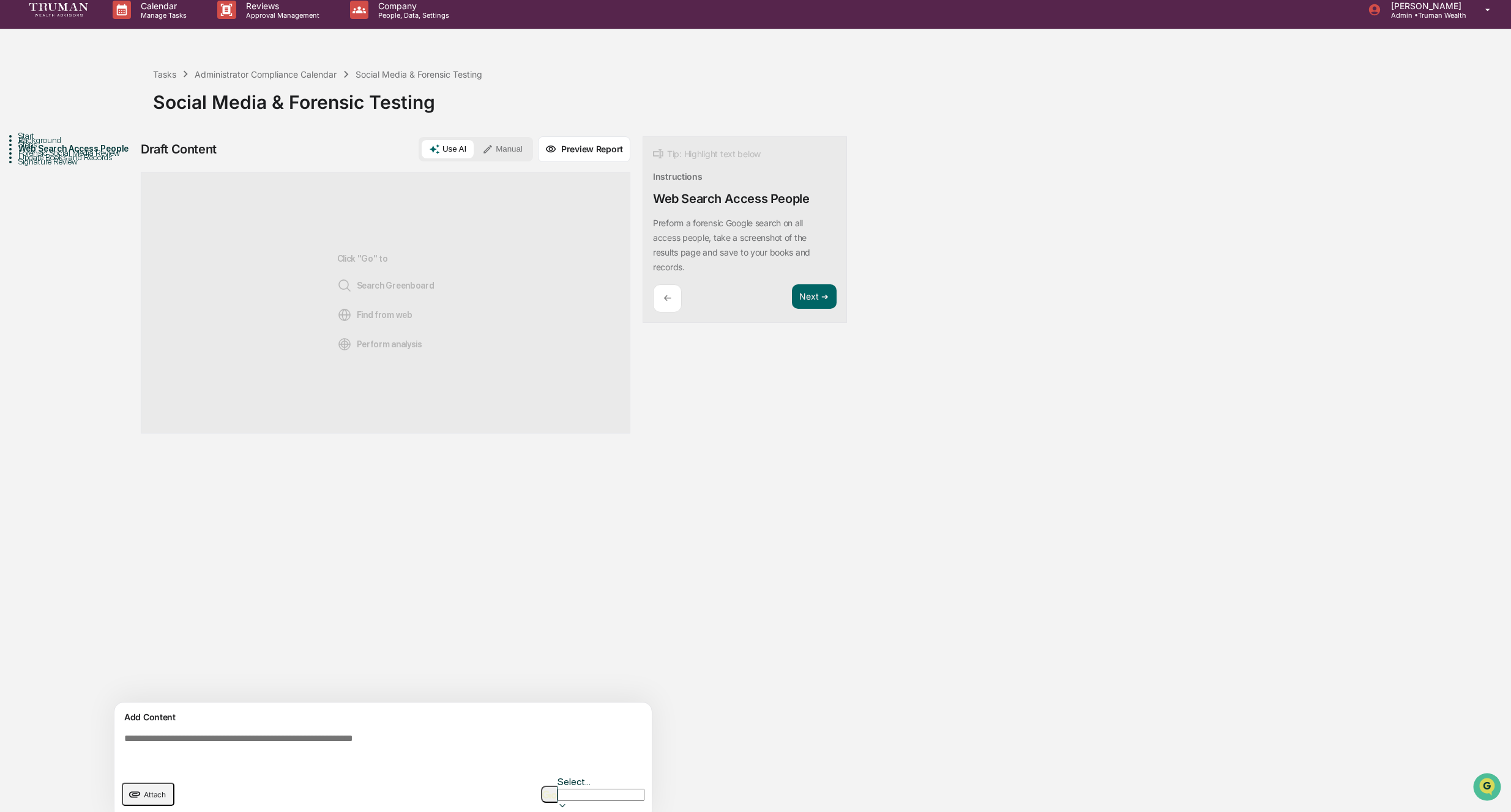
click at [144, 790] on span "Attach" at bounding box center [155, 794] width 22 height 9
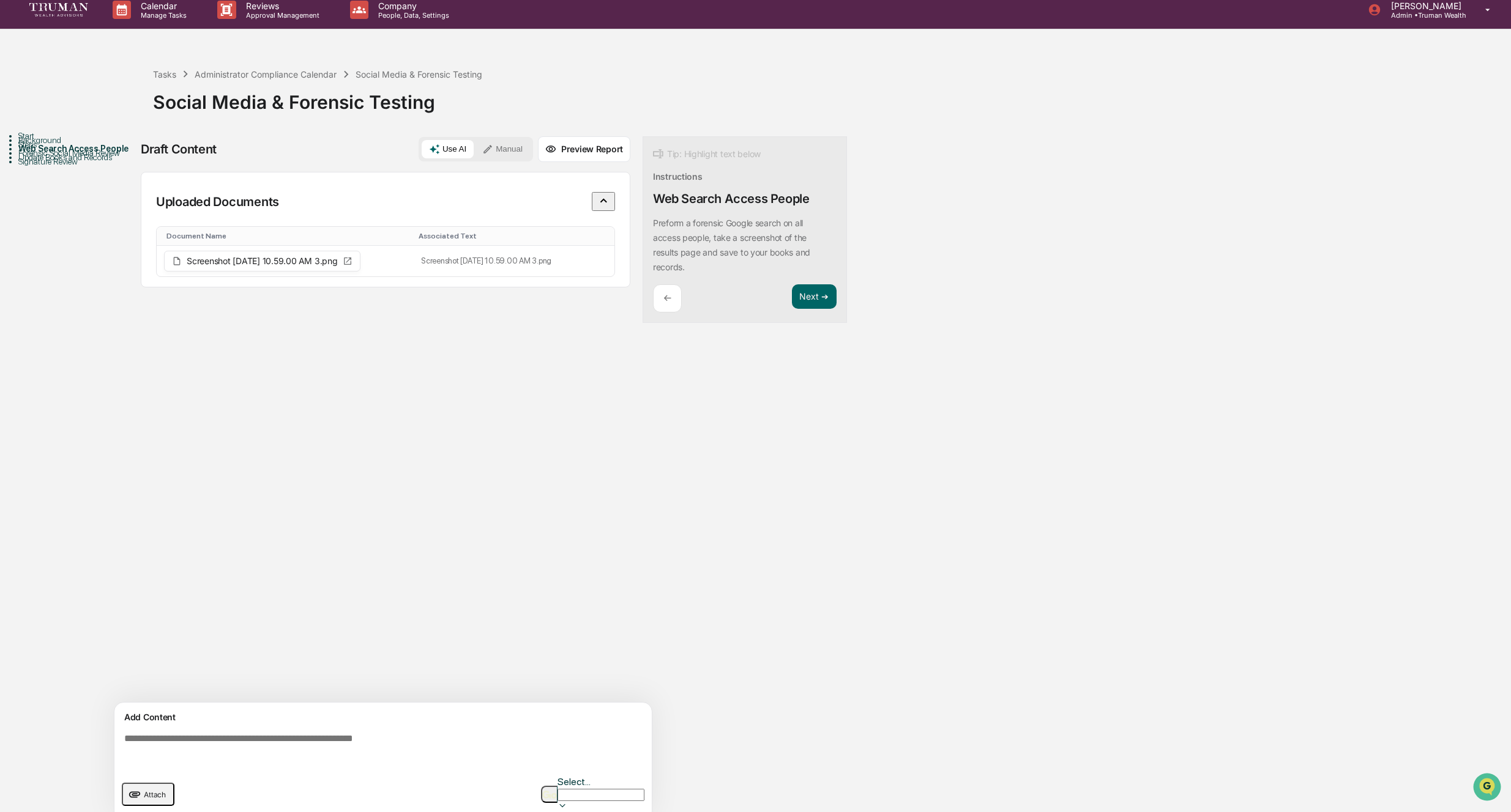
click at [146, 783] on button "Attach" at bounding box center [148, 794] width 52 height 23
click at [144, 790] on span "Attach" at bounding box center [155, 794] width 22 height 9
click at [142, 783] on button "Attach" at bounding box center [148, 794] width 52 height 23
click at [151, 790] on span "Attach" at bounding box center [155, 794] width 22 height 9
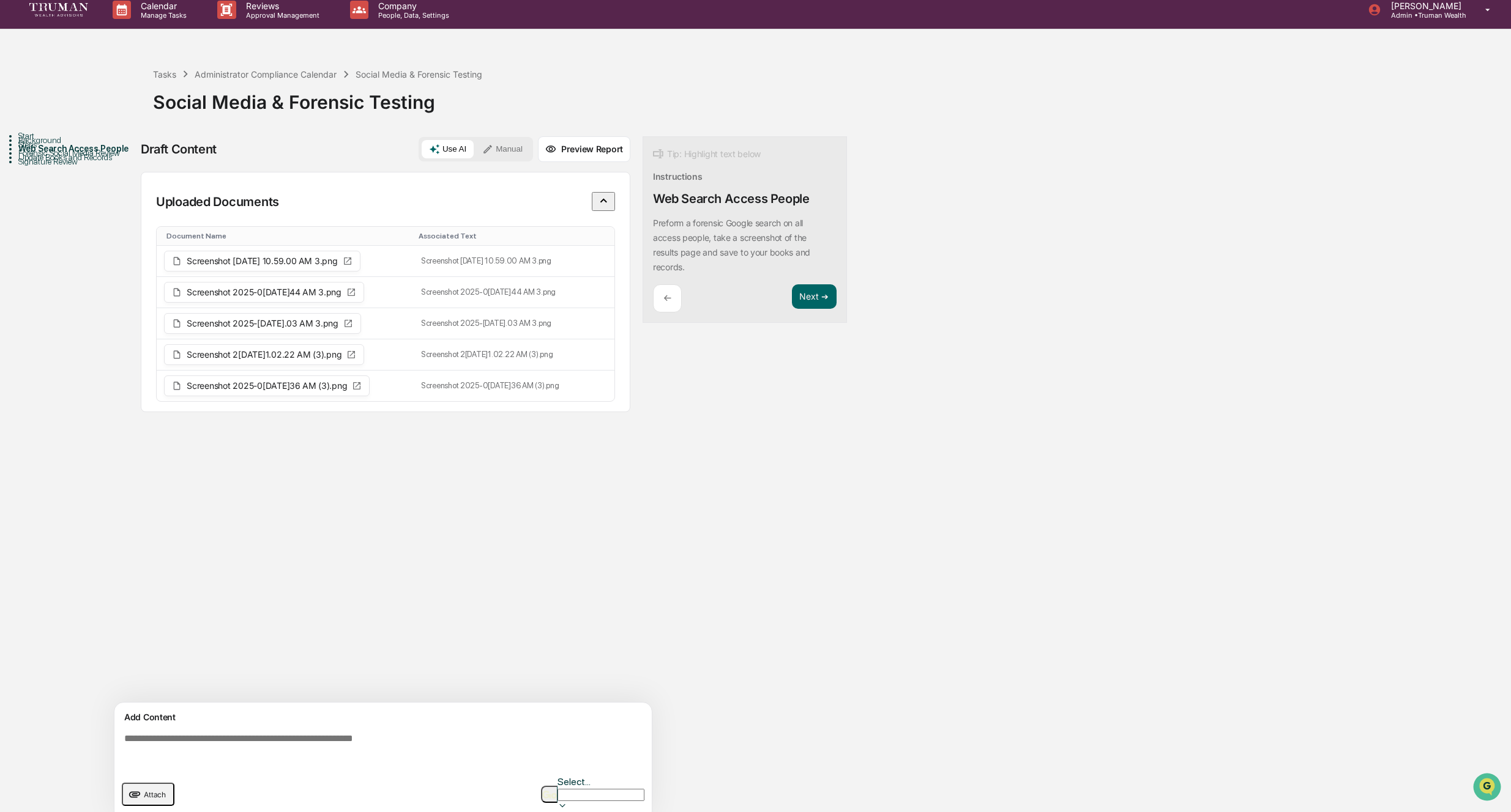
click at [144, 790] on span "Attach" at bounding box center [155, 794] width 22 height 9
click at [819, 296] on button "Next ➔" at bounding box center [814, 297] width 45 height 25
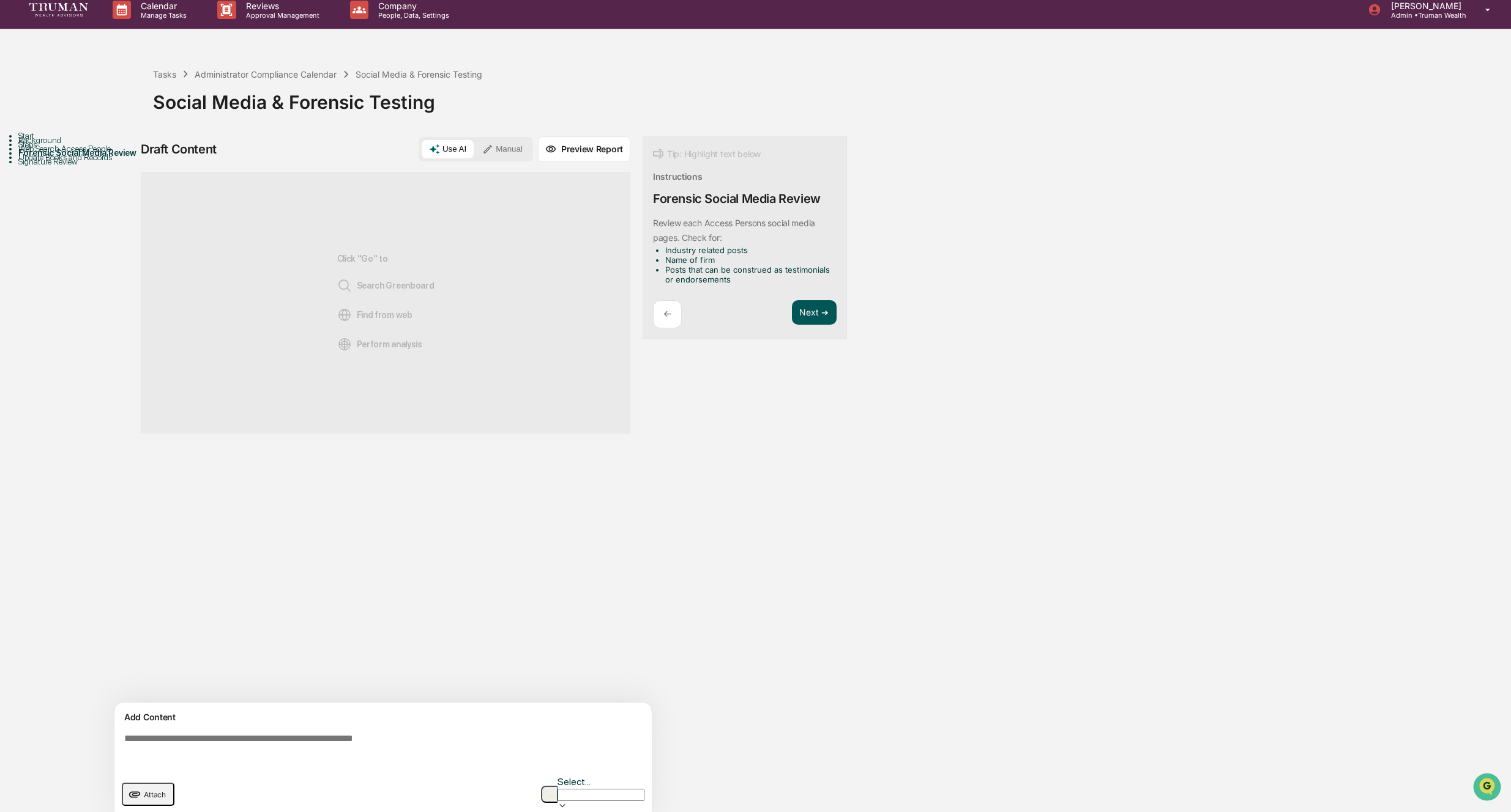
click at [814, 314] on button "Next ➔" at bounding box center [814, 312] width 45 height 25
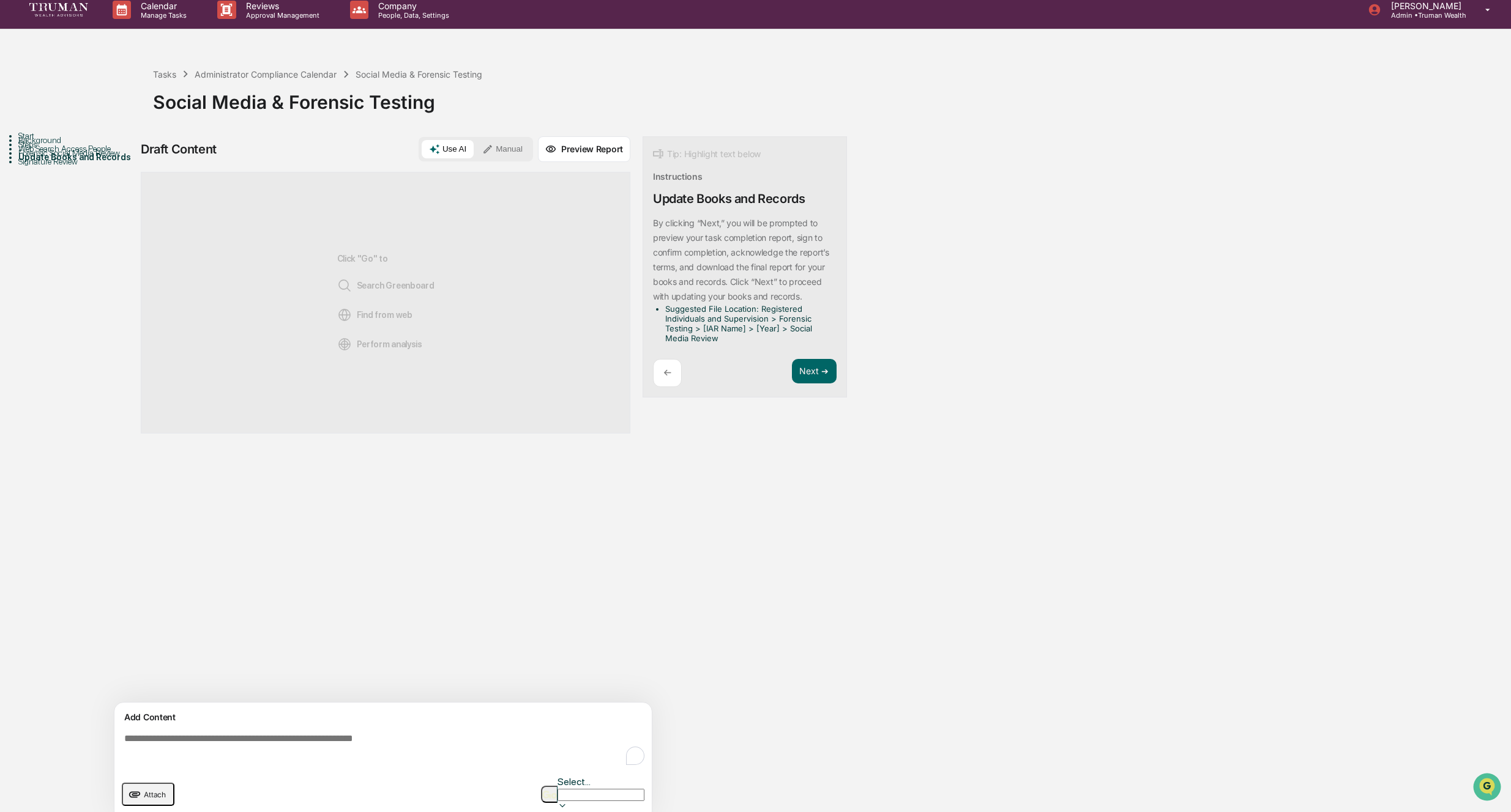
click at [264, 738] on textarea "To enrich screen reader interactions, please activate Accessibility in Grammarl…" at bounding box center [385, 751] width 533 height 44
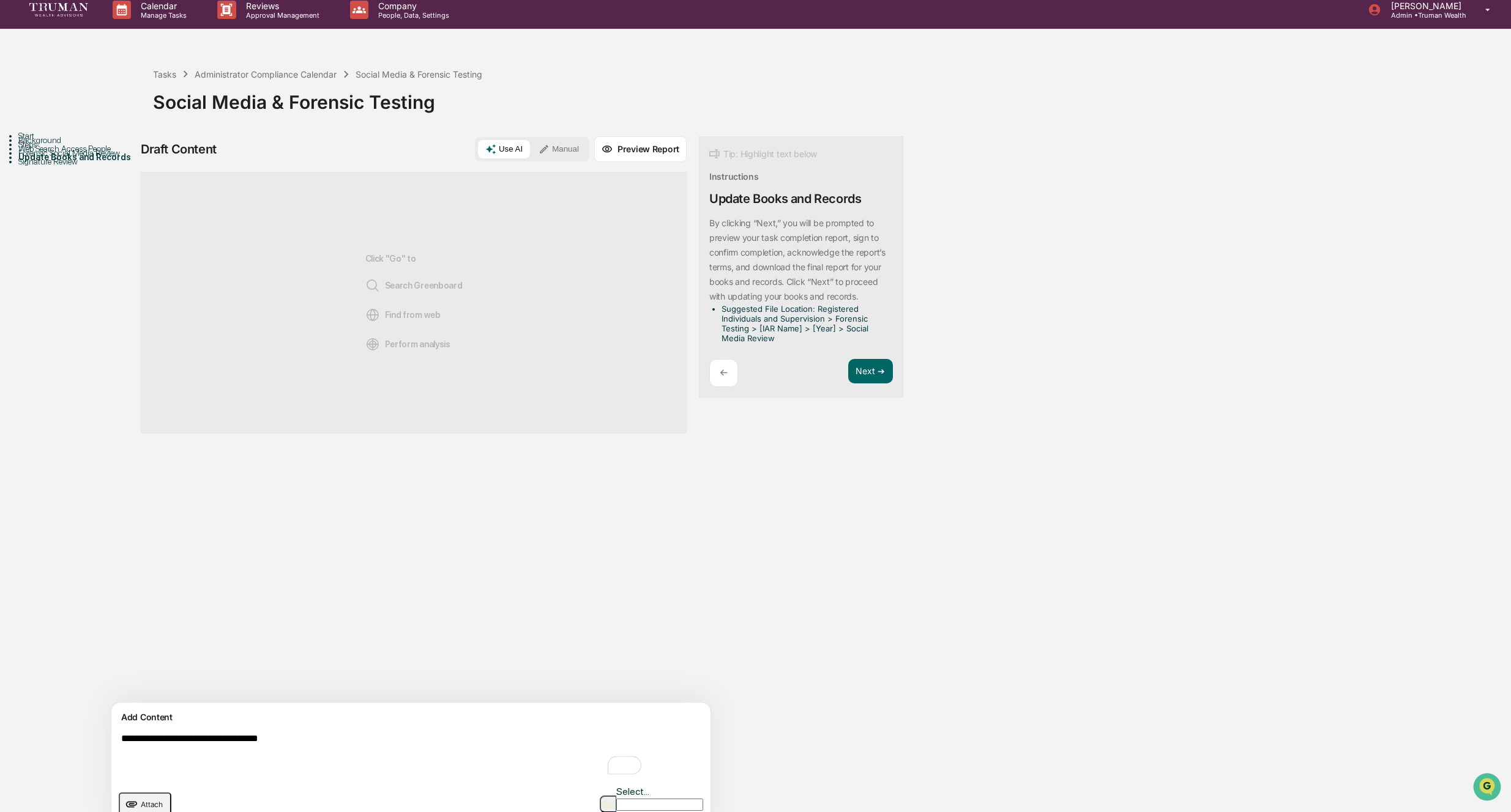
type textarea "**********"
click at [314, 739] on textarea "**********" at bounding box center [382, 756] width 533 height 54
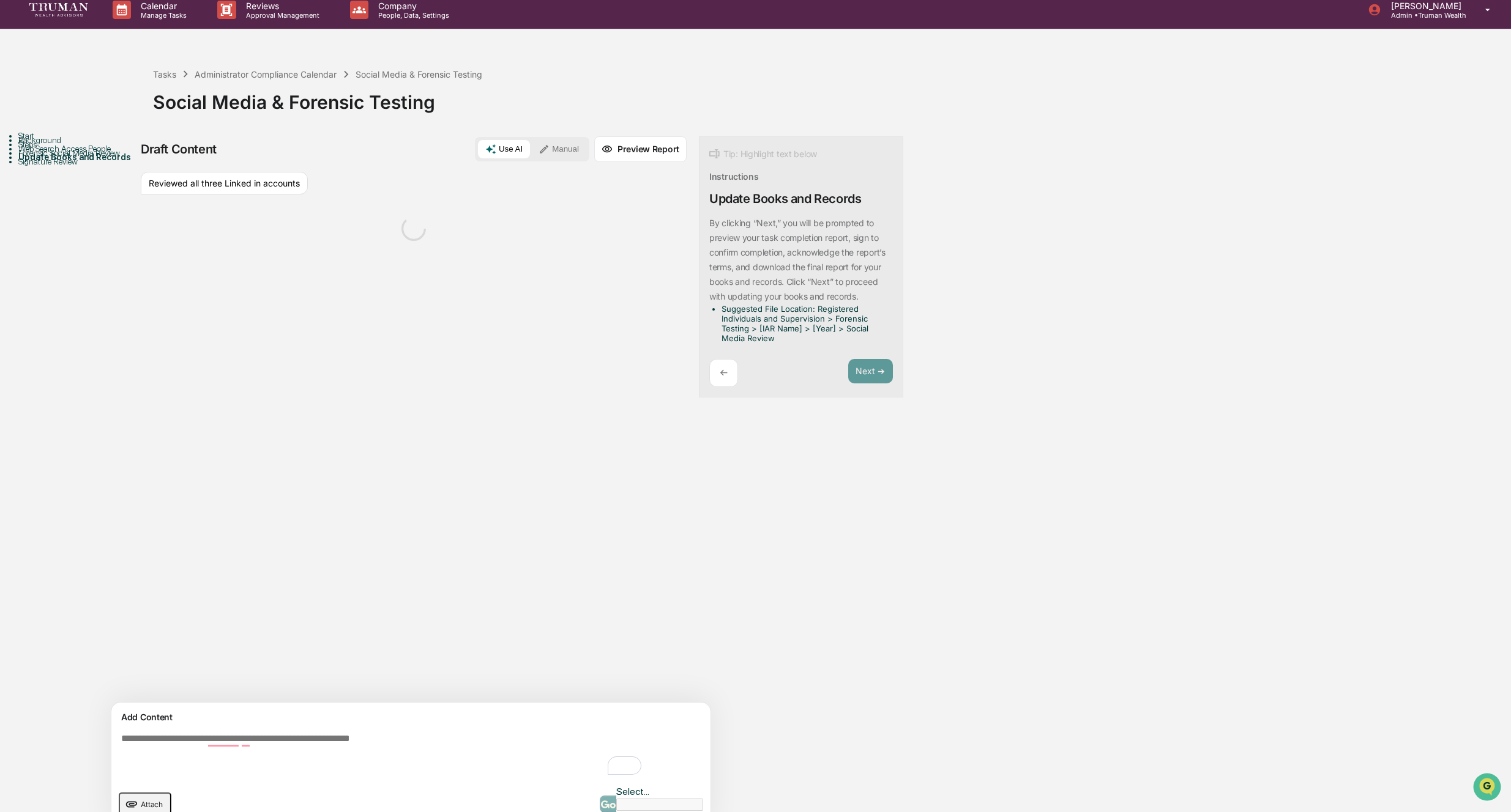
scroll to position [19, 0]
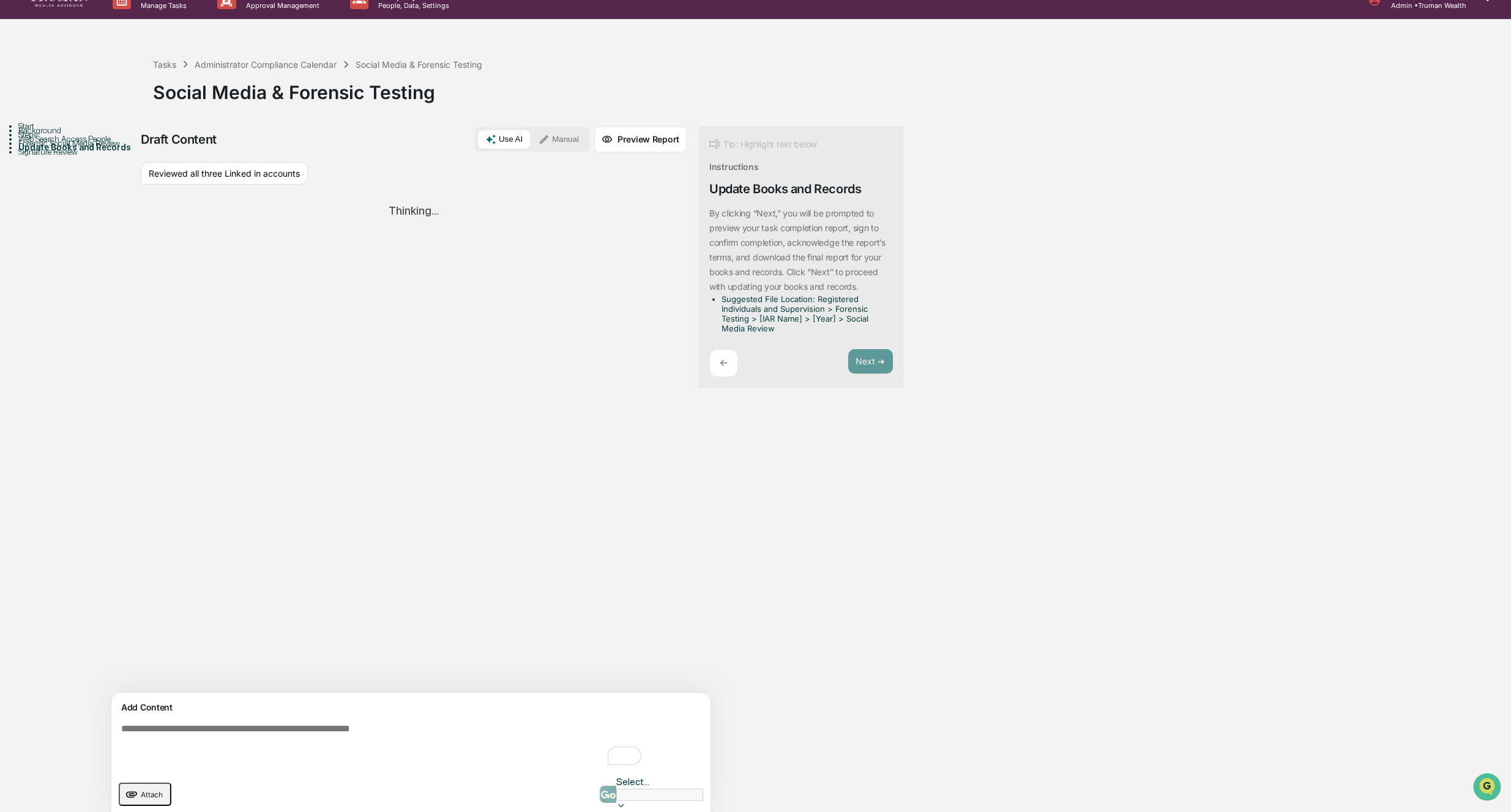
paste textarea "**********"
drag, startPoint x: 506, startPoint y: 764, endPoint x: 596, endPoint y: 771, distance: 90.3
click at [506, 765] on textarea "**********" at bounding box center [382, 746] width 533 height 54
type textarea "**********"
drag, startPoint x: 595, startPoint y: 782, endPoint x: 587, endPoint y: 778, distance: 8.9
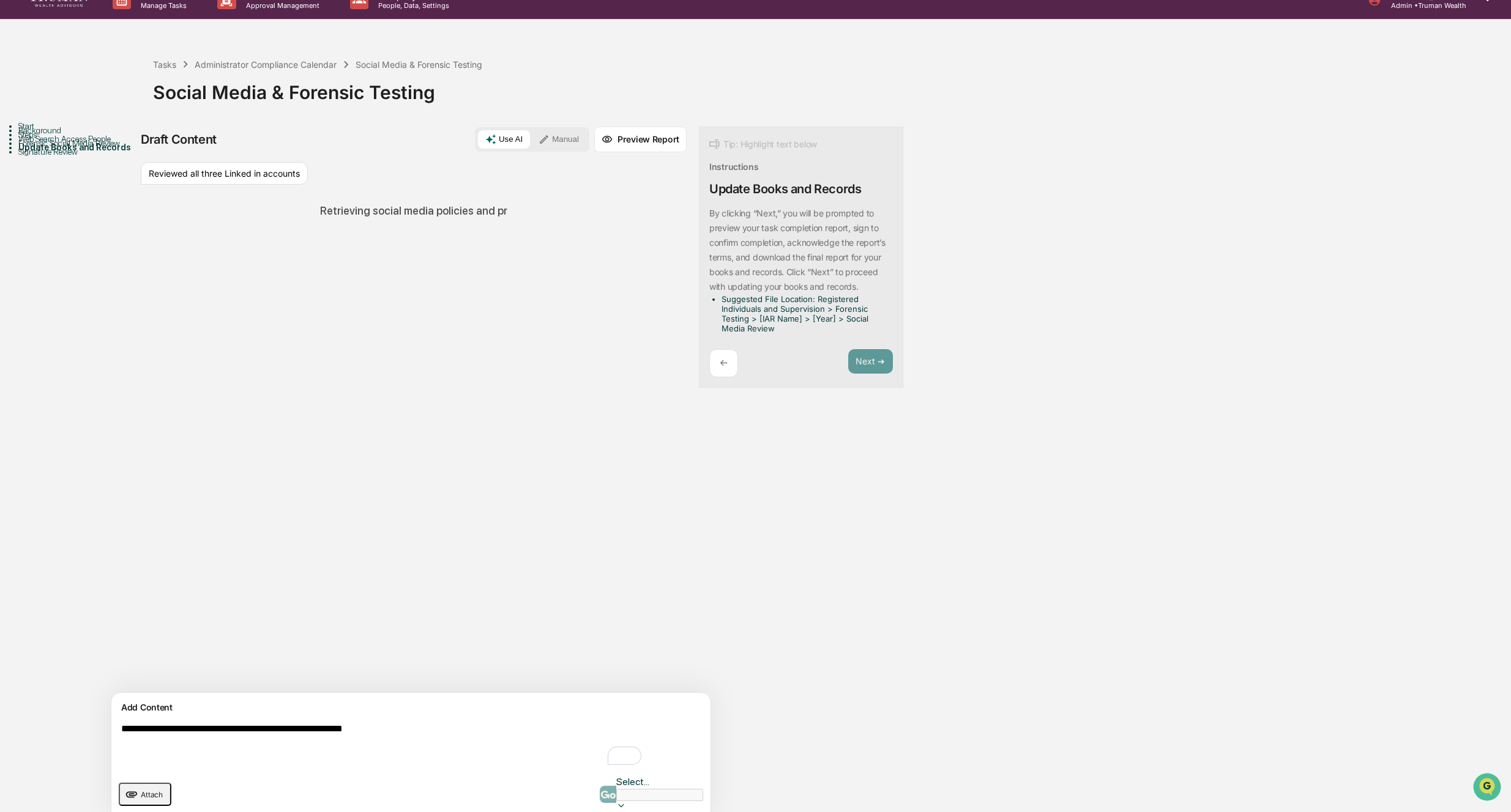
click at [600, 781] on div "Select..." at bounding box center [651, 795] width 103 height 38
click at [455, 736] on textarea "**********" at bounding box center [382, 746] width 533 height 54
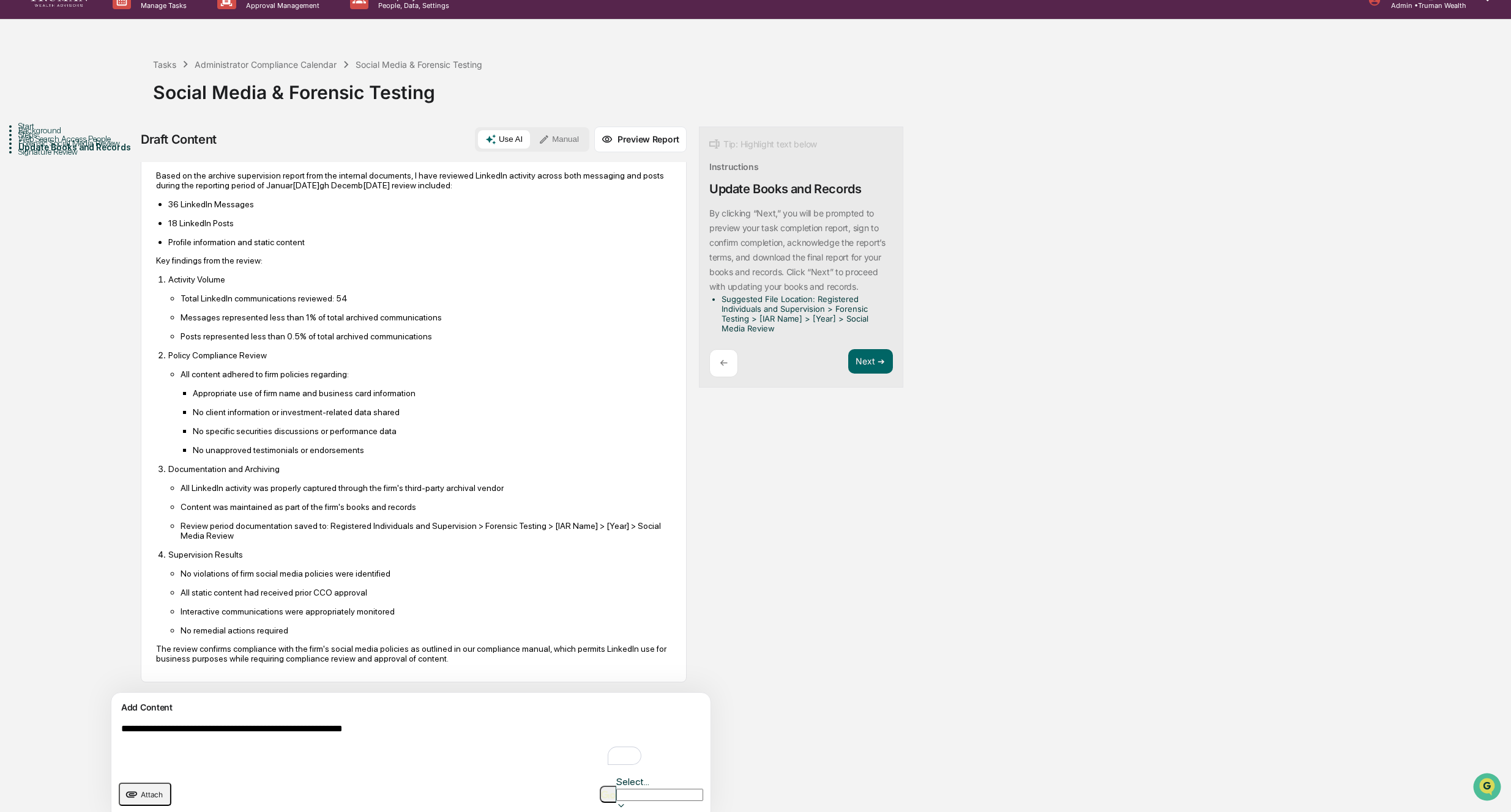
scroll to position [0, 0]
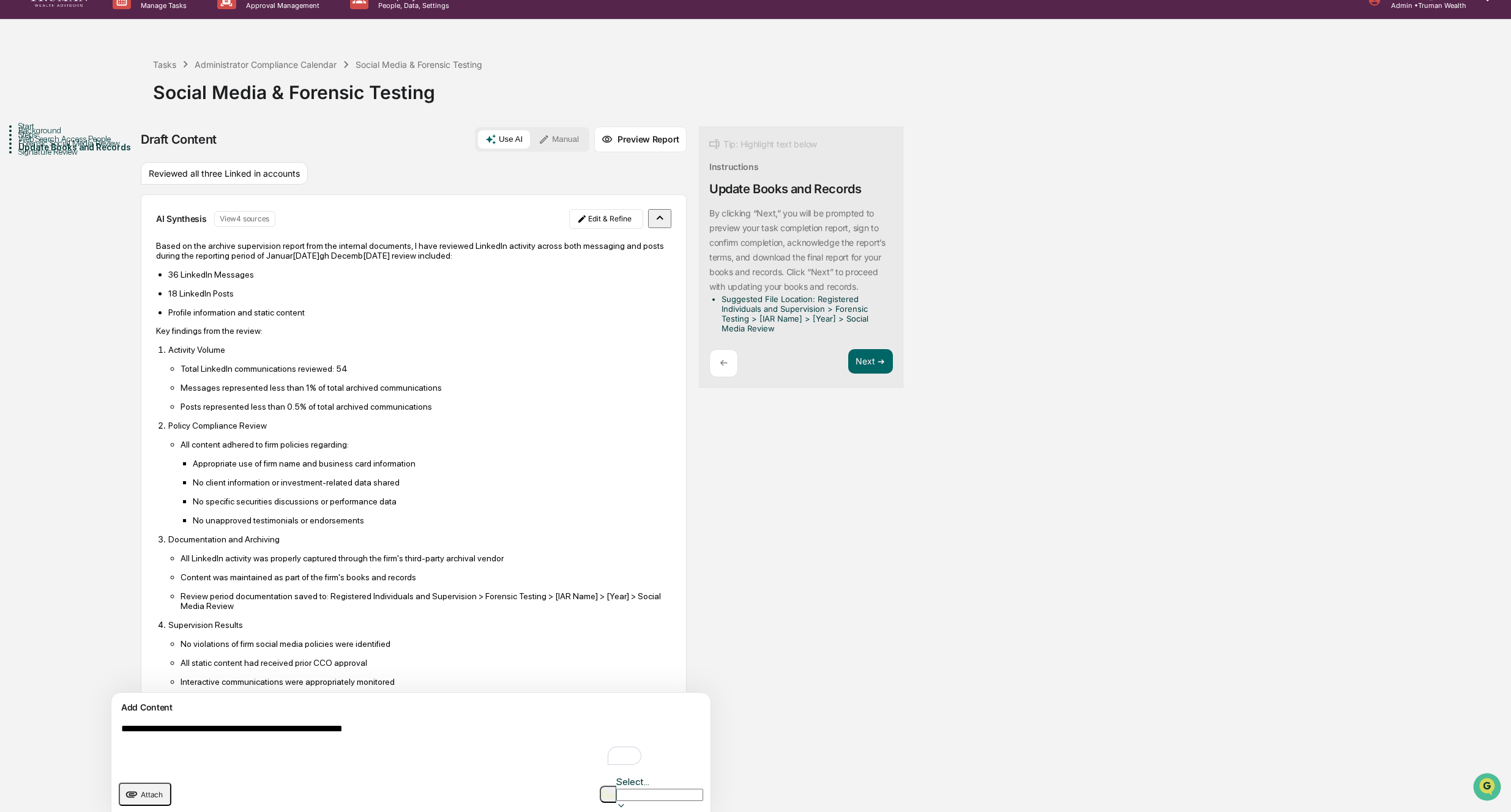
drag, startPoint x: 439, startPoint y: 738, endPoint x: 79, endPoint y: 730, distance: 360.1
click at [79, 730] on div "Start Background Steps Web Search Access People Forensic Social Media Review Up…" at bounding box center [755, 478] width 1499 height 702
click at [848, 360] on button "Next ➔" at bounding box center [870, 361] width 45 height 25
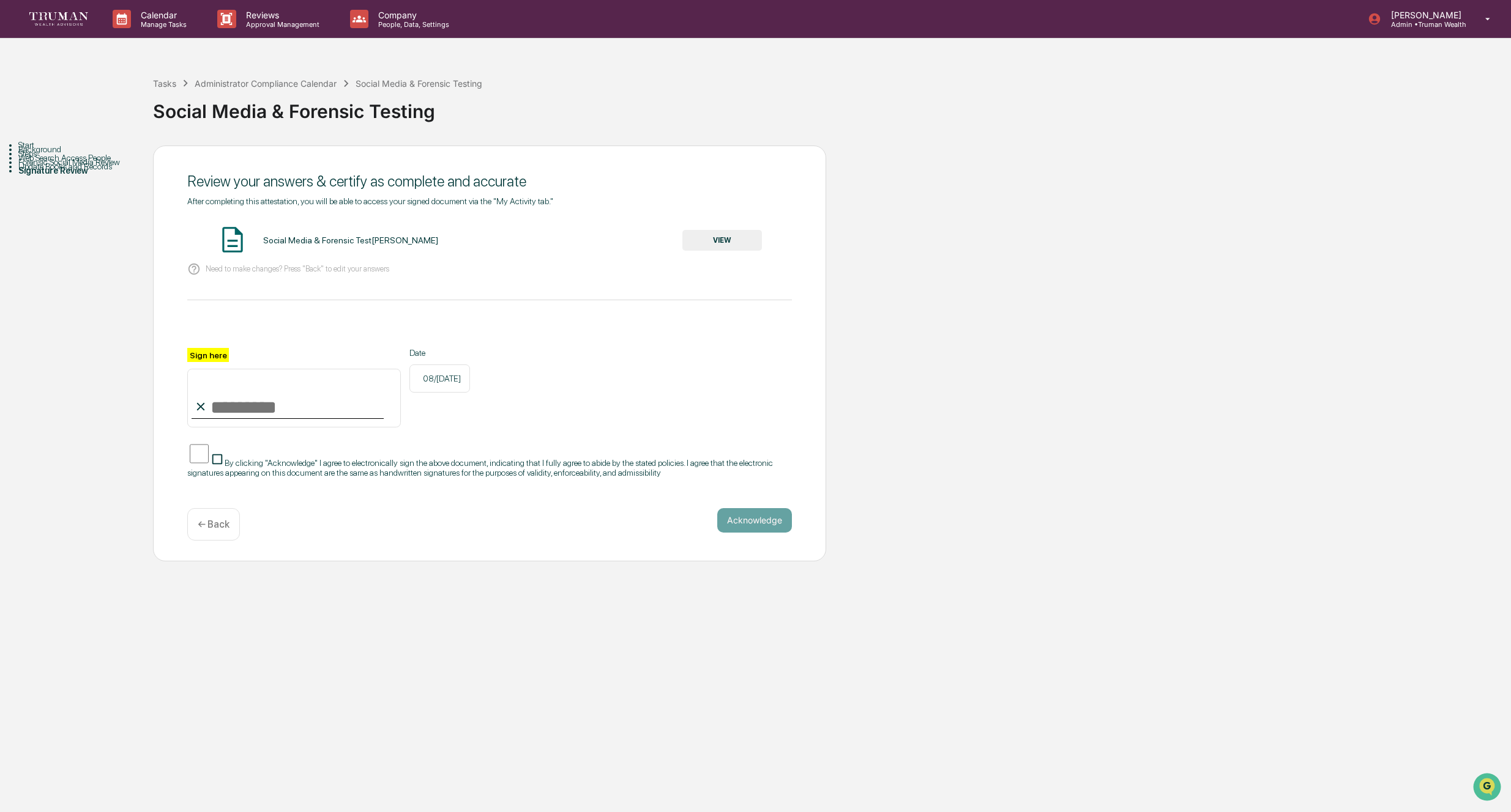
click at [209, 412] on input "Sign here" at bounding box center [294, 398] width 214 height 59
type input "**********"
click at [766, 519] on button "Acknowledge" at bounding box center [754, 520] width 74 height 25
click at [717, 237] on button "VIEW" at bounding box center [722, 240] width 79 height 20
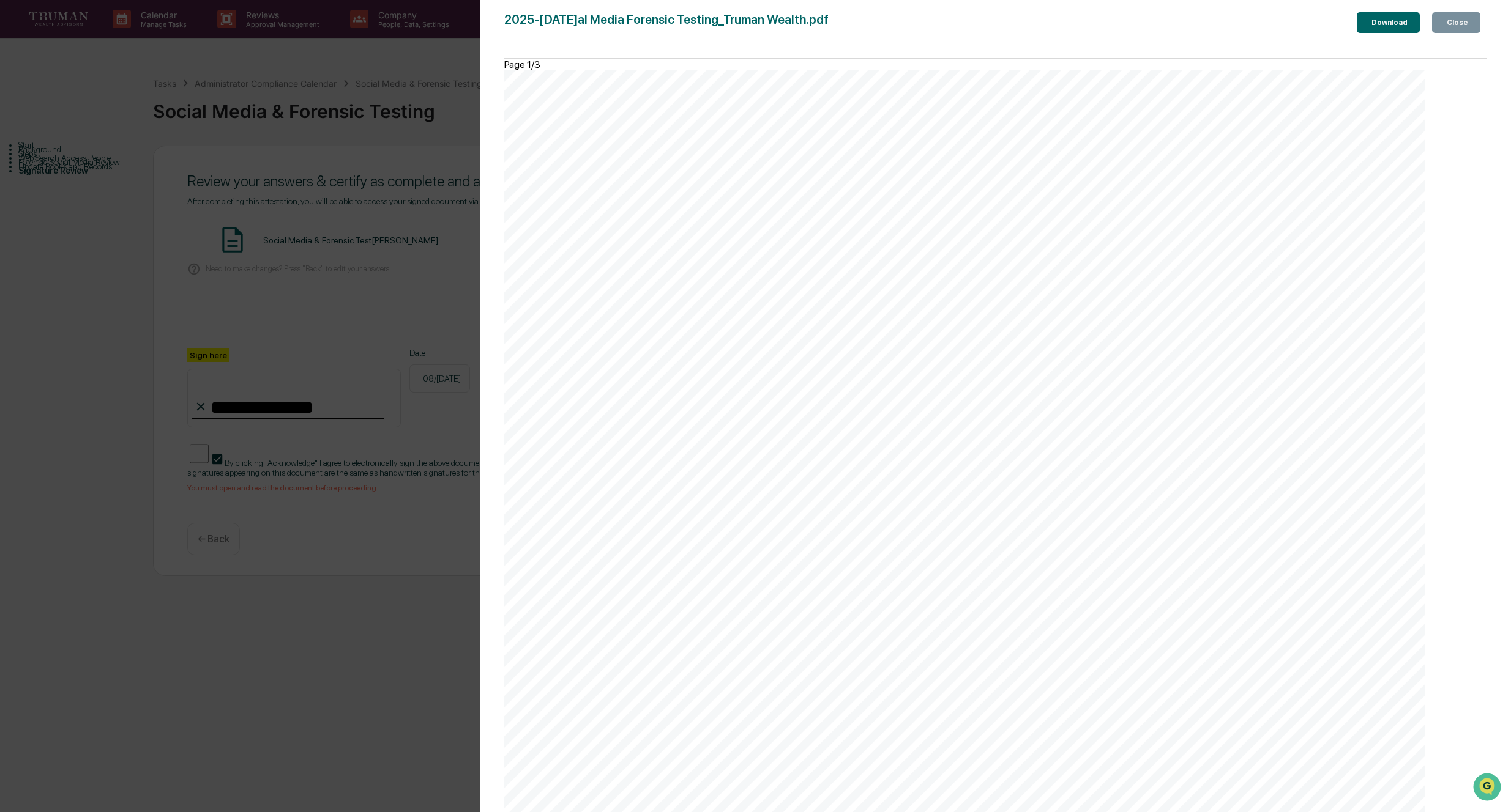
click at [1387, 22] on div "Download" at bounding box center [1387, 22] width 38 height 8
click at [1369, 27] on div "Download" at bounding box center [1387, 22] width 38 height 8
click at [1369, 22] on div "Download" at bounding box center [1387, 22] width 38 height 8
click at [1469, 23] on button "Close" at bounding box center [1455, 22] width 48 height 20
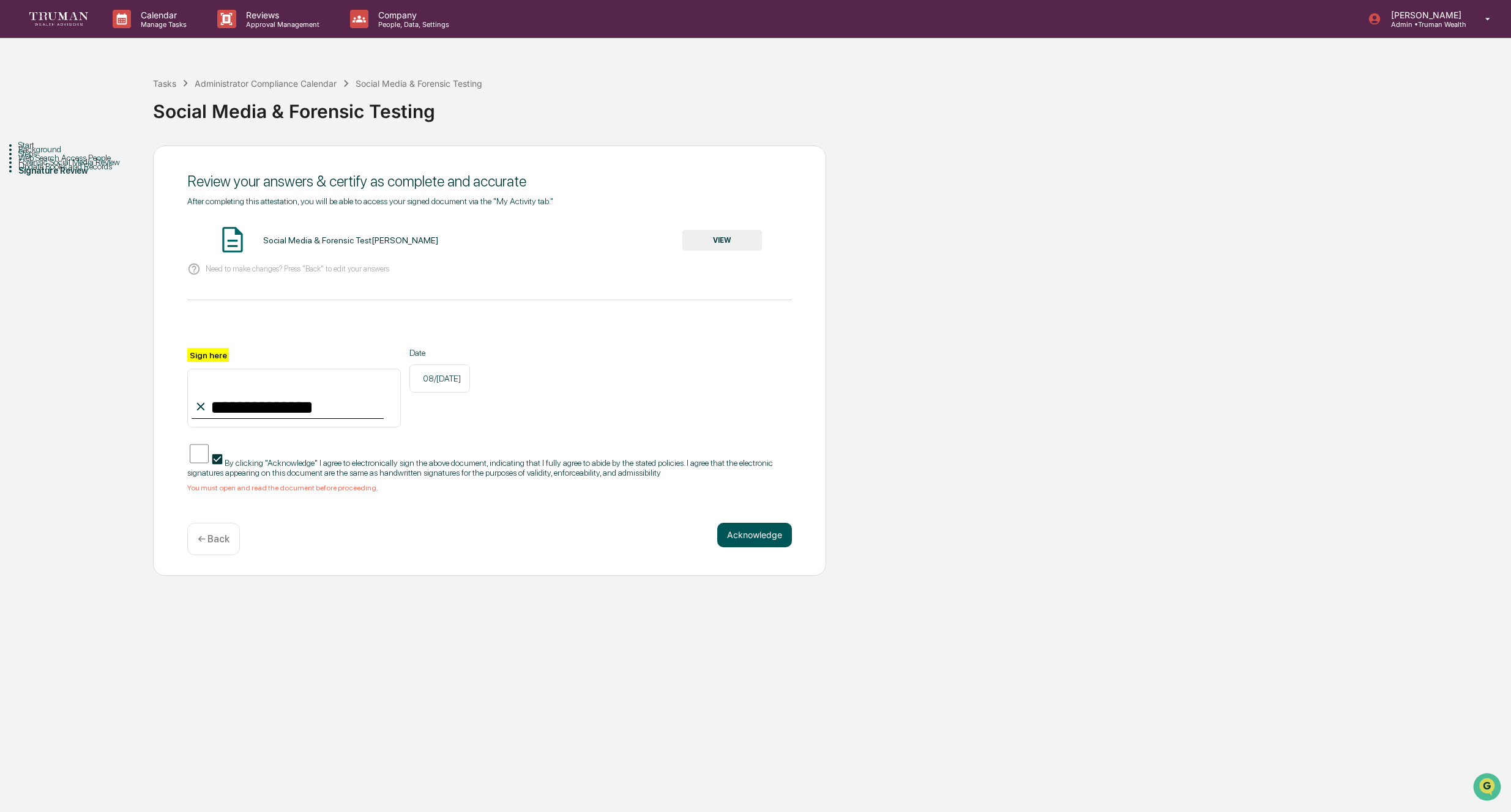
click at [748, 544] on button "Acknowledge" at bounding box center [754, 535] width 74 height 25
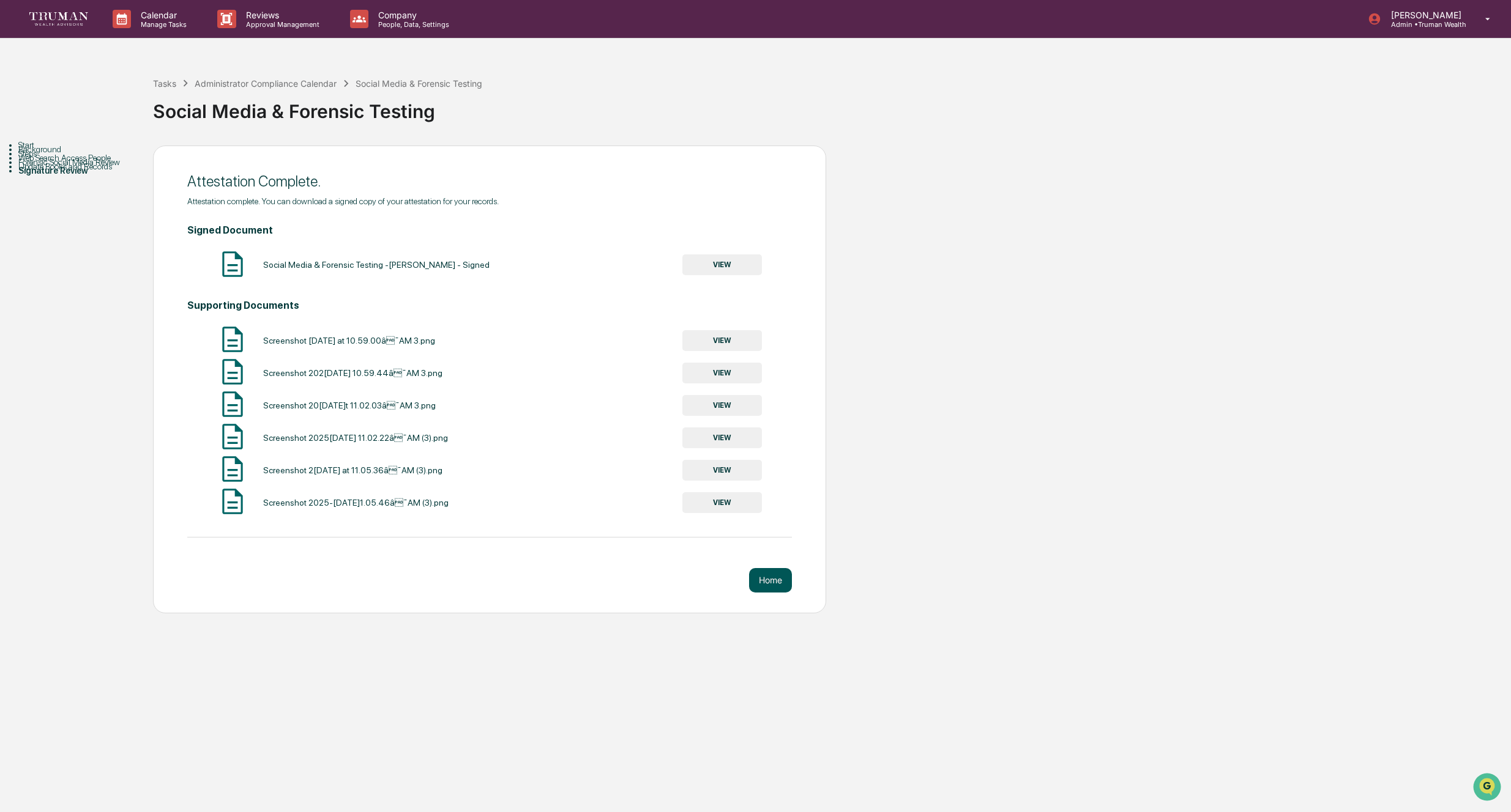
click at [776, 578] on button "Home" at bounding box center [770, 581] width 43 height 25
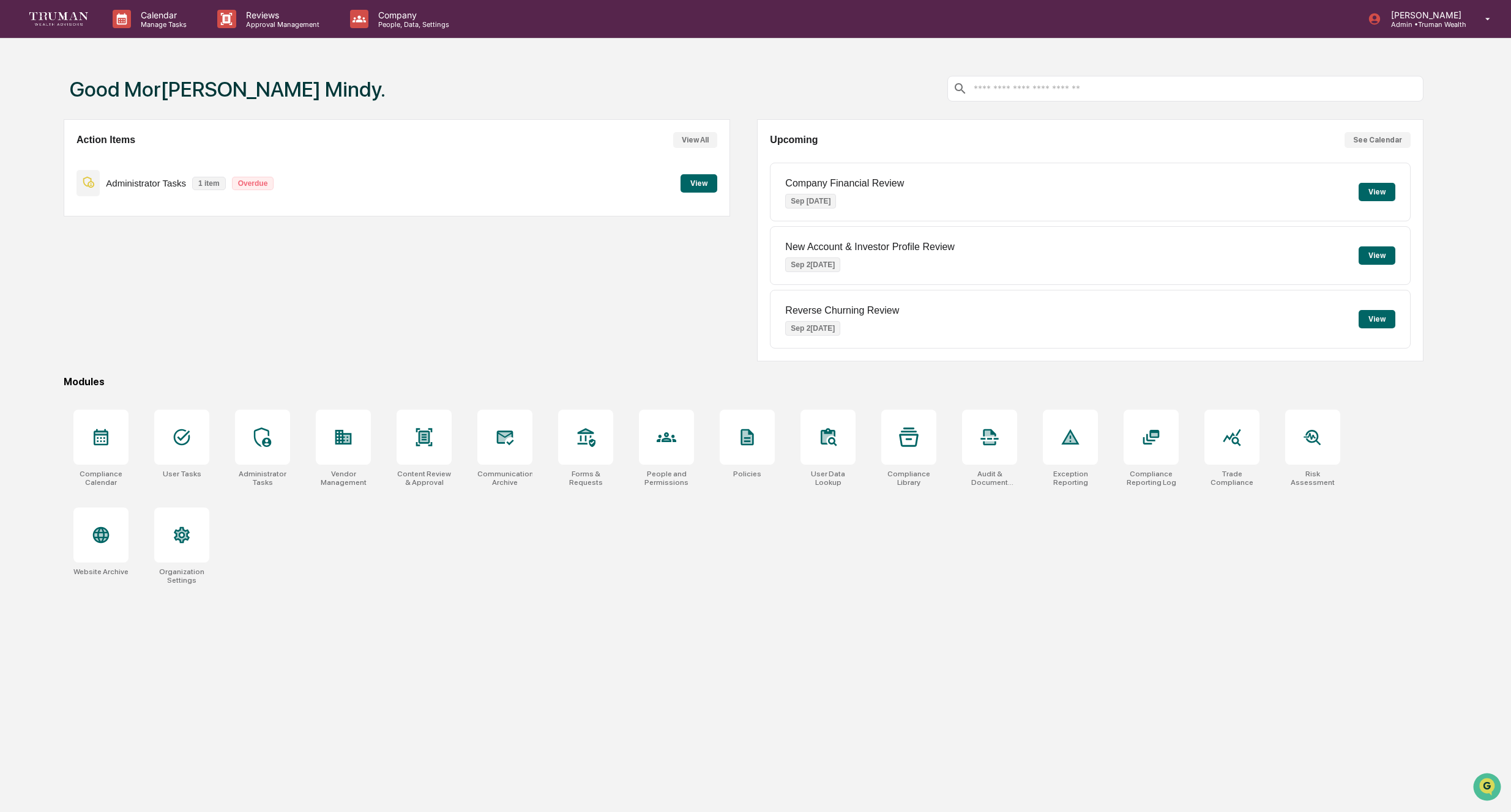
click at [700, 137] on button "View All" at bounding box center [695, 140] width 44 height 16
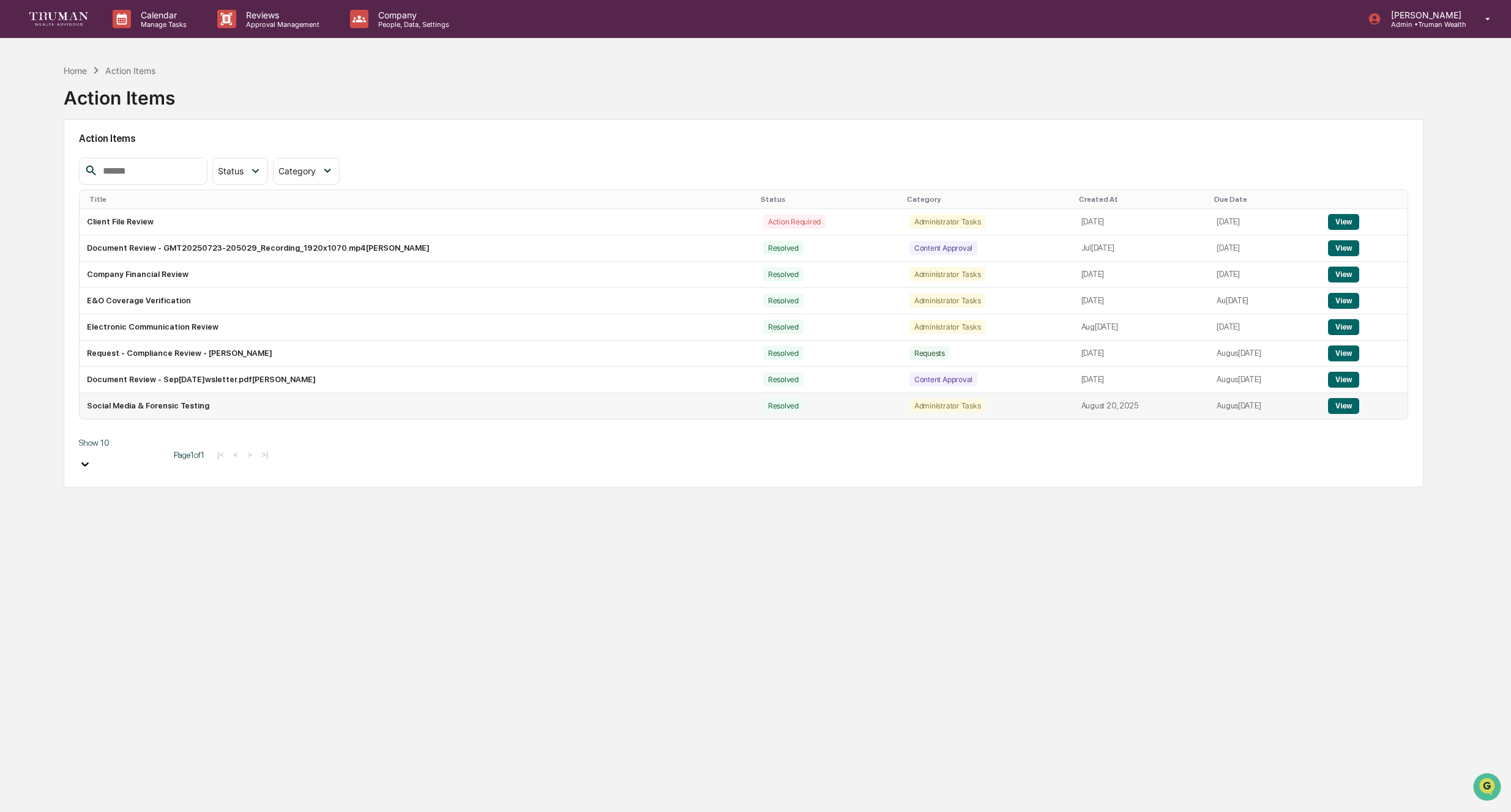
click at [1347, 411] on button "View" at bounding box center [1343, 406] width 31 height 16
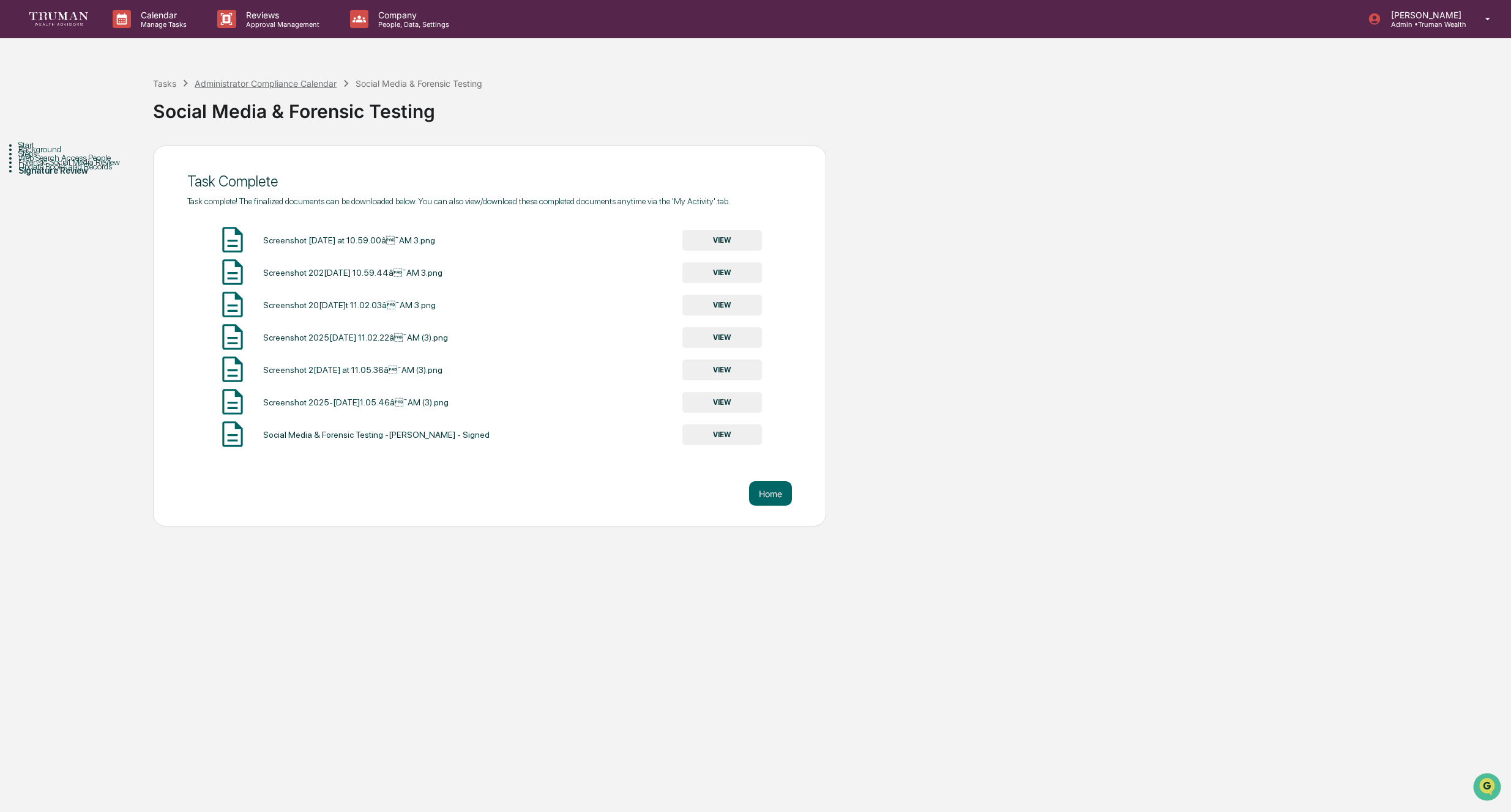
click at [245, 85] on div "Administrator Compliance Calendar" at bounding box center [266, 83] width 142 height 11
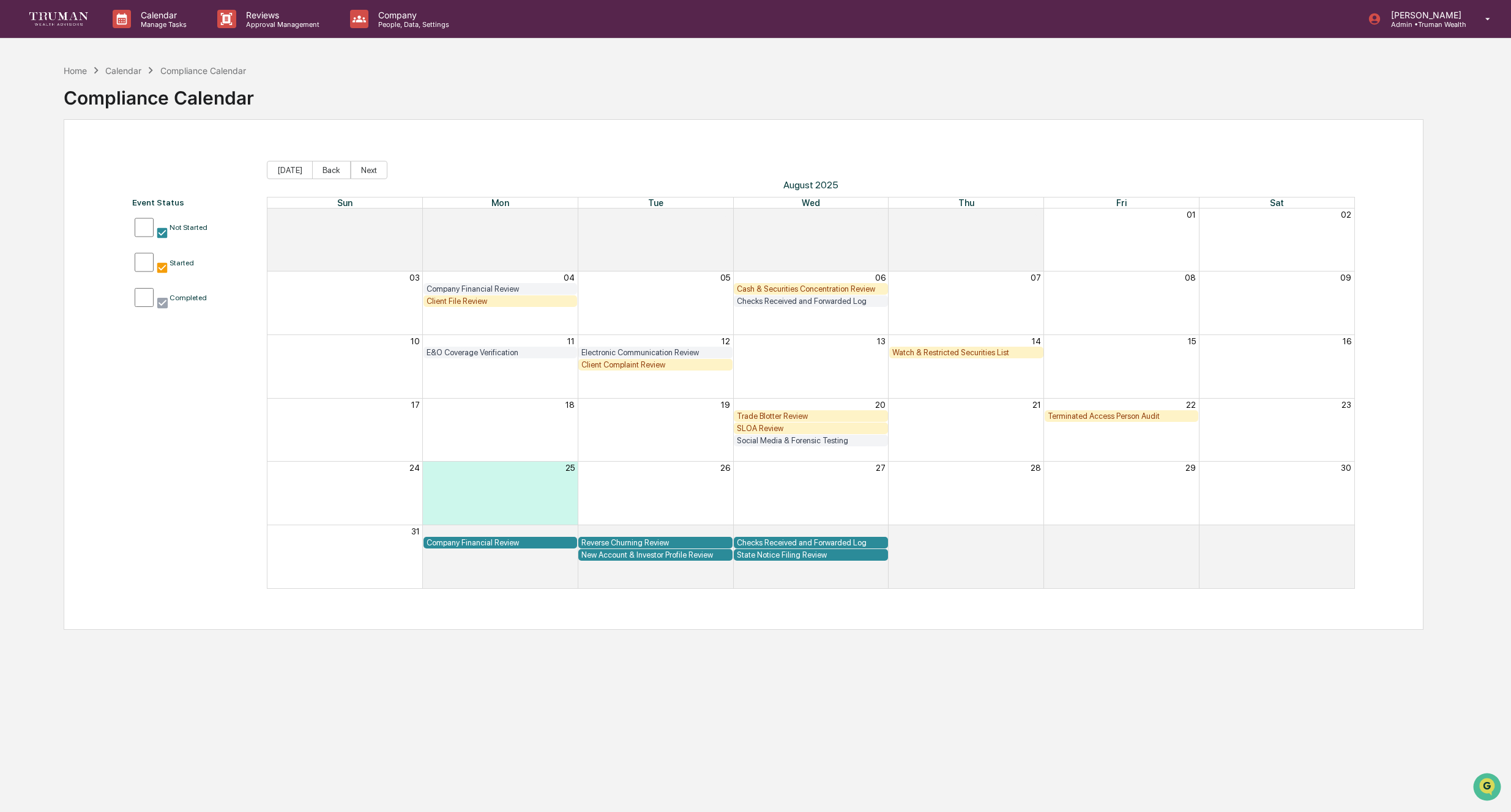
drag, startPoint x: 113, startPoint y: 69, endPoint x: 88, endPoint y: 70, distance: 25.0
click at [113, 69] on div "Calendar" at bounding box center [124, 70] width 36 height 11
click at [79, 71] on div "Home" at bounding box center [75, 70] width 23 height 11
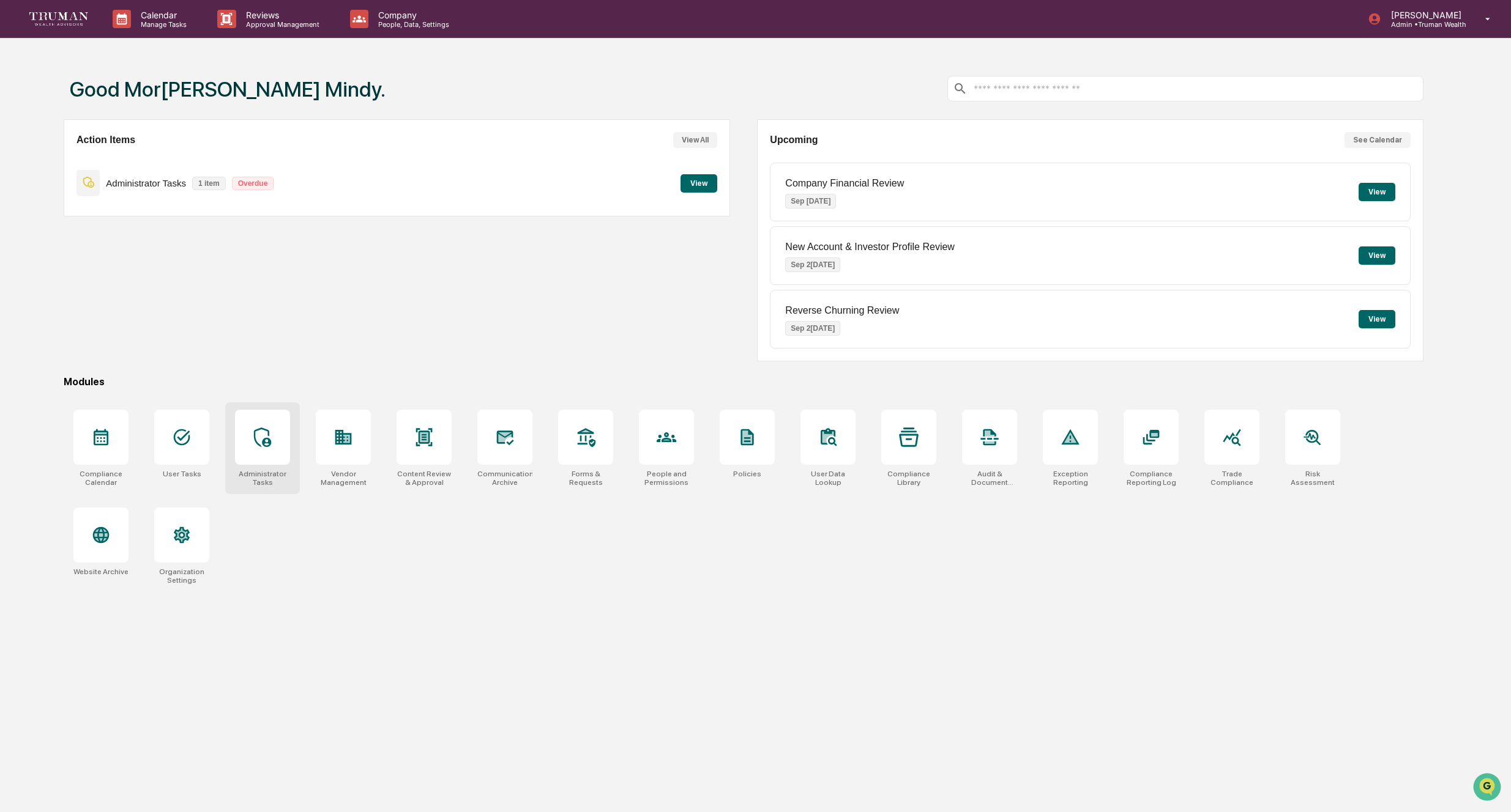
click at [279, 428] on div at bounding box center [262, 437] width 55 height 55
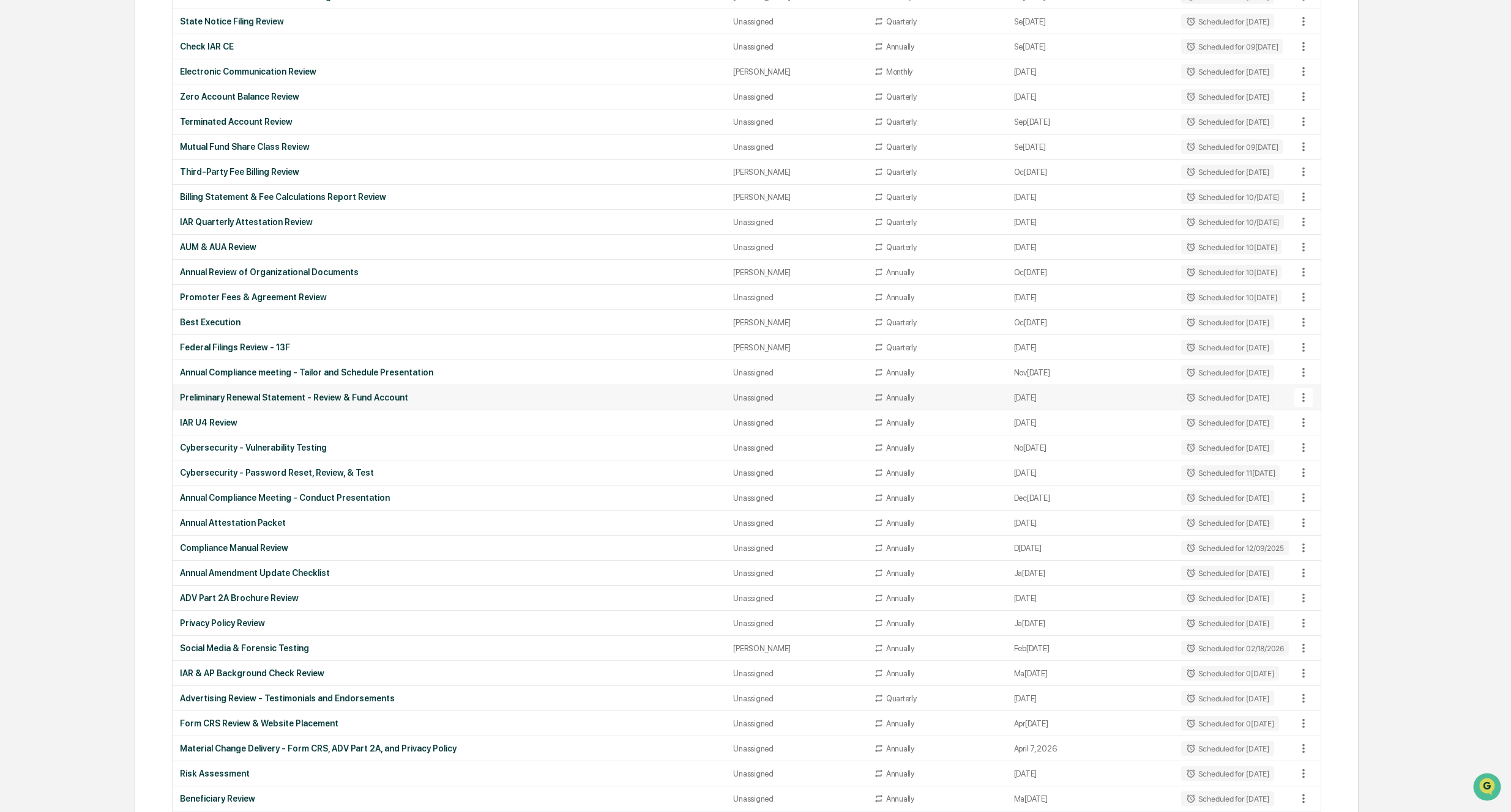
scroll to position [620, 0]
click at [259, 645] on div "Social Media & Forensic Testing" at bounding box center [449, 648] width 538 height 10
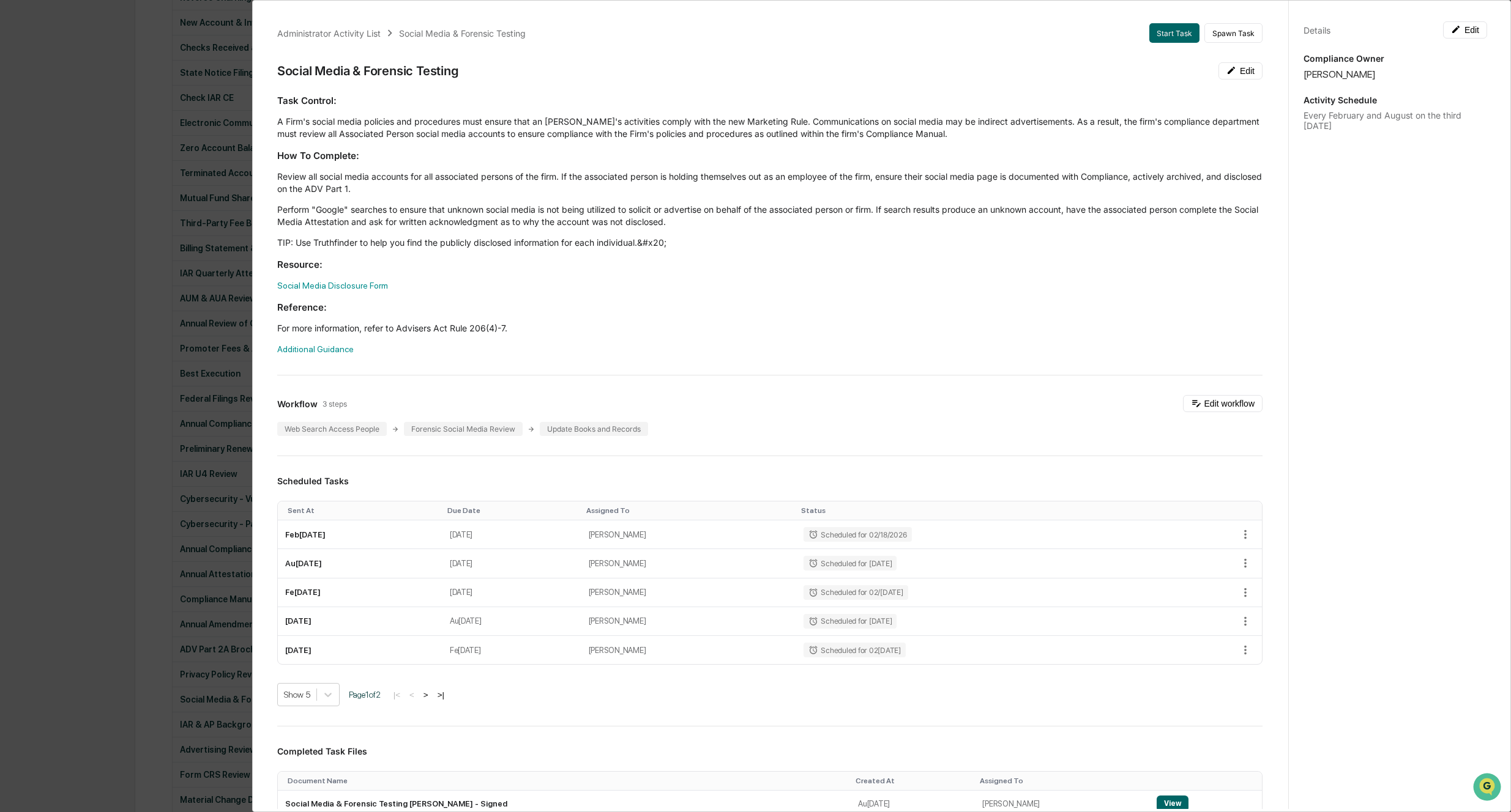
scroll to position [0, 0]
